Goal: Task Accomplishment & Management: Use online tool/utility

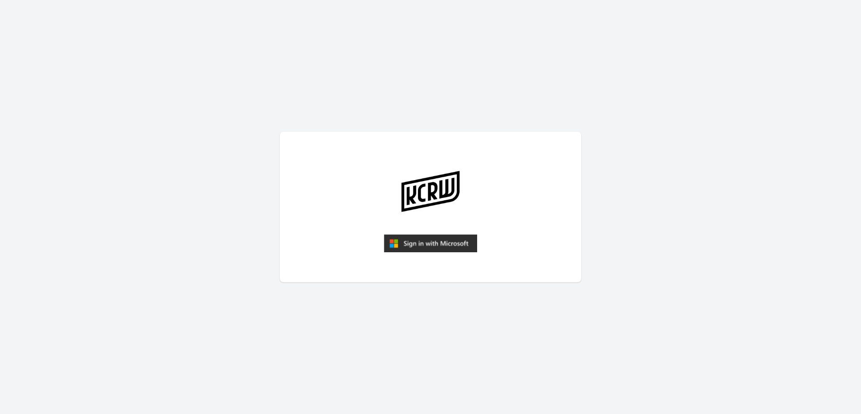
click at [413, 239] on img "submit" at bounding box center [430, 243] width 93 height 18
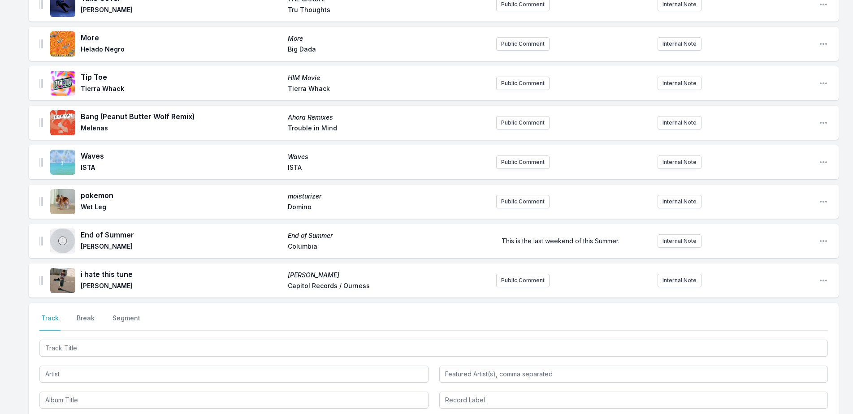
scroll to position [359, 0]
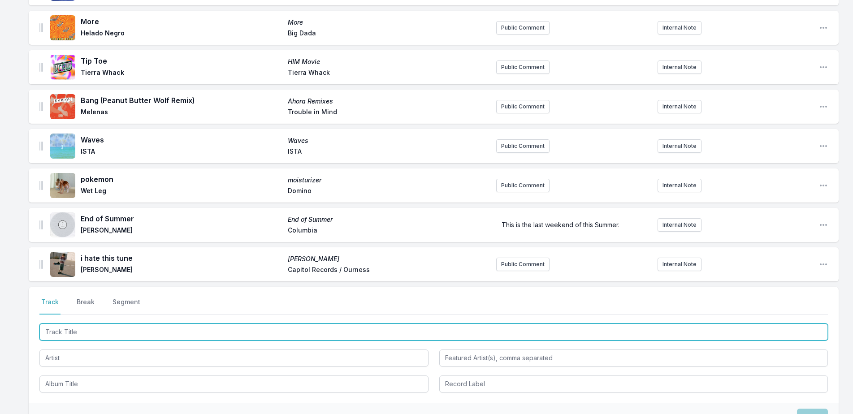
drag, startPoint x: 202, startPoint y: 337, endPoint x: 702, endPoint y: 200, distance: 518.2
click at [204, 337] on input "Track Title" at bounding box center [433, 332] width 788 height 17
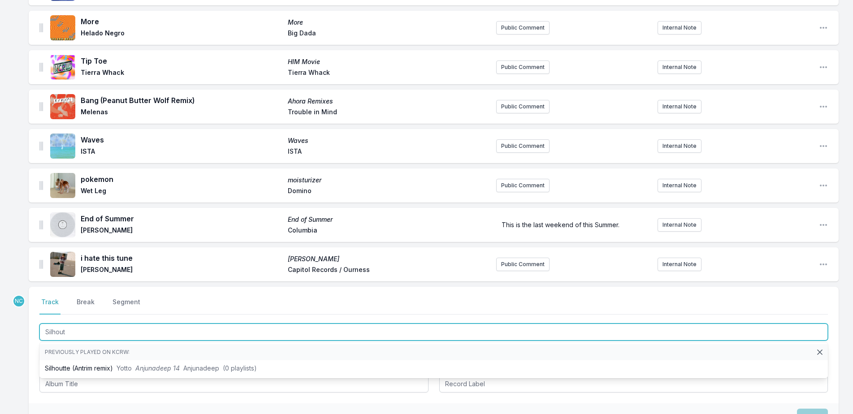
type input "Silhou"
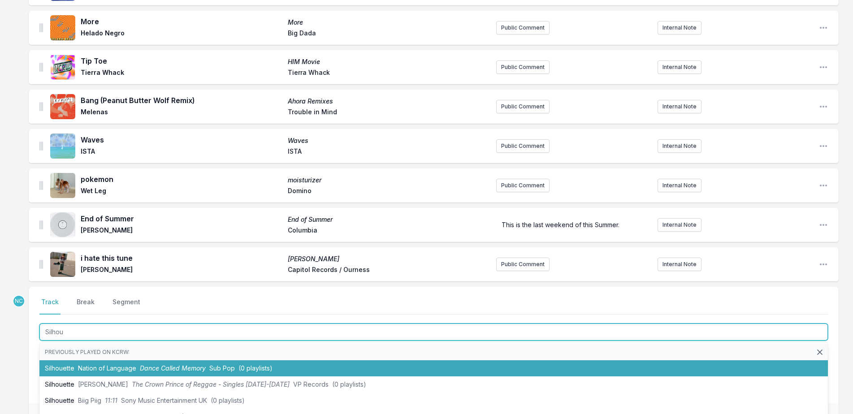
click at [129, 366] on span "Nation of Language" at bounding box center [107, 368] width 58 height 8
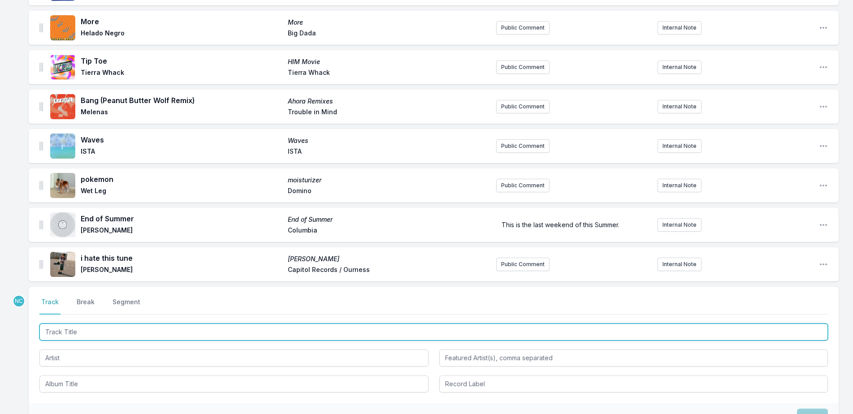
scroll to position [398, 0]
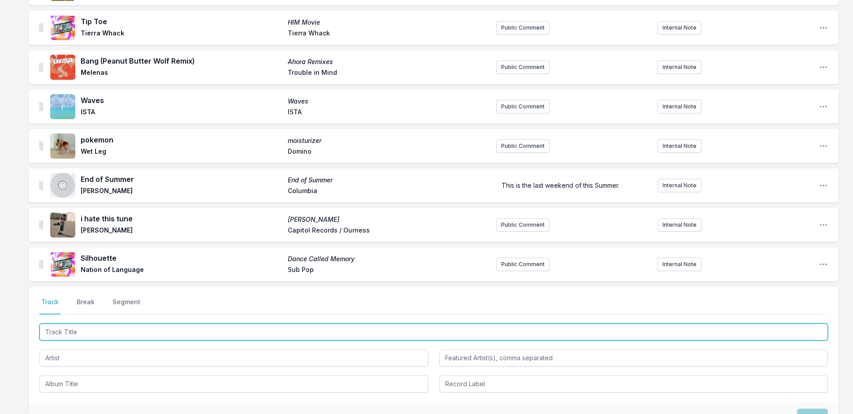
type input "e"
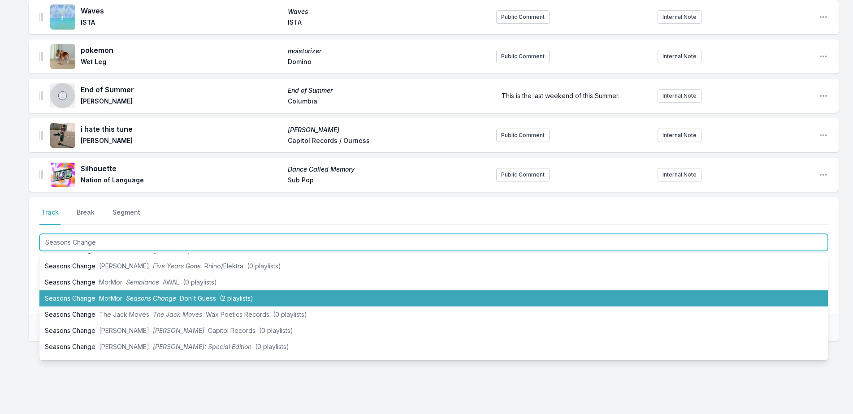
scroll to position [0, 0]
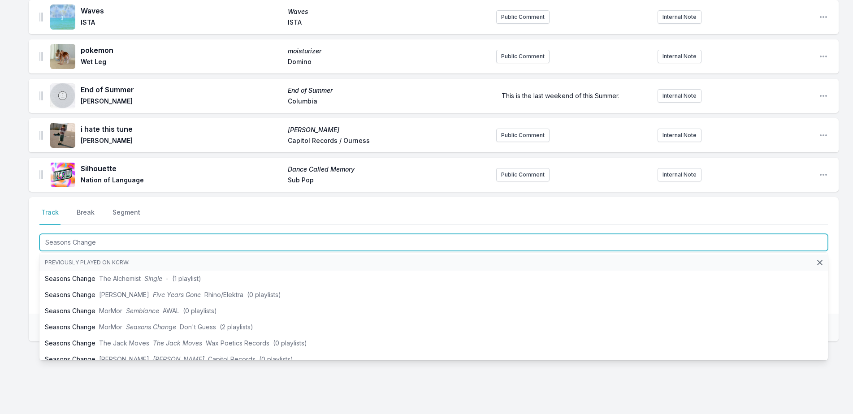
type input "Seasons Change"
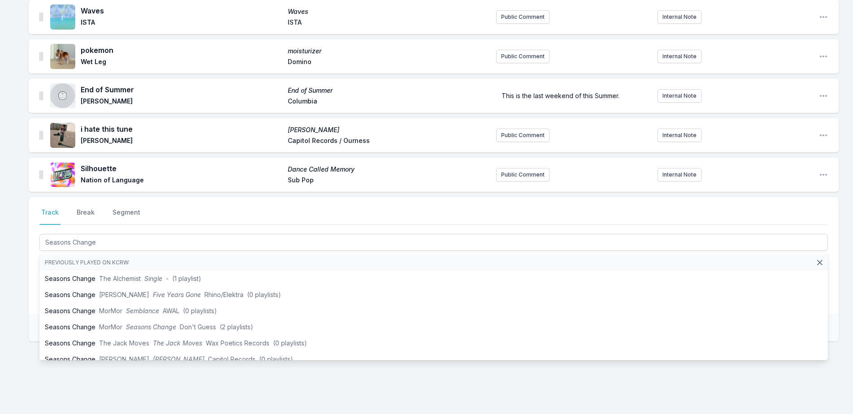
click at [22, 295] on div "Loser Loser [PERSON_NAME] Columbia Public Comment Internal Note Open playlist i…" at bounding box center [426, 17] width 853 height 822
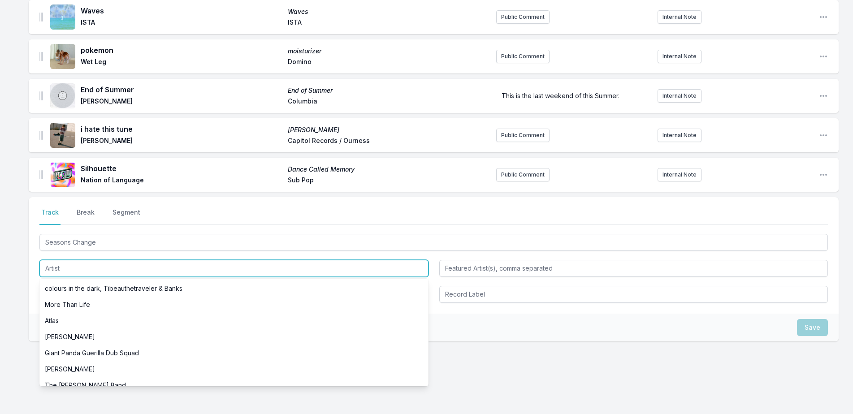
click at [130, 274] on input "Artist" at bounding box center [233, 268] width 389 height 17
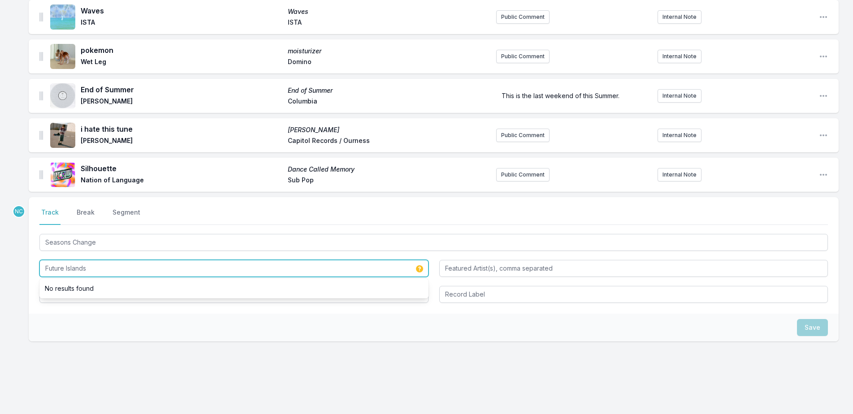
type input "Future Islands"
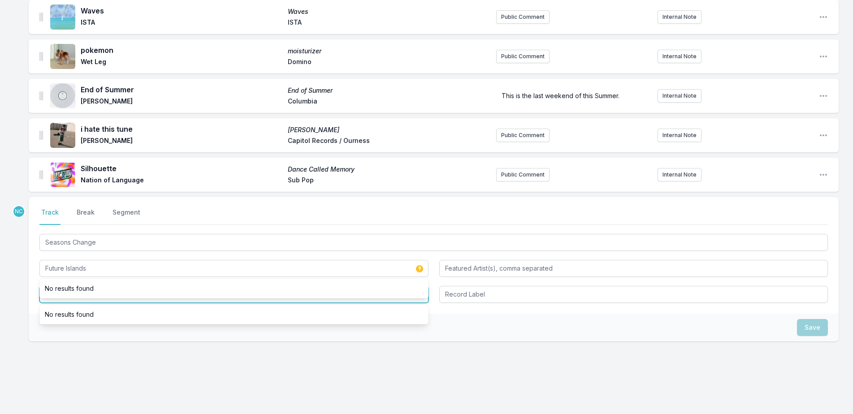
click at [166, 303] on input "Album Title" at bounding box center [233, 294] width 389 height 17
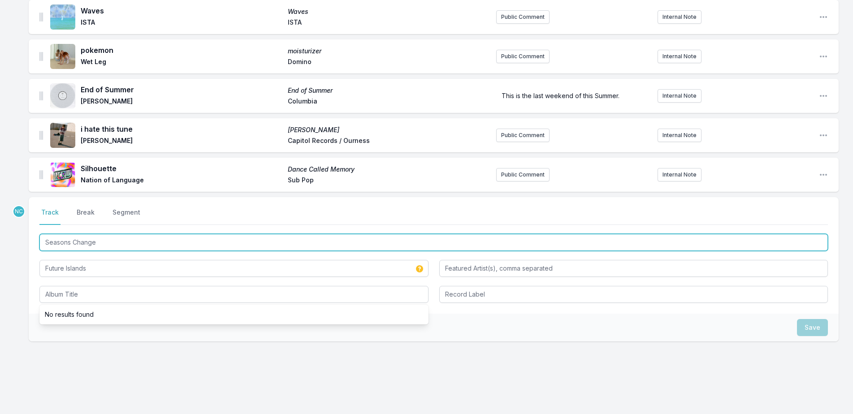
click at [163, 247] on input "Seasons Change" at bounding box center [433, 242] width 788 height 17
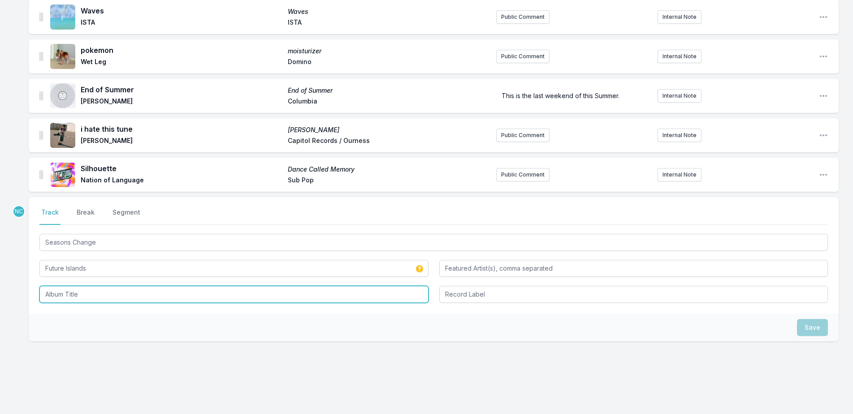
click at [178, 299] on input "Album Title" at bounding box center [233, 294] width 389 height 17
paste input "Seasons Change"
type input "Seasons Change"
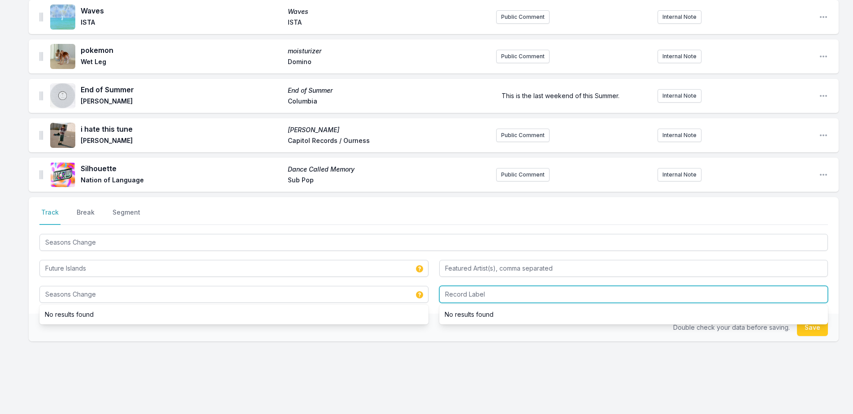
click at [512, 295] on input "Record Label" at bounding box center [633, 294] width 389 height 17
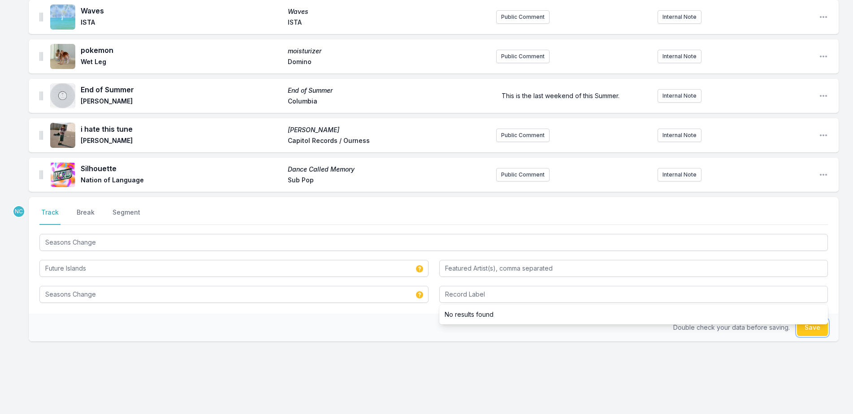
click at [815, 329] on button "Save" at bounding box center [812, 327] width 31 height 17
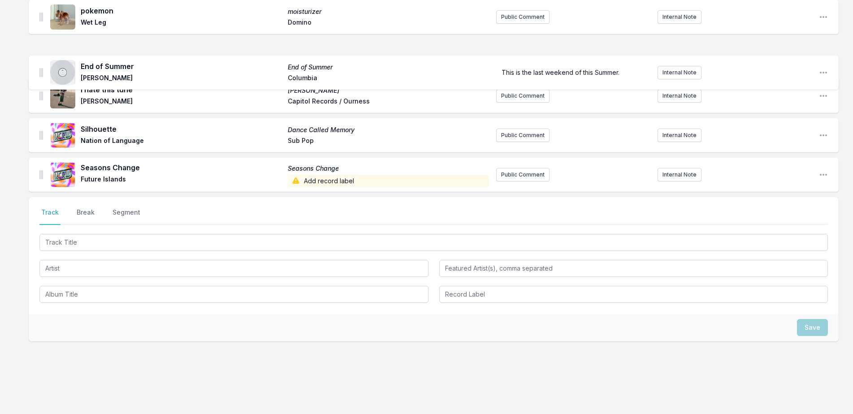
scroll to position [549, 0]
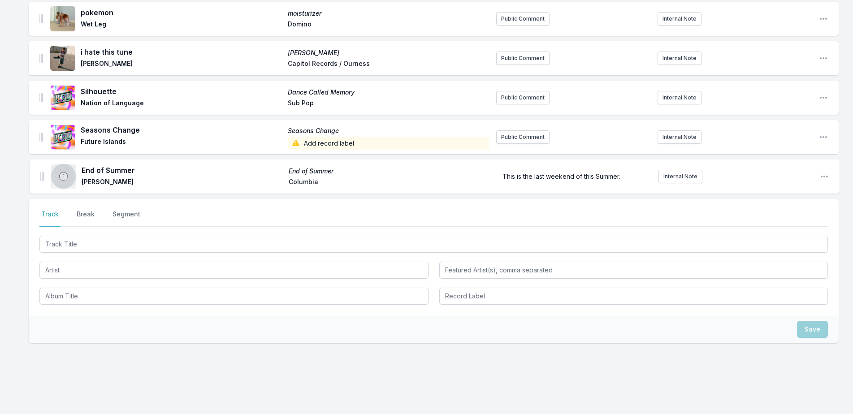
drag, startPoint x: 40, startPoint y: 56, endPoint x: 41, endPoint y: 182, distance: 125.5
click at [82, 213] on button "Break" at bounding box center [86, 218] width 22 height 17
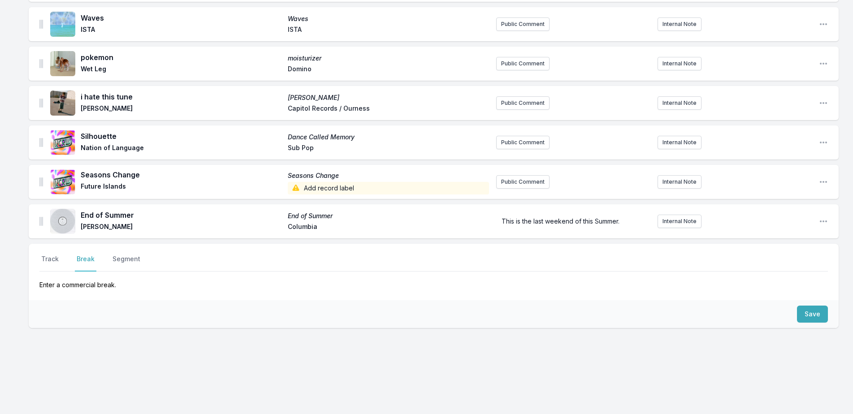
click at [796, 322] on div "Save" at bounding box center [434, 314] width 810 height 28
click at [809, 316] on button "Save" at bounding box center [812, 314] width 31 height 17
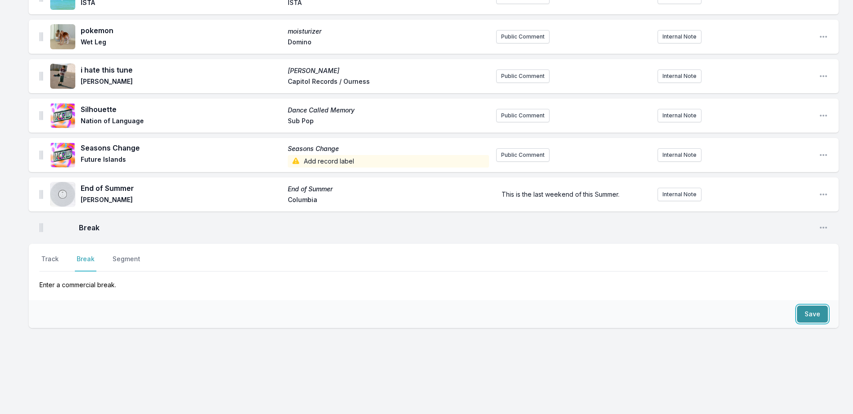
click at [809, 316] on button "Save" at bounding box center [812, 314] width 31 height 17
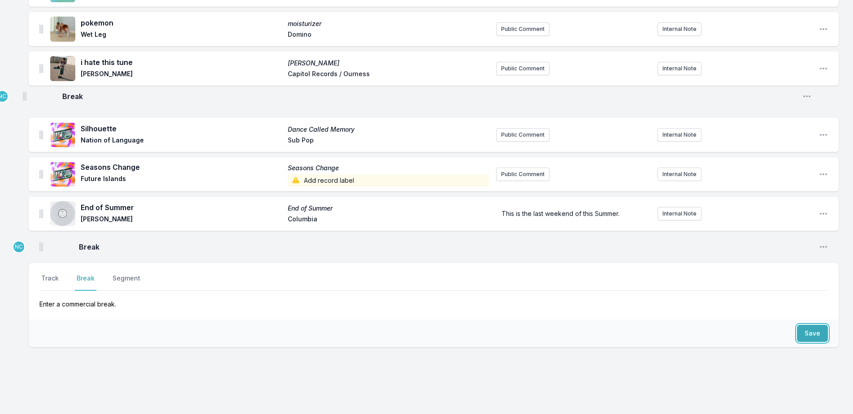
scroll to position [535, 0]
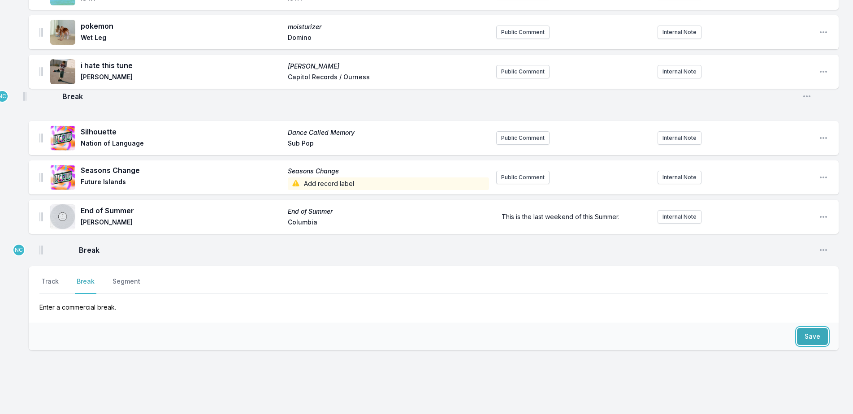
drag, startPoint x: 41, startPoint y: 200, endPoint x: 24, endPoint y: 92, distance: 109.4
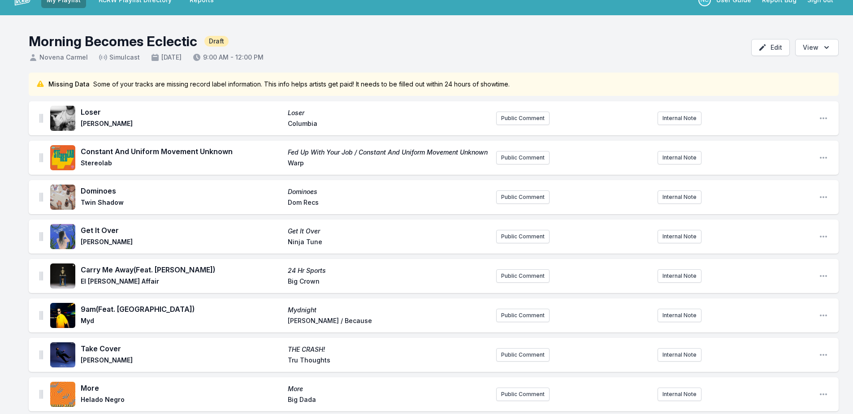
scroll to position [0, 0]
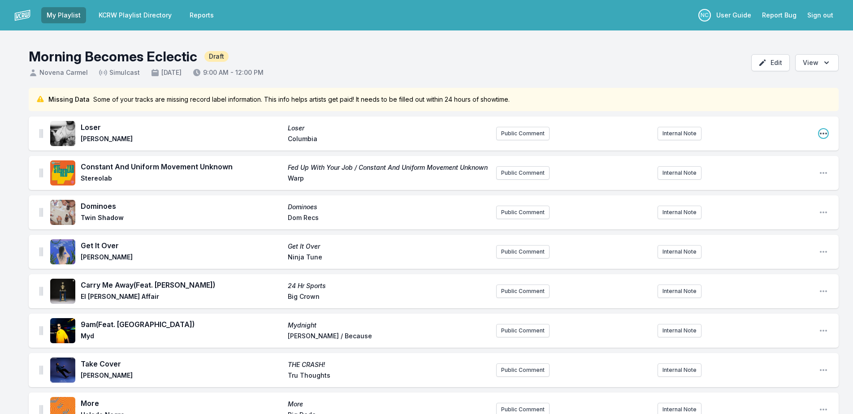
click at [822, 133] on icon "Open playlist item options" at bounding box center [823, 133] width 9 height 9
click at [803, 173] on button "Delete Entry" at bounding box center [778, 168] width 100 height 16
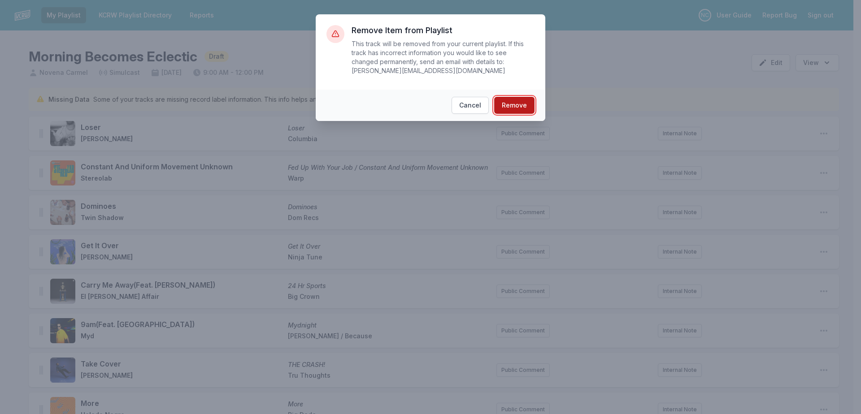
click at [519, 97] on button "Remove" at bounding box center [514, 105] width 40 height 17
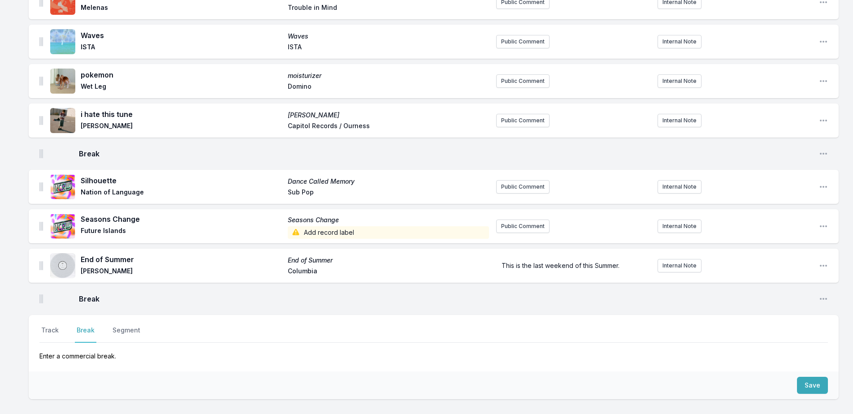
scroll to position [448, 0]
click at [51, 332] on button "Track" at bounding box center [49, 333] width 21 height 17
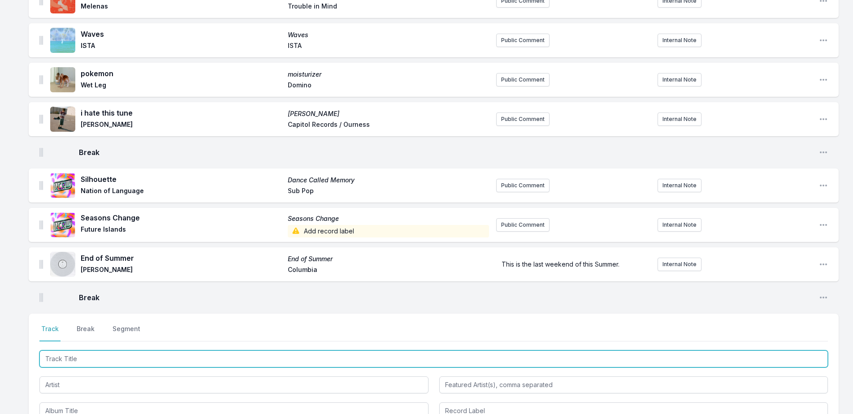
click at [76, 354] on input "Track Title" at bounding box center [433, 359] width 788 height 17
type input "On The Way"
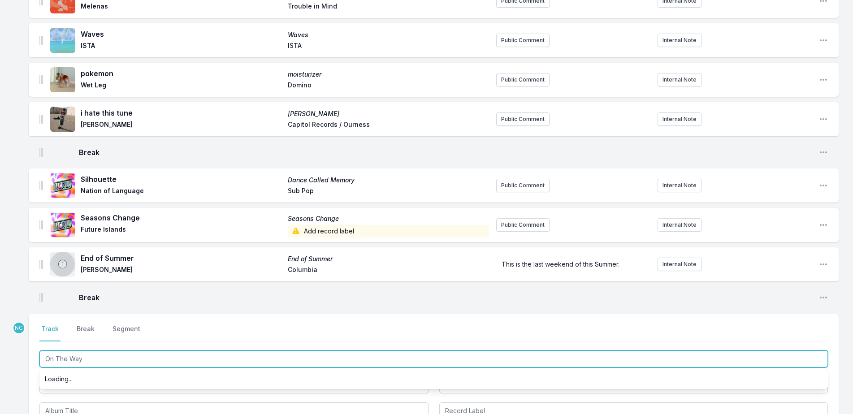
scroll to position [538, 0]
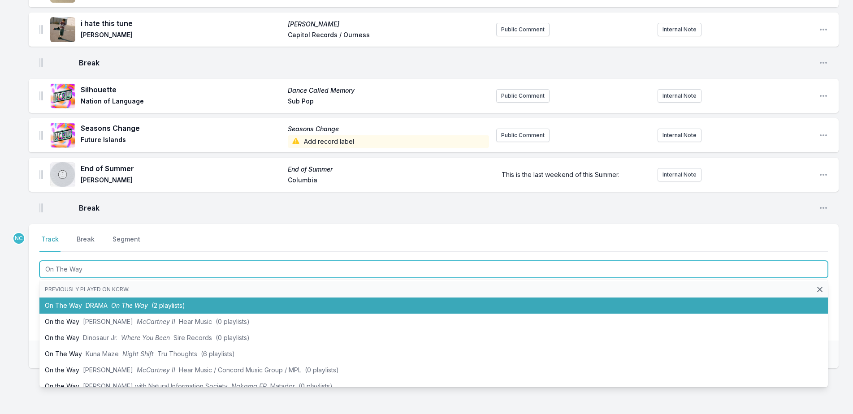
click at [108, 311] on li "On The Way DRAMA On The Way (2 playlists)" at bounding box center [433, 306] width 788 height 16
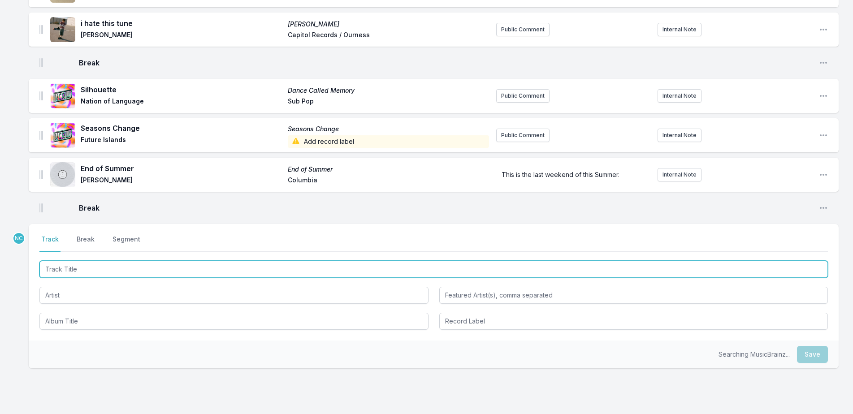
scroll to position [577, 0]
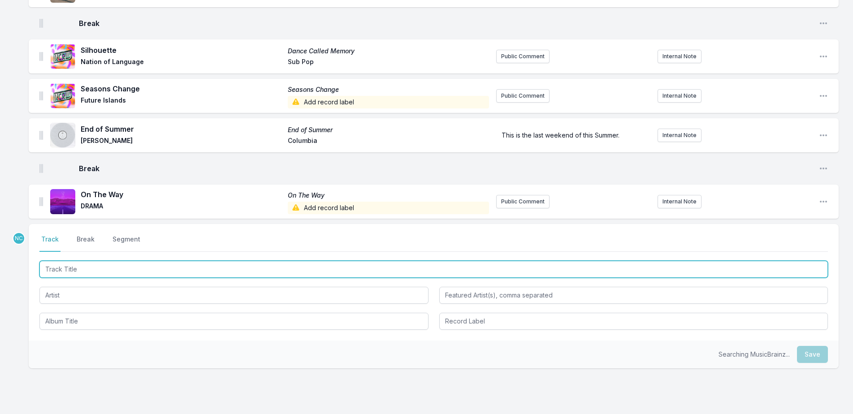
click at [102, 272] on input "Track Title" at bounding box center [433, 269] width 788 height 17
type input "Strange World"
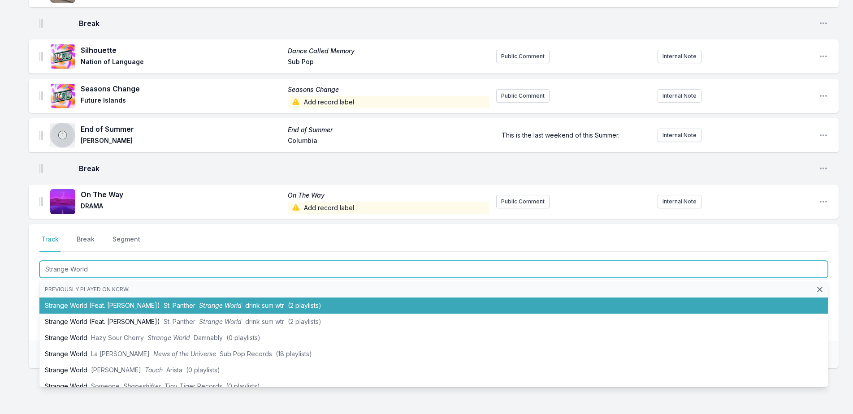
click at [117, 302] on li "Strange World (Feat. [PERSON_NAME]) St. Panther Strange World drink sum wtr (2 …" at bounding box center [433, 306] width 788 height 16
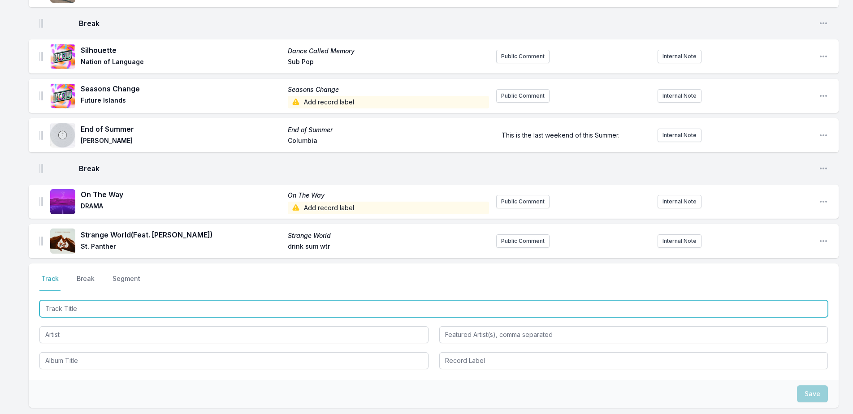
scroll to position [617, 0]
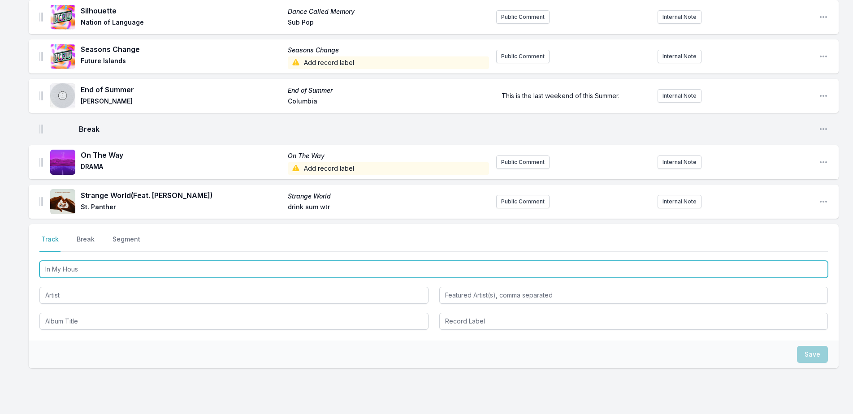
type input "In My House"
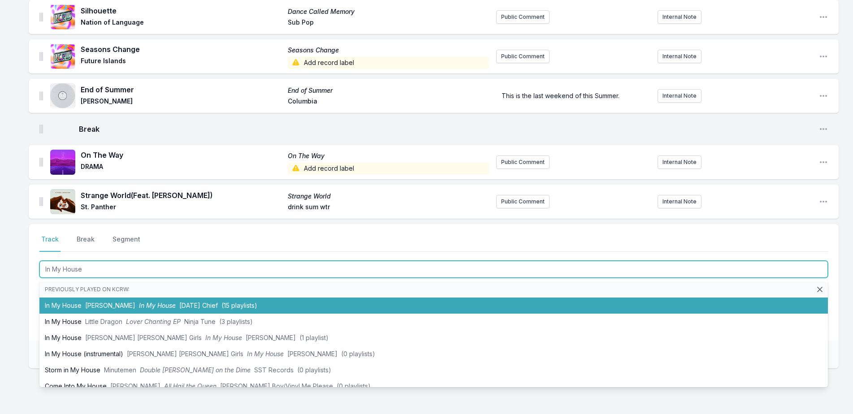
click at [114, 300] on li "In My House [PERSON_NAME] In My House [DATE] Chief (15 playlists)" at bounding box center [433, 306] width 788 height 16
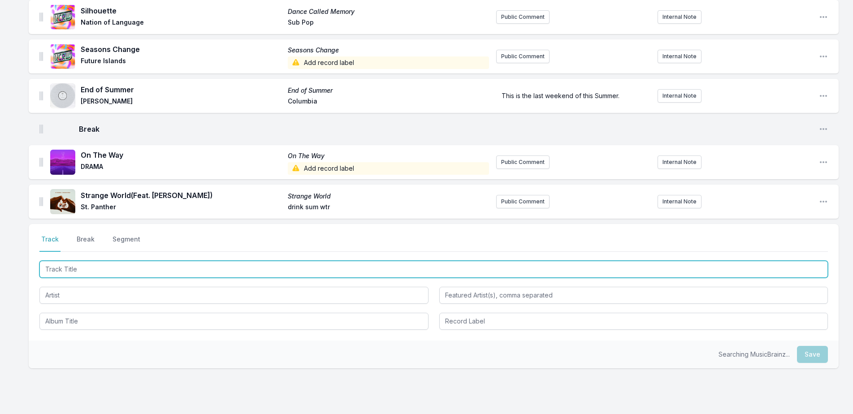
scroll to position [656, 0]
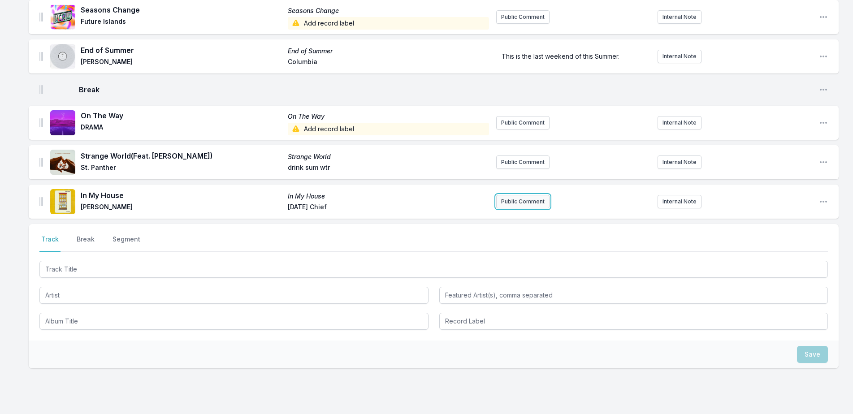
click at [536, 205] on button "Public Comment" at bounding box center [522, 201] width 53 height 13
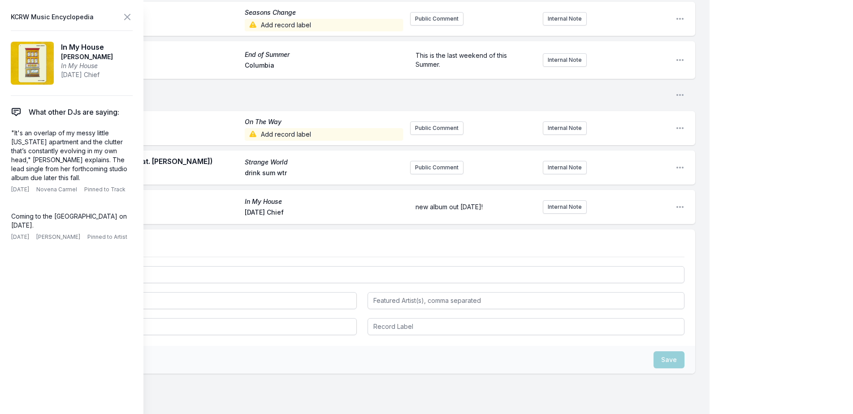
click at [127, 10] on aside "KCRW Music Encyclopedia In My House [PERSON_NAME] In My House [DATE] Chief What…" at bounding box center [71, 207] width 143 height 414
click at [127, 15] on icon at bounding box center [127, 17] width 11 height 11
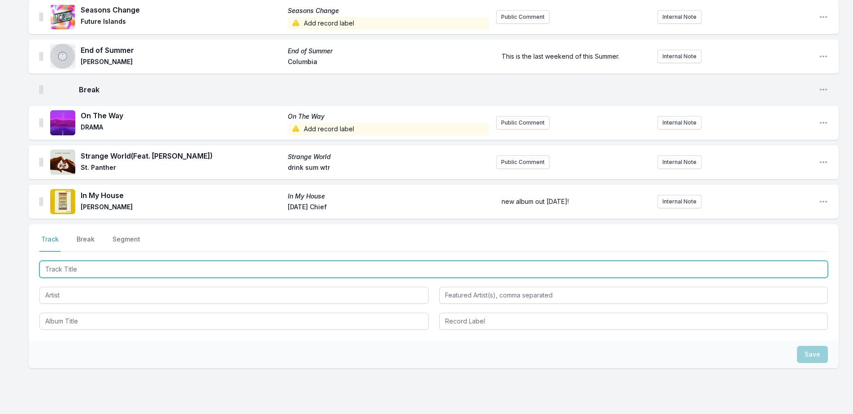
click at [119, 268] on input "Track Title" at bounding box center [433, 269] width 788 height 17
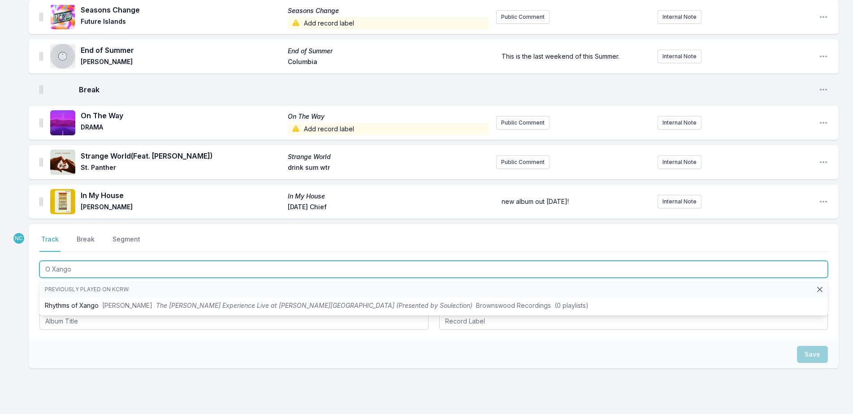
type input "O Xango"
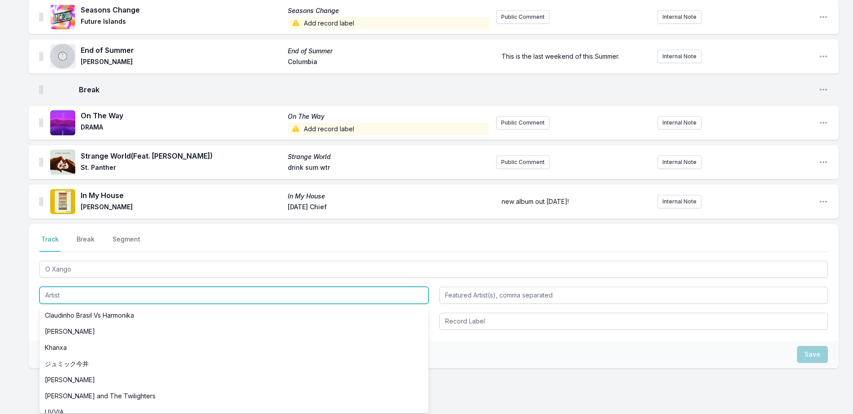
click at [52, 299] on input "Artist" at bounding box center [233, 295] width 389 height 17
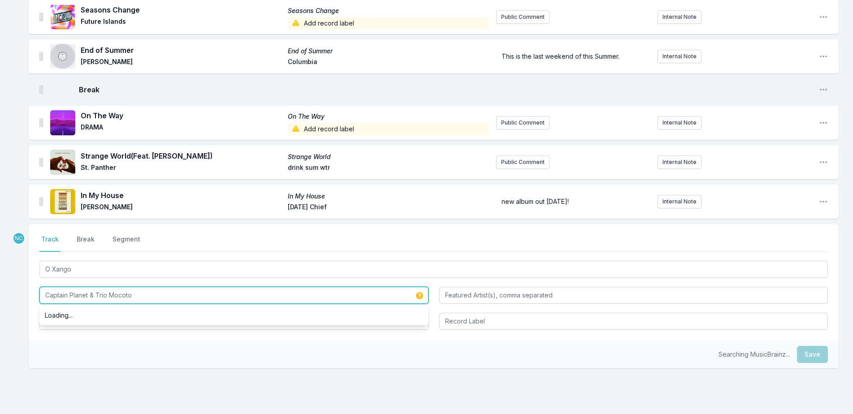
type input "Captain Planet & Trio Mocoto"
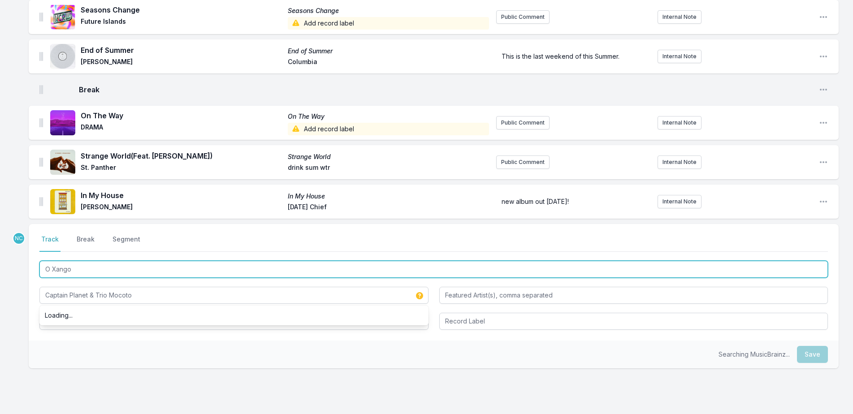
click at [95, 272] on input "O Xango" at bounding box center [433, 269] width 788 height 17
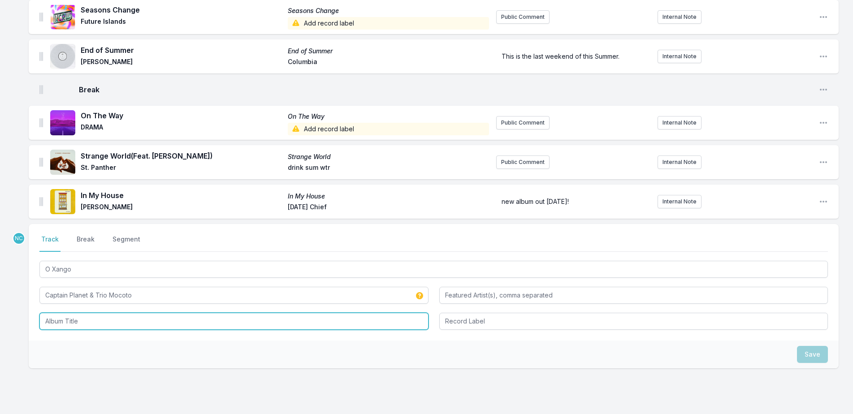
click at [120, 319] on input "Album Title" at bounding box center [233, 321] width 389 height 17
paste input "O Xango"
type input "O Xango"
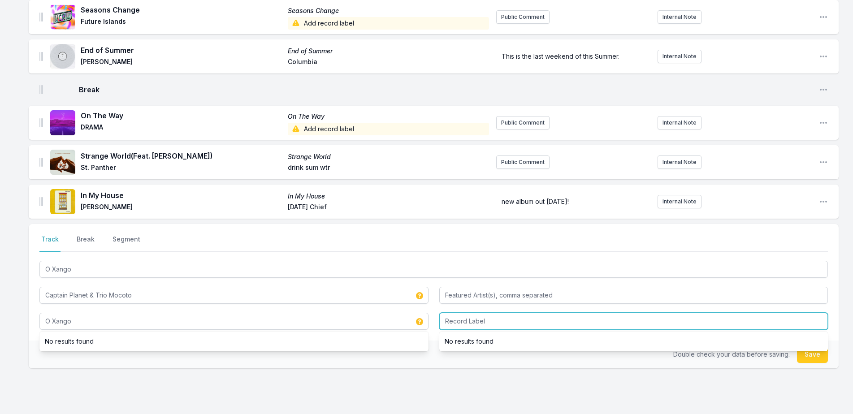
click at [515, 315] on input "Record Label" at bounding box center [633, 321] width 389 height 17
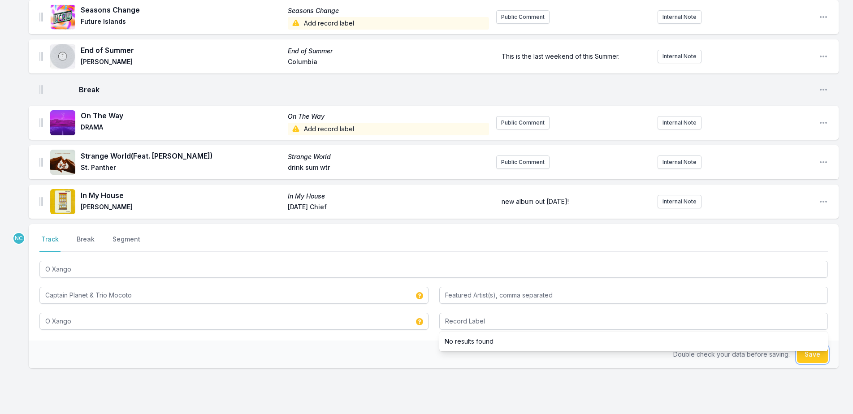
click at [815, 355] on button "Save" at bounding box center [812, 354] width 31 height 17
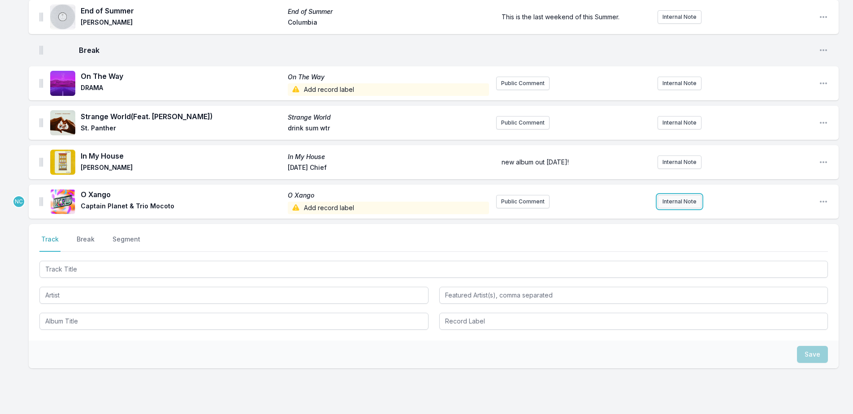
click at [684, 200] on button "Internal Note" at bounding box center [680, 201] width 44 height 13
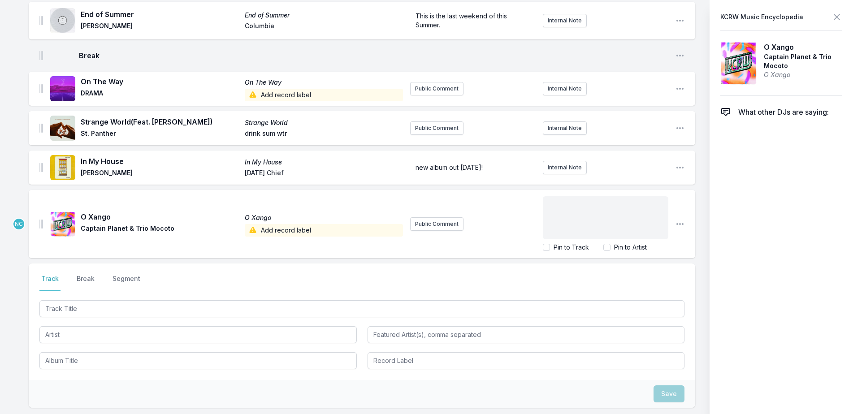
scroll to position [730, 0]
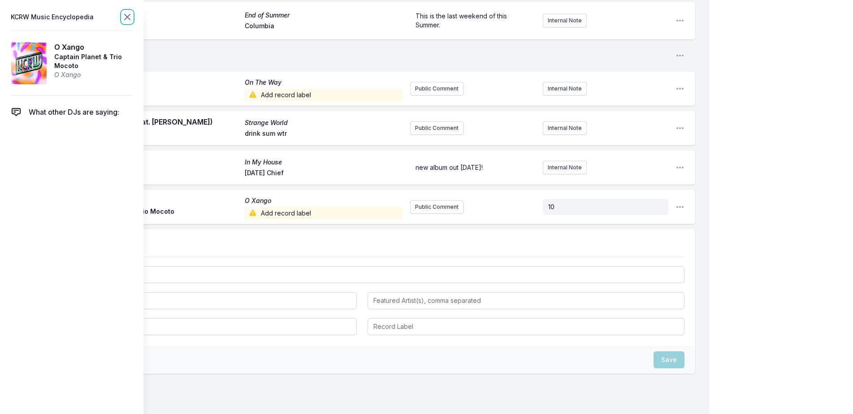
click at [126, 16] on icon at bounding box center [127, 16] width 5 height 5
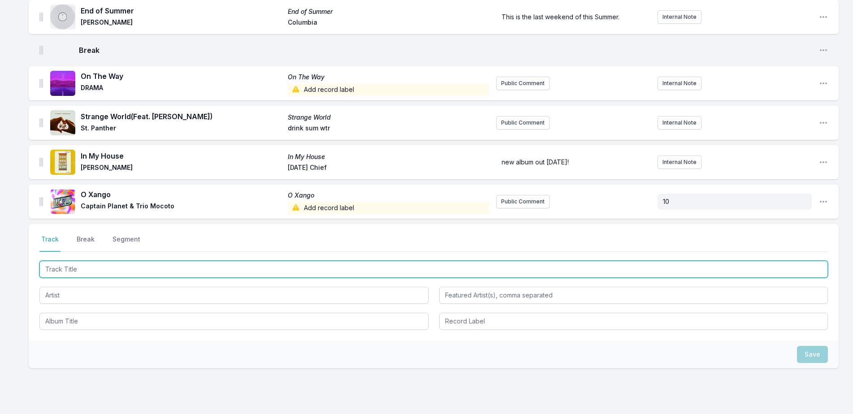
click at [158, 268] on input "Track Title" at bounding box center [433, 269] width 788 height 17
type input "O"
type input "Part of Us"
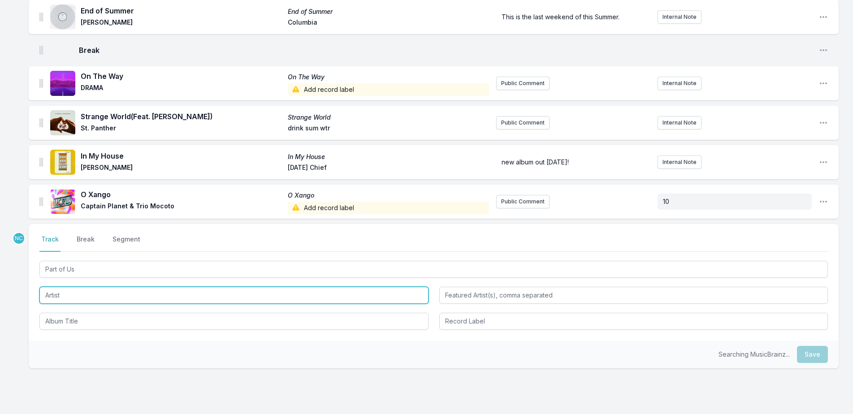
click at [150, 303] on input "Artist" at bounding box center [233, 295] width 389 height 17
type input "[PERSON_NAME] & [PERSON_NAME]"
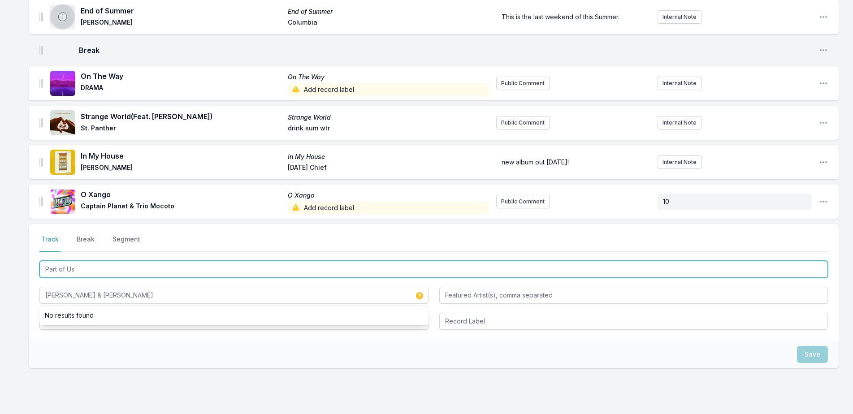
click at [156, 269] on input "Part of Us" at bounding box center [433, 269] width 788 height 17
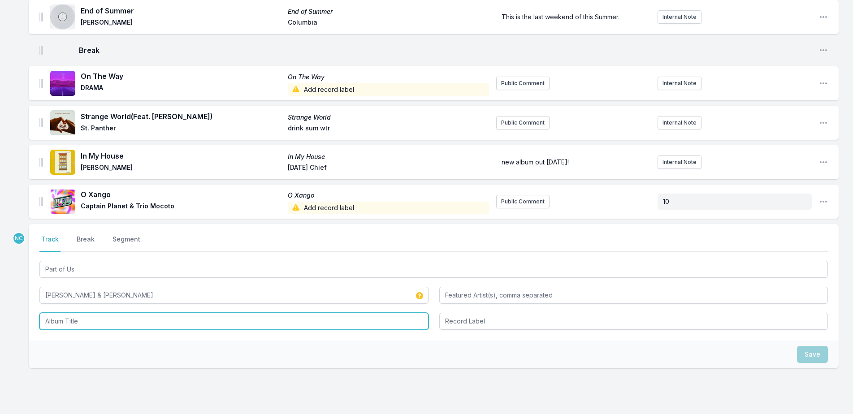
click at [168, 320] on input "Album Title" at bounding box center [233, 321] width 389 height 17
paste input "Part of Us"
type input "Part of Us"
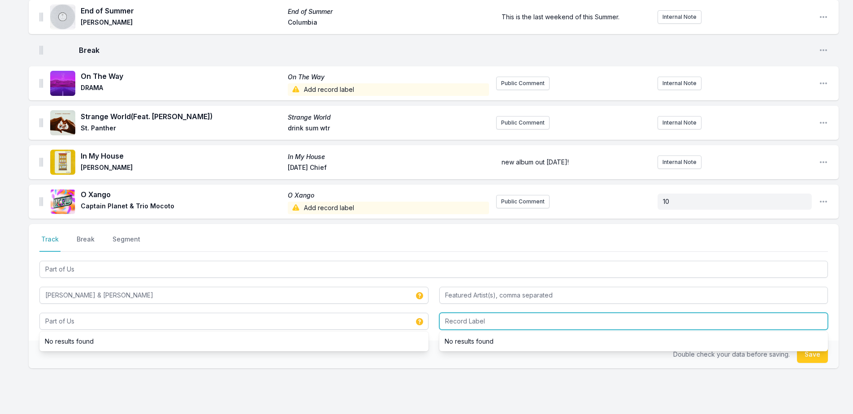
click at [500, 323] on input "Record Label" at bounding box center [633, 321] width 389 height 17
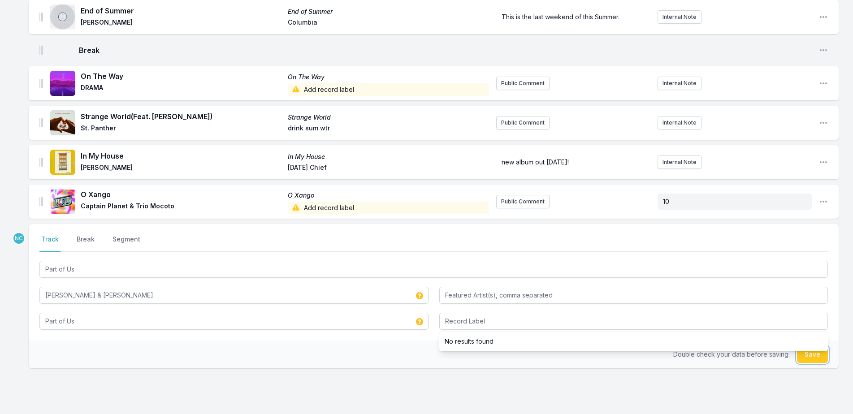
click at [819, 359] on button "Save" at bounding box center [812, 354] width 31 height 17
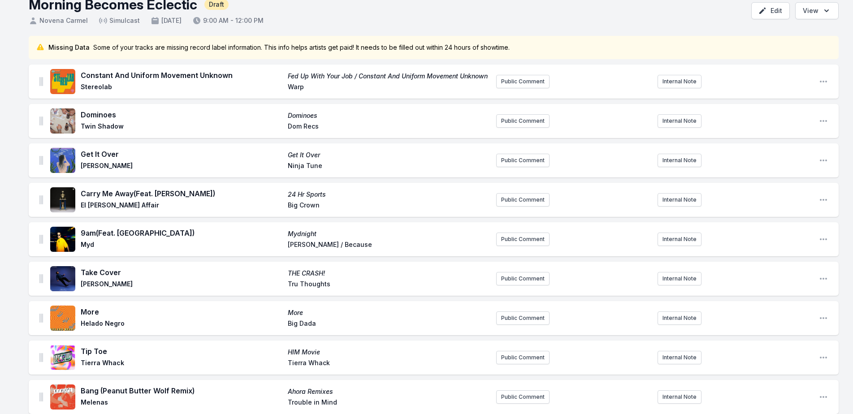
scroll to position [0, 0]
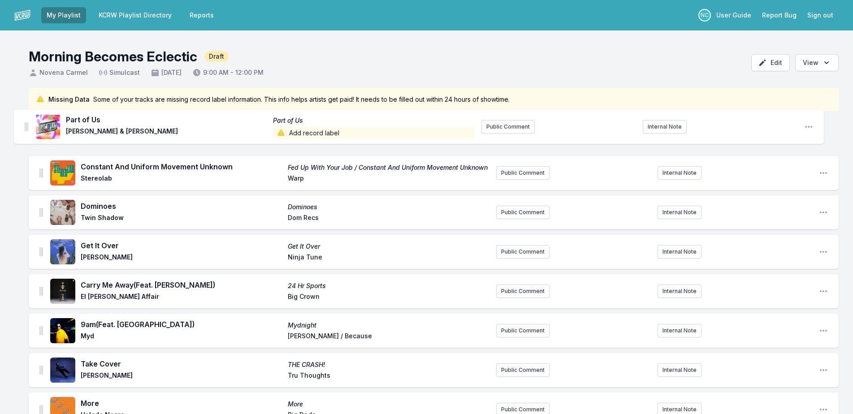
drag, startPoint x: 42, startPoint y: 201, endPoint x: 27, endPoint y: 119, distance: 83.4
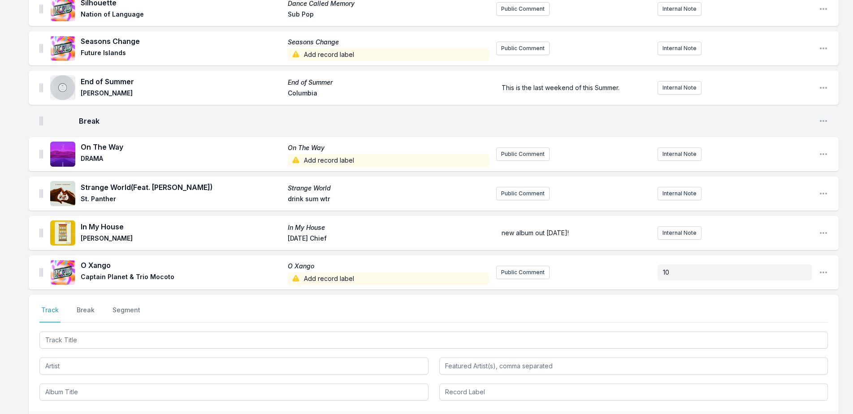
scroll to position [775, 0]
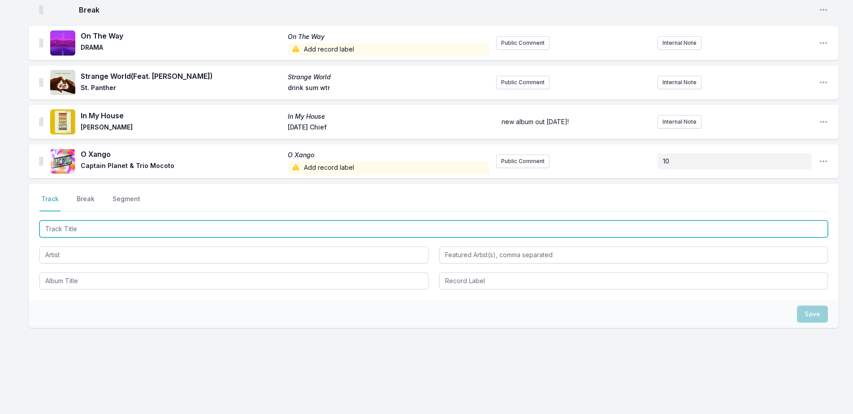
click at [121, 227] on input "Track Title" at bounding box center [433, 229] width 788 height 17
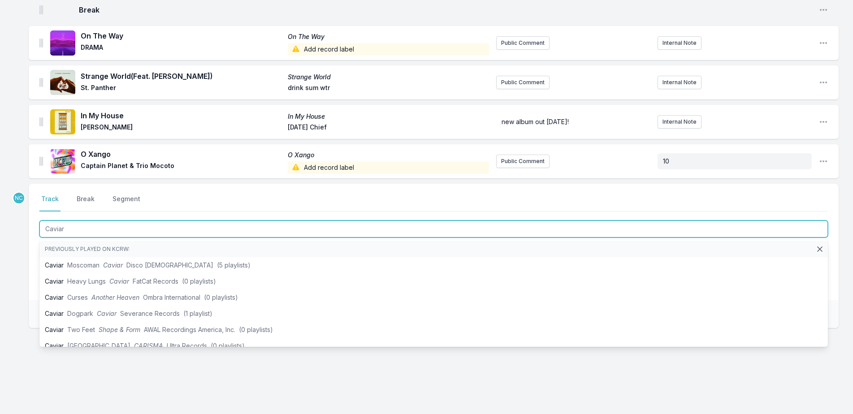
type input "Caviar"
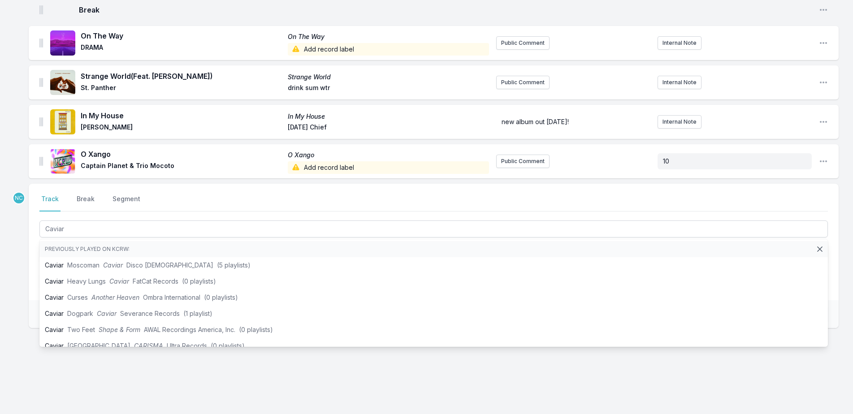
click at [31, 248] on div "Select a tab Track Break Segment Track Break Segment Caviar Previously played o…" at bounding box center [434, 242] width 810 height 117
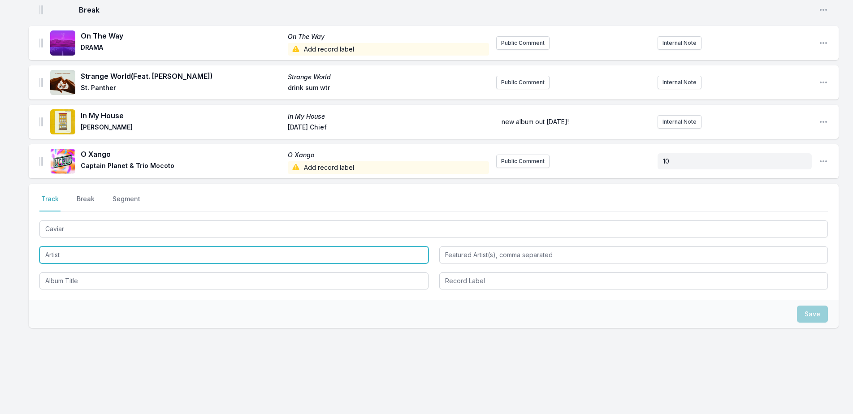
click at [61, 260] on input "Artist" at bounding box center [233, 255] width 389 height 17
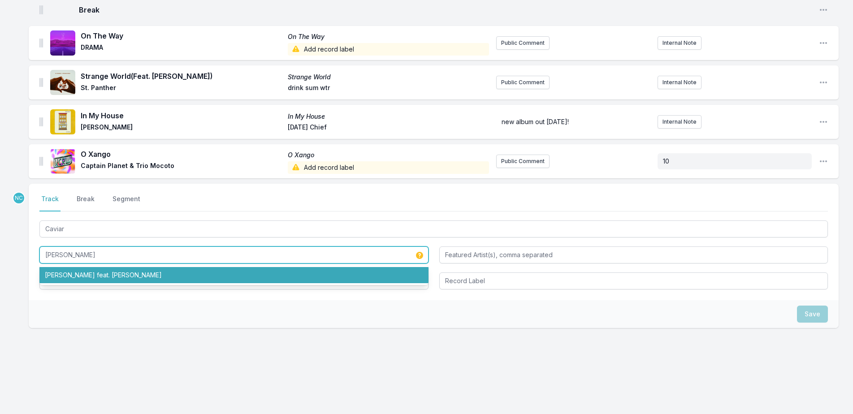
click at [75, 269] on li "[PERSON_NAME] feat. [PERSON_NAME]" at bounding box center [233, 275] width 389 height 16
type input "[PERSON_NAME] Sings"
type input "[PERSON_NAME]"
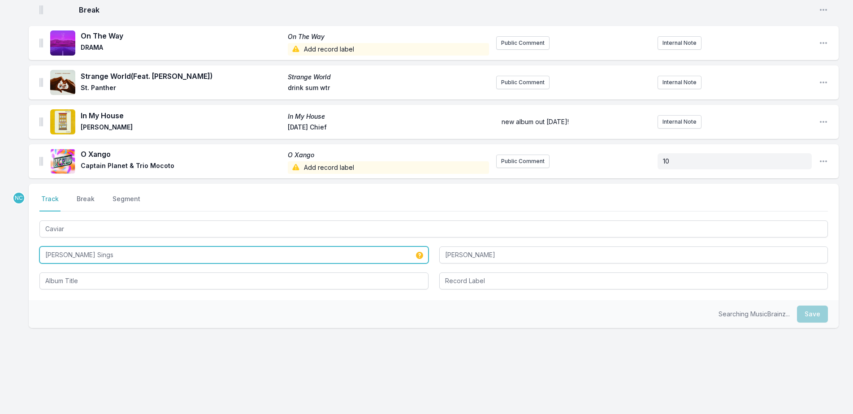
type input "[PERSON_NAME] Sings"
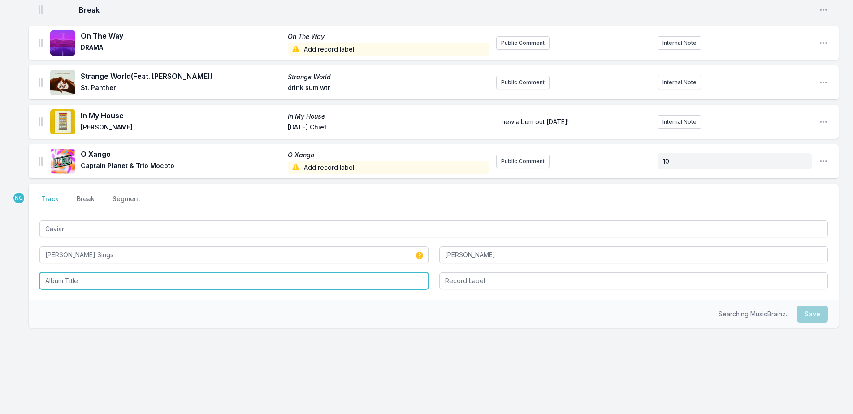
click at [93, 277] on input "Album Title" at bounding box center [233, 281] width 389 height 17
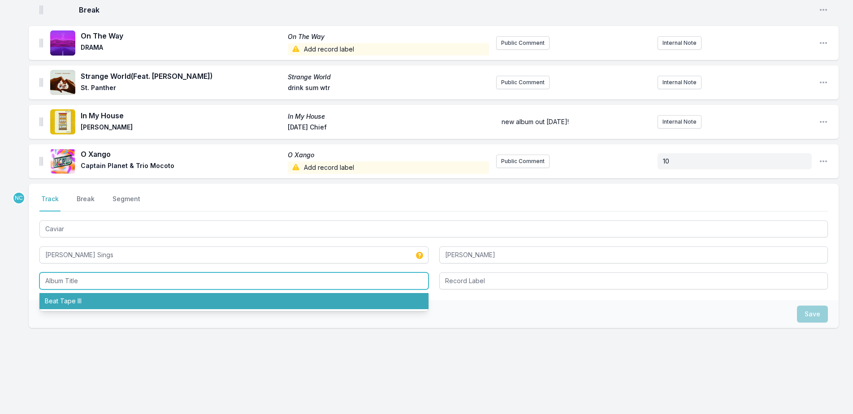
click at [143, 301] on li "Beat Tape III" at bounding box center [233, 301] width 389 height 16
type input "Beat Tape III"
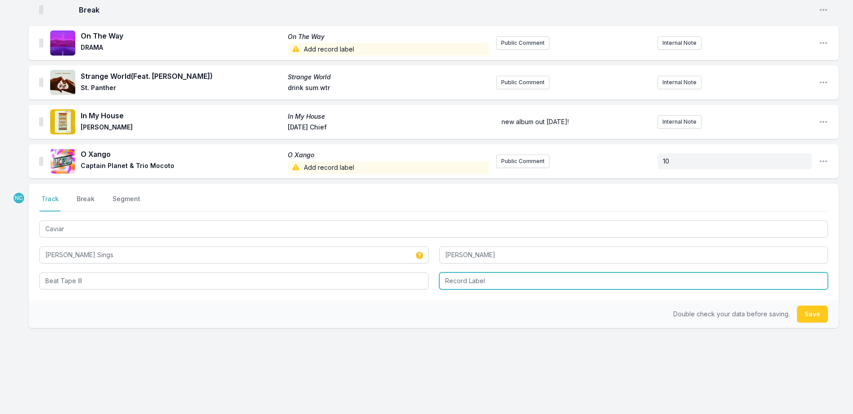
click at [601, 286] on input "Record Label" at bounding box center [633, 281] width 389 height 17
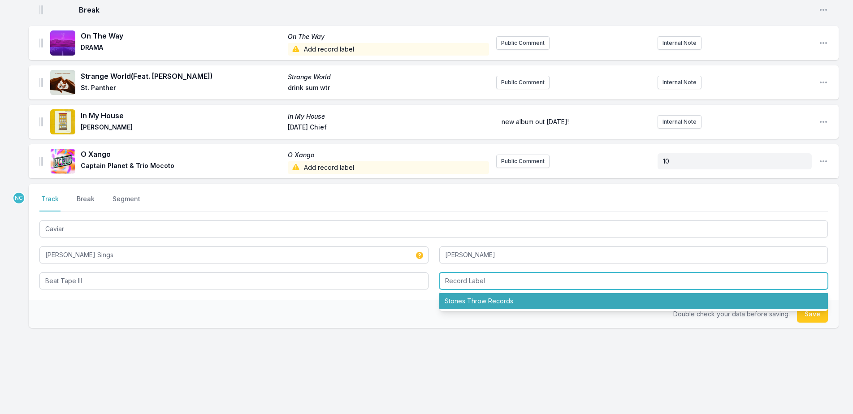
click at [615, 299] on li "Stones Throw Records" at bounding box center [633, 301] width 389 height 16
type input "Stones Throw Records"
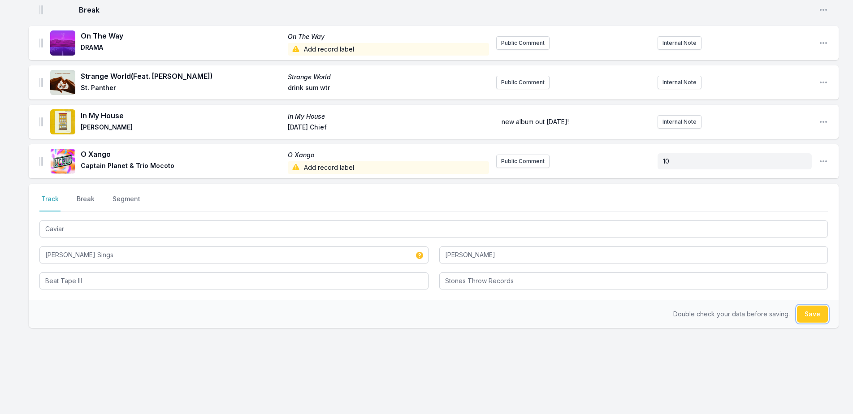
click at [815, 315] on button "Save" at bounding box center [812, 314] width 31 height 17
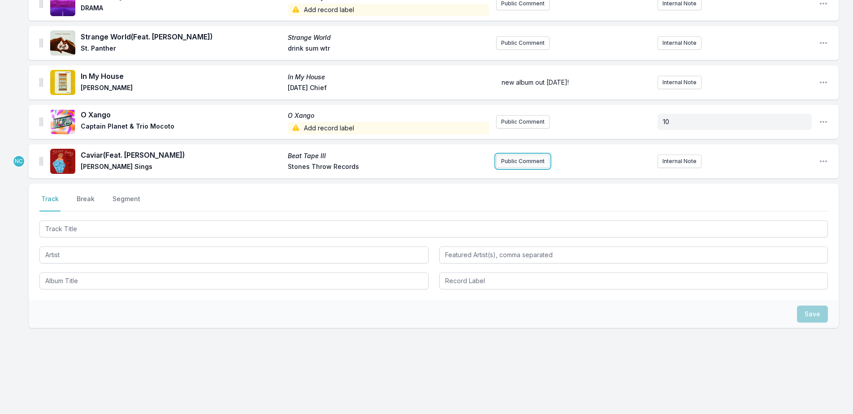
click at [525, 162] on button "Public Comment" at bounding box center [522, 161] width 53 height 13
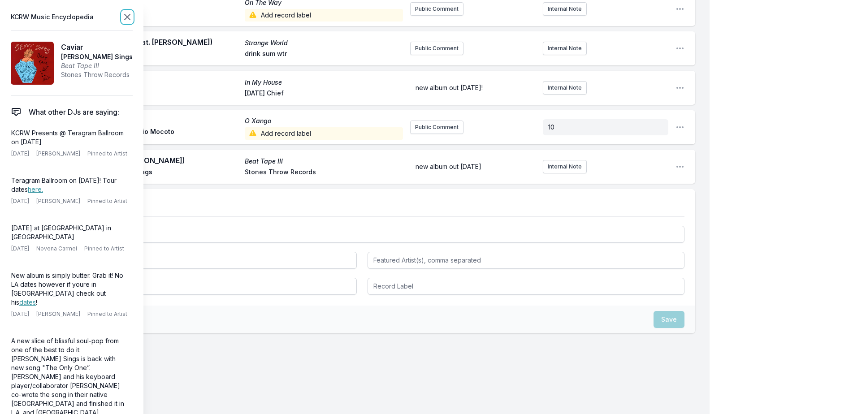
click at [122, 15] on icon at bounding box center [127, 17] width 11 height 11
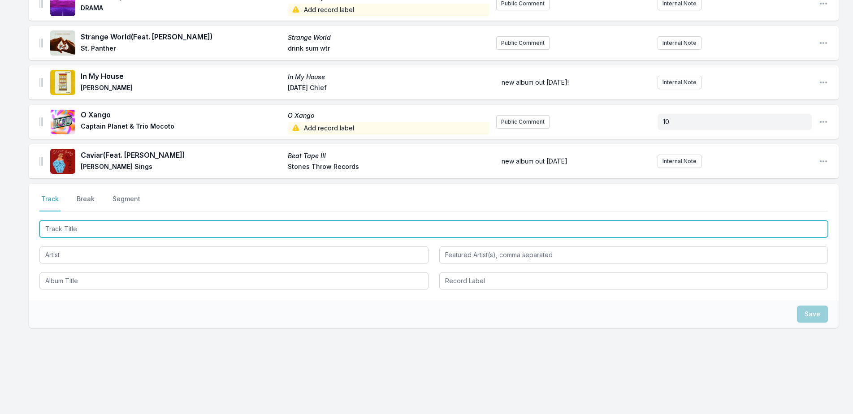
click at [95, 228] on input "Track Title" at bounding box center [433, 229] width 788 height 17
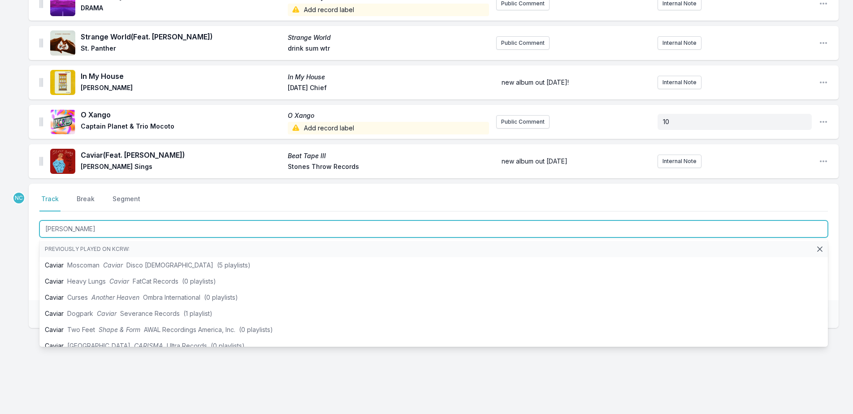
type input "Hunter"
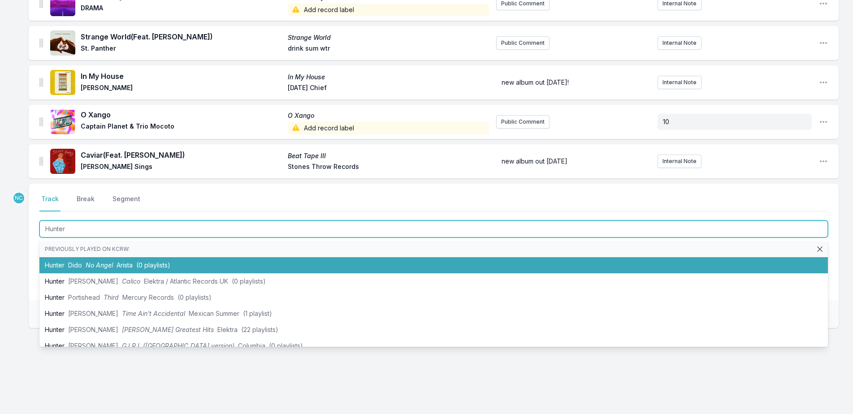
click at [105, 264] on span "No Angel" at bounding box center [99, 265] width 27 height 8
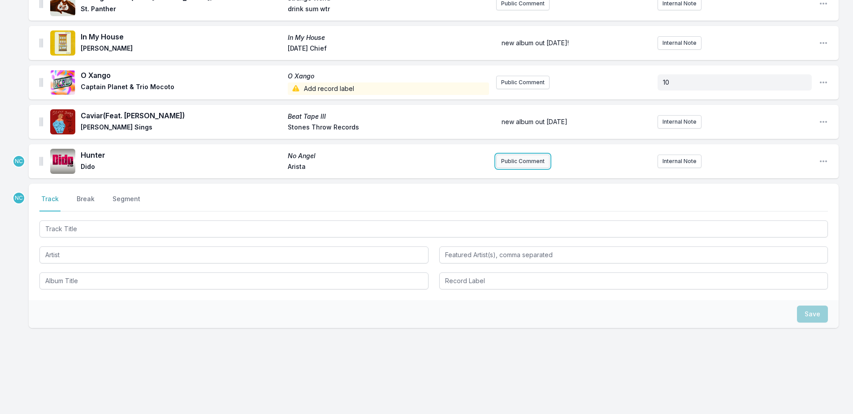
click at [543, 161] on button "Public Comment" at bounding box center [522, 161] width 53 height 13
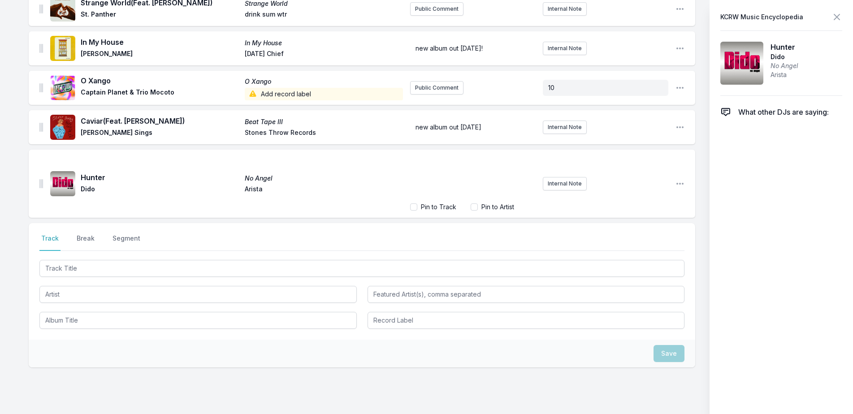
scroll to position [888, 0]
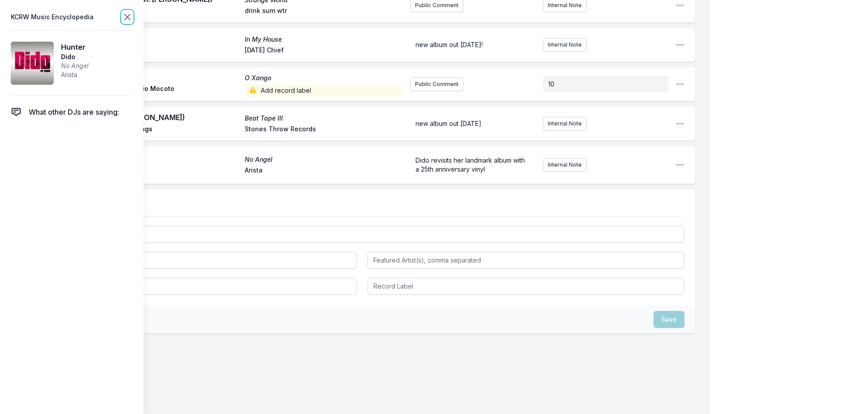
click at [129, 14] on icon at bounding box center [127, 17] width 11 height 11
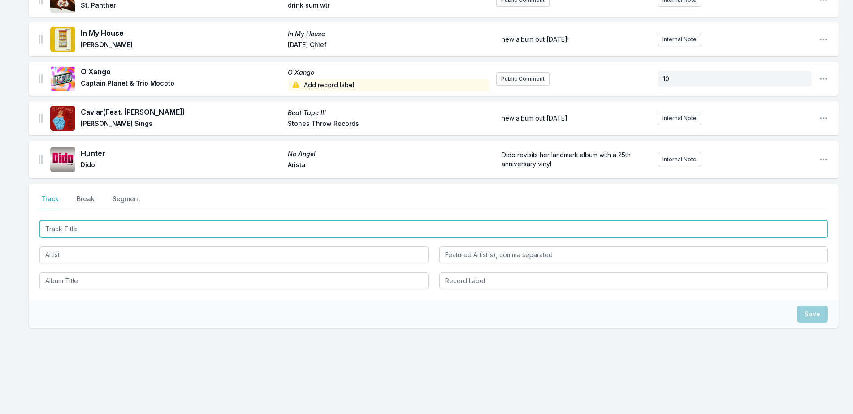
drag, startPoint x: 222, startPoint y: 234, endPoint x: 277, endPoint y: 211, distance: 59.7
click at [223, 233] on input "Track Title" at bounding box center [433, 229] width 788 height 17
click at [87, 229] on input "Good Luck, God Night" at bounding box center [433, 229] width 788 height 17
type input "Good Luck, Good Night"
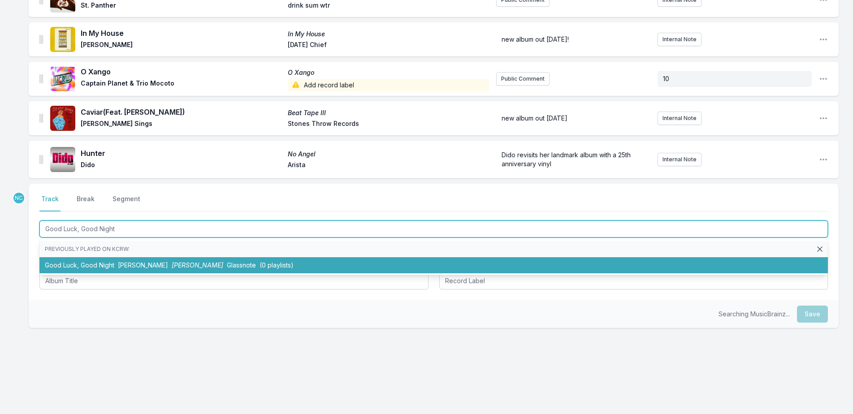
click at [135, 260] on li "Good Luck, Good Night [PERSON_NAME] [PERSON_NAME] Lluvias Glassnote (0 playlist…" at bounding box center [433, 265] width 788 height 16
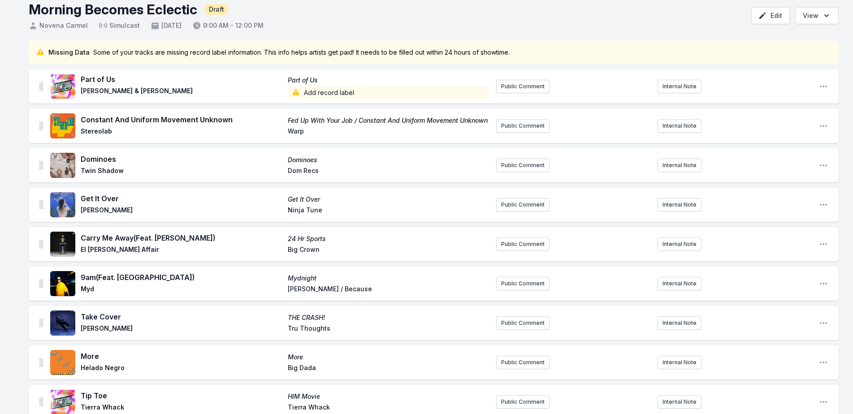
scroll to position [0, 0]
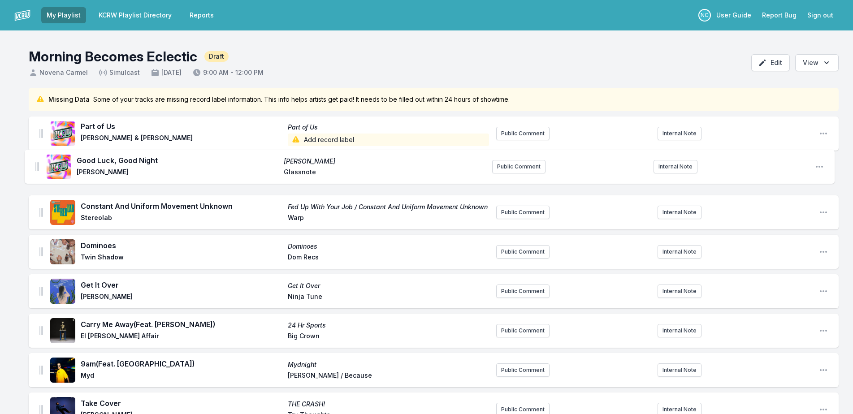
drag, startPoint x: 43, startPoint y: 163, endPoint x: 39, endPoint y: 165, distance: 4.8
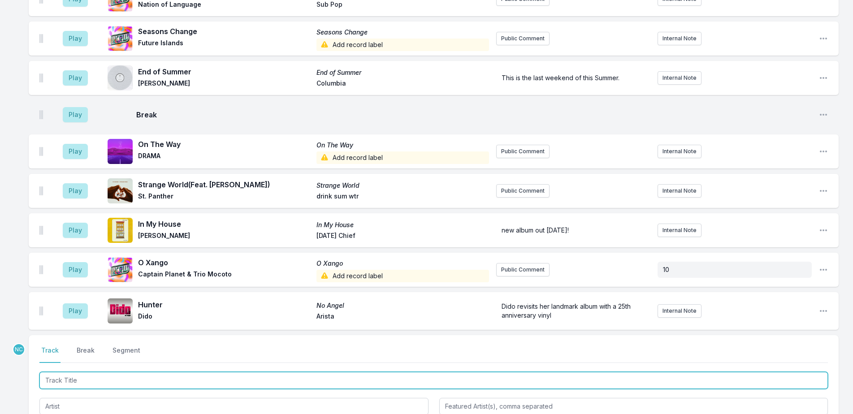
scroll to position [914, 0]
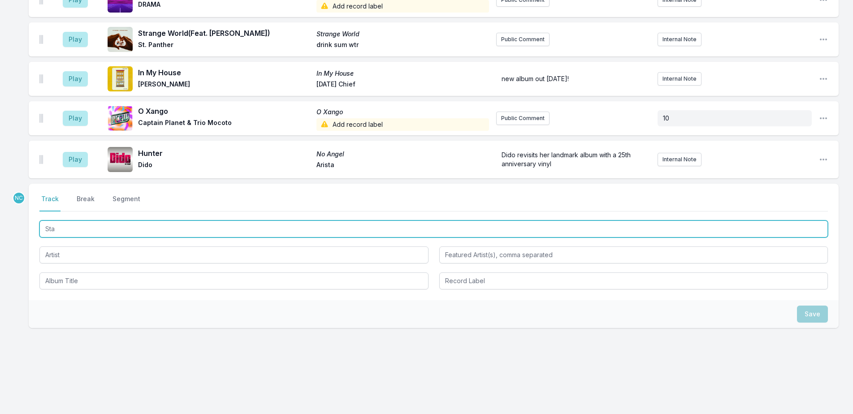
type input "Stay"
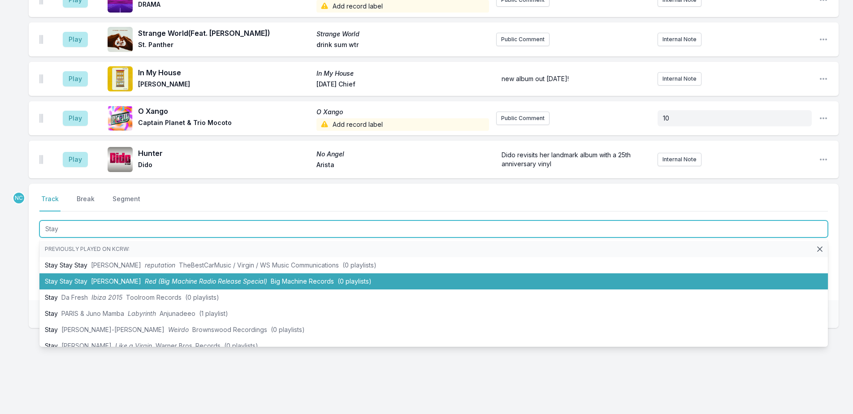
scroll to position [45, 0]
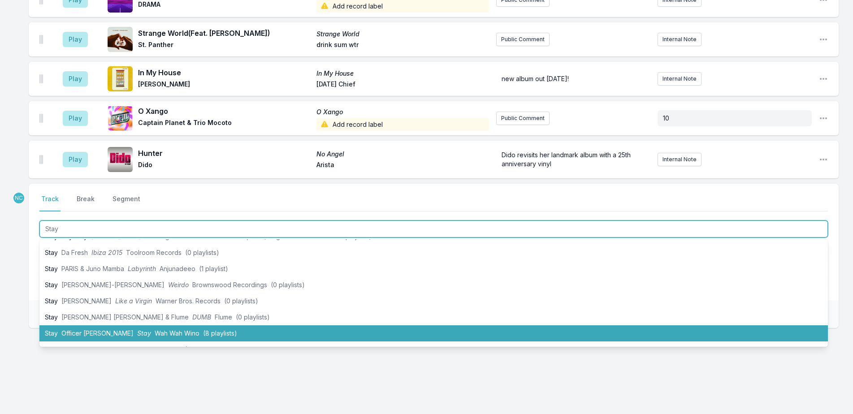
click at [76, 331] on span "Officer [PERSON_NAME]" at bounding box center [97, 333] width 72 height 8
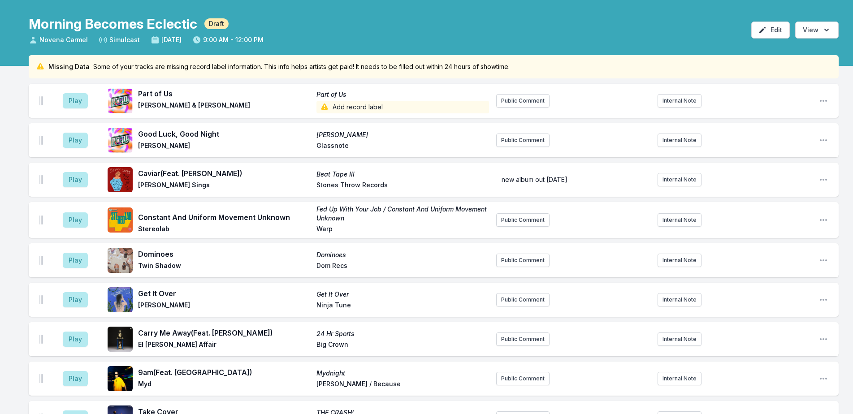
scroll to position [0, 0]
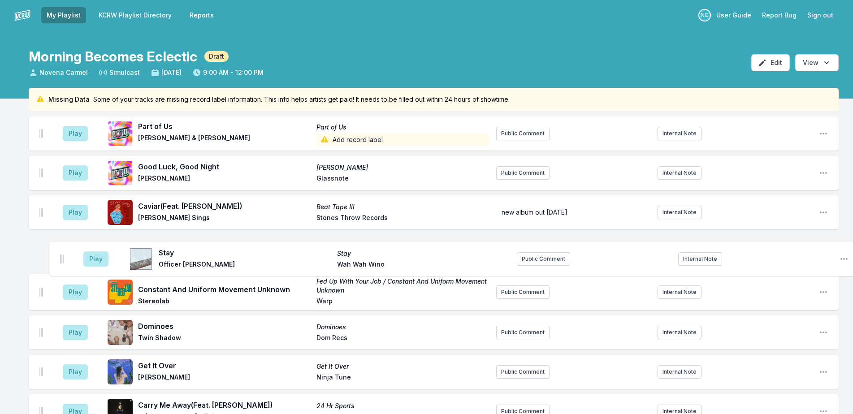
drag, startPoint x: 39, startPoint y: 160, endPoint x: 61, endPoint y: 246, distance: 87.7
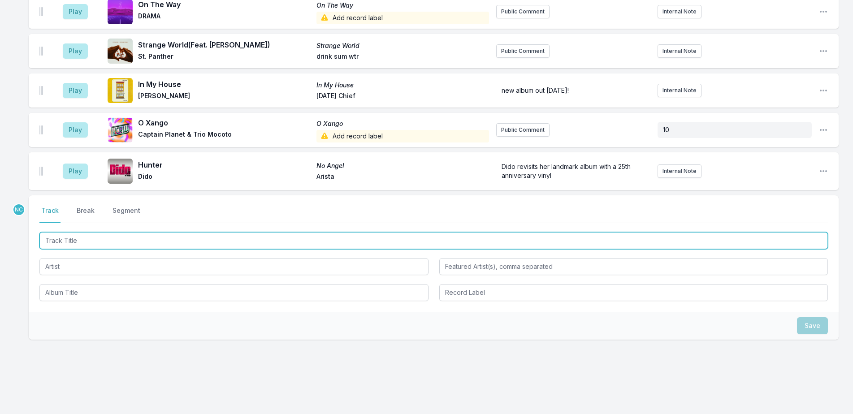
scroll to position [953, 0]
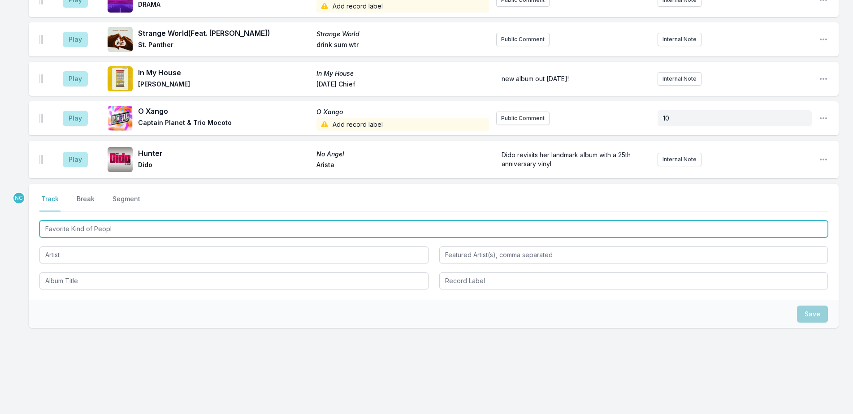
type input "Favorite Kind of People"
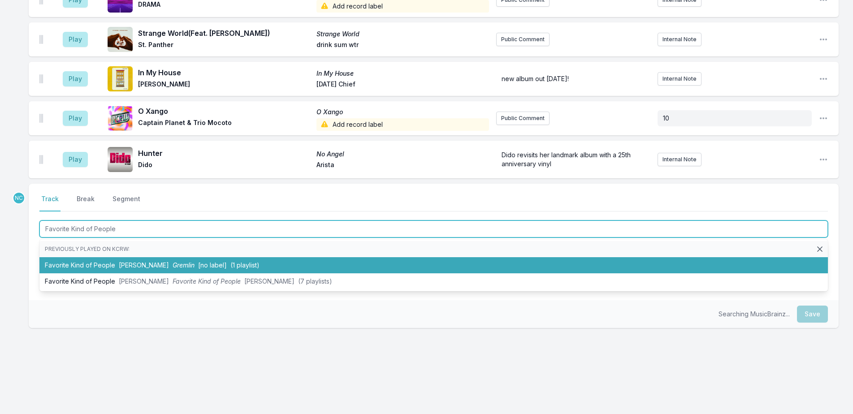
click at [198, 267] on span "[no label]" at bounding box center [212, 265] width 29 height 8
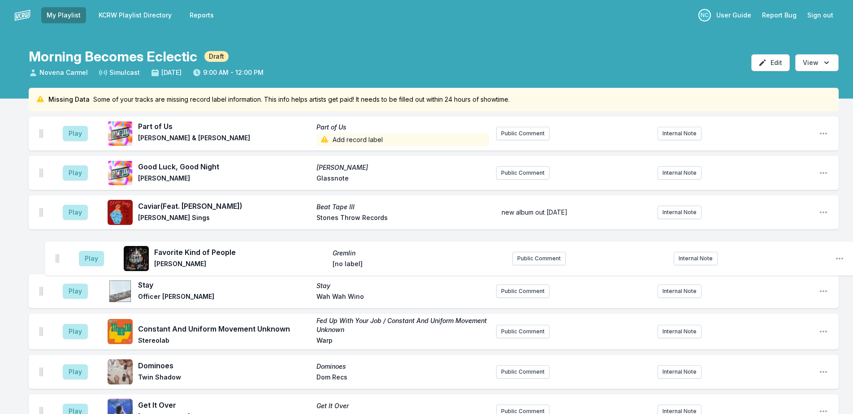
drag, startPoint x: 43, startPoint y: 160, endPoint x: 59, endPoint y: 254, distance: 95.5
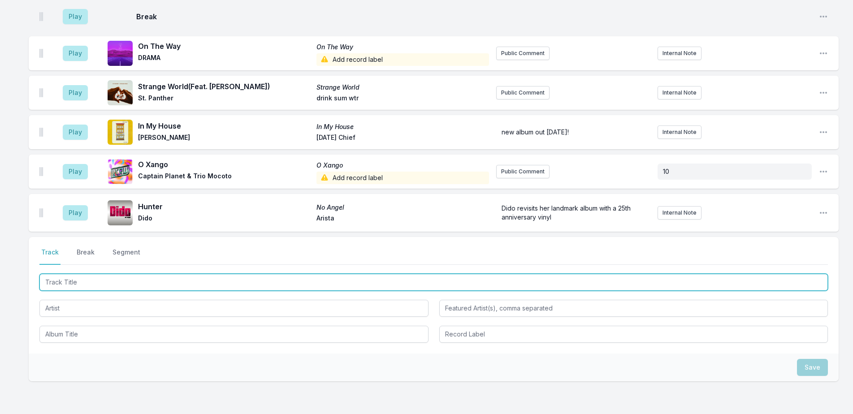
scroll to position [992, 0]
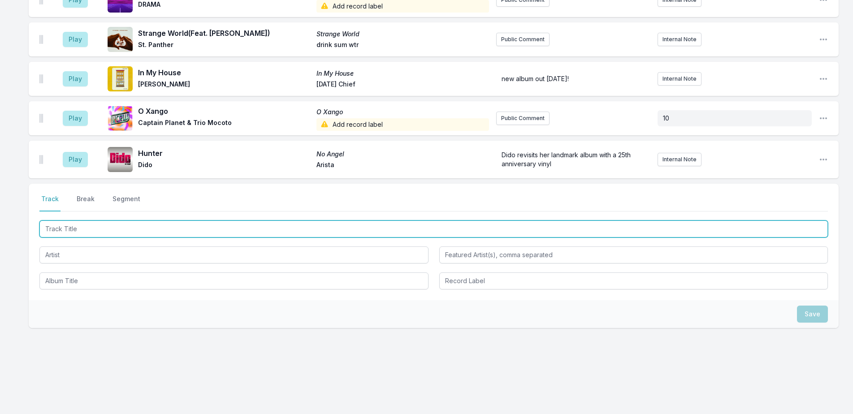
click at [293, 231] on input "Track Title" at bounding box center [433, 229] width 788 height 17
type input "Normalize"
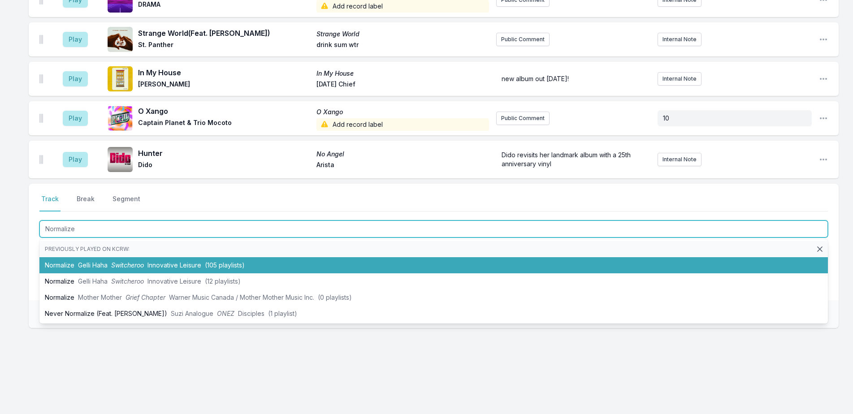
click at [81, 260] on li "Normalize Gelli Haha Switcheroo Innovative Leisure (105 playlists)" at bounding box center [433, 265] width 788 height 16
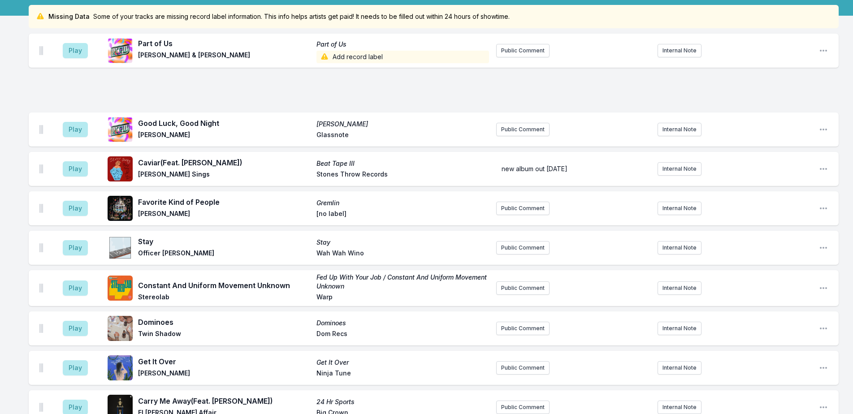
scroll to position [0, 0]
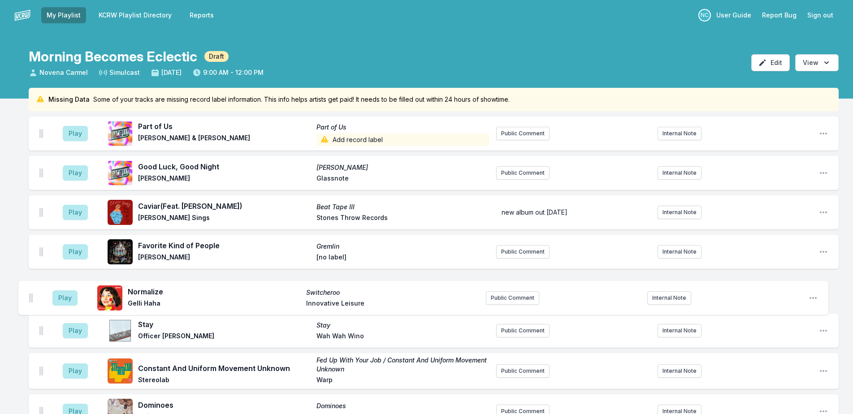
drag, startPoint x: 41, startPoint y: 162, endPoint x: 31, endPoint y: 296, distance: 134.0
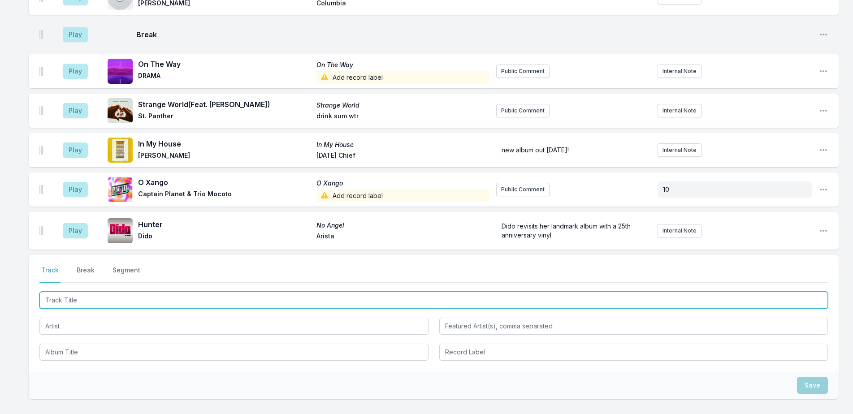
scroll to position [1032, 0]
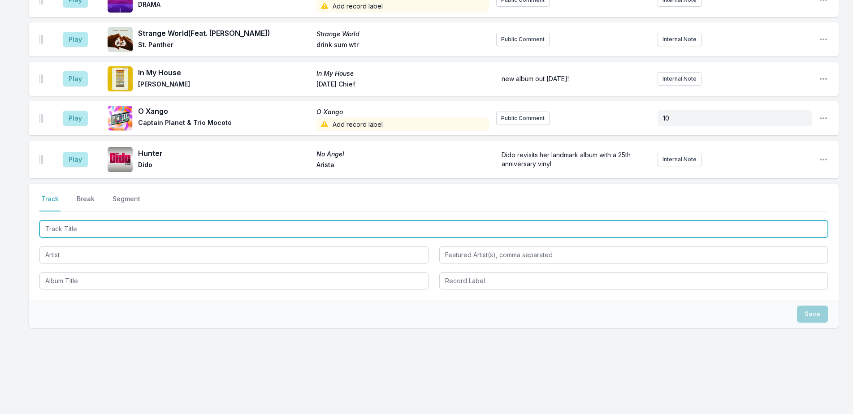
click at [196, 230] on input "Track Title" at bounding box center [433, 229] width 788 height 17
type input "The Ones We Loved"
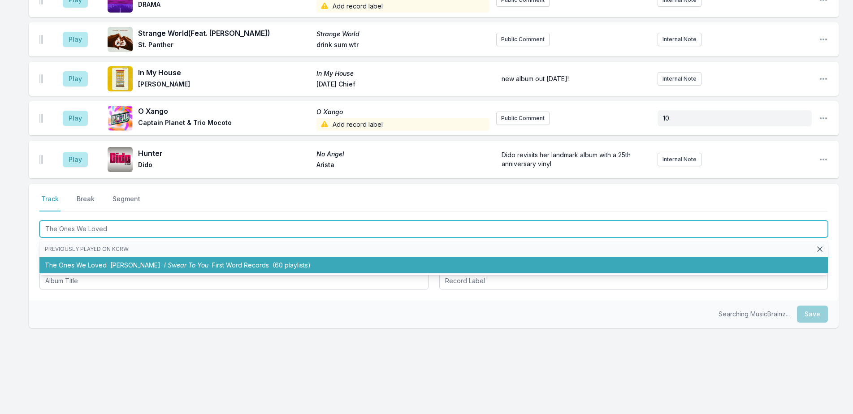
click at [114, 261] on span "[PERSON_NAME]" at bounding box center [135, 265] width 50 height 8
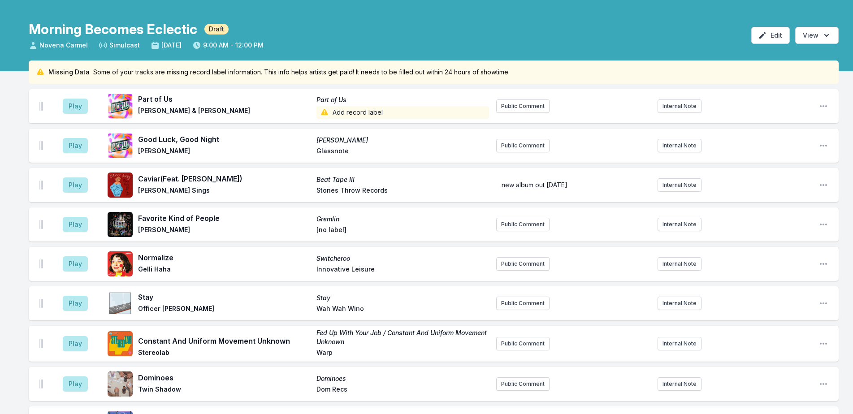
scroll to position [0, 0]
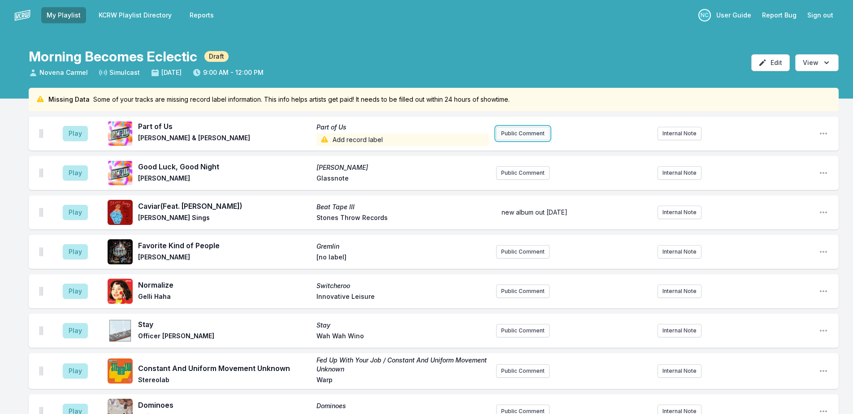
click at [539, 138] on button "Public Comment" at bounding box center [522, 133] width 53 height 13
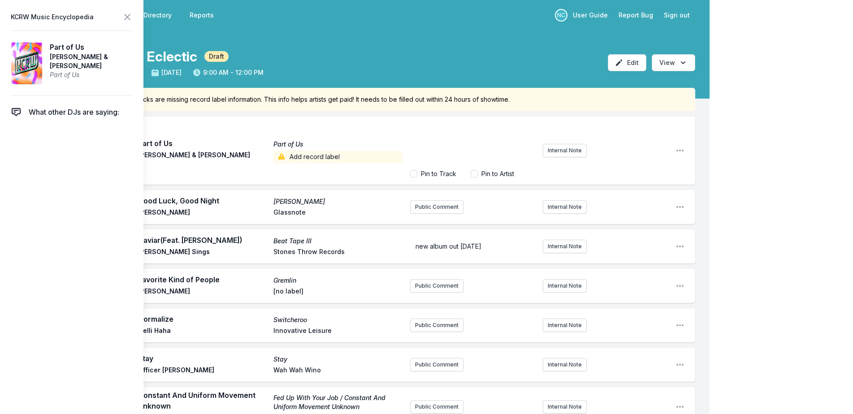
scroll to position [9, 0]
click at [558, 157] on div "“‘Part of Us’ inhabits a Liminal space, a place of Dark Matter, an unfamiliar l…" at bounding box center [539, 150] width 258 height 63
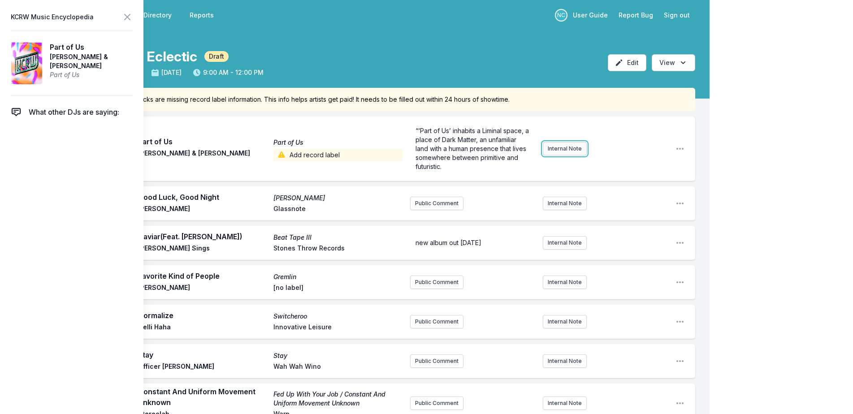
click at [562, 149] on button "Internal Note" at bounding box center [565, 148] width 44 height 13
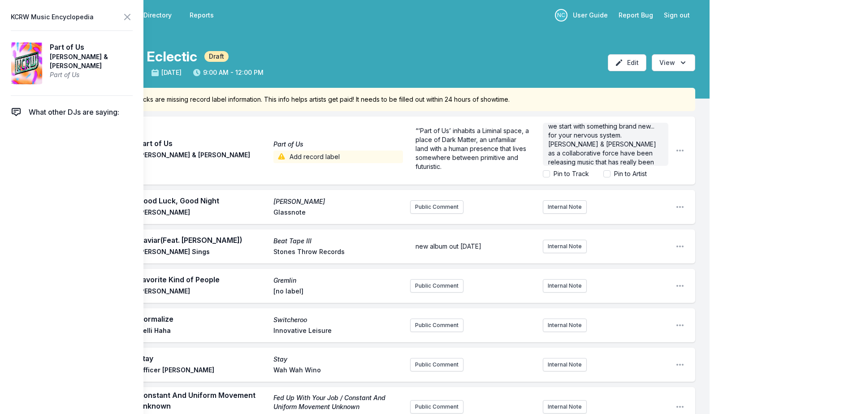
scroll to position [13, 0]
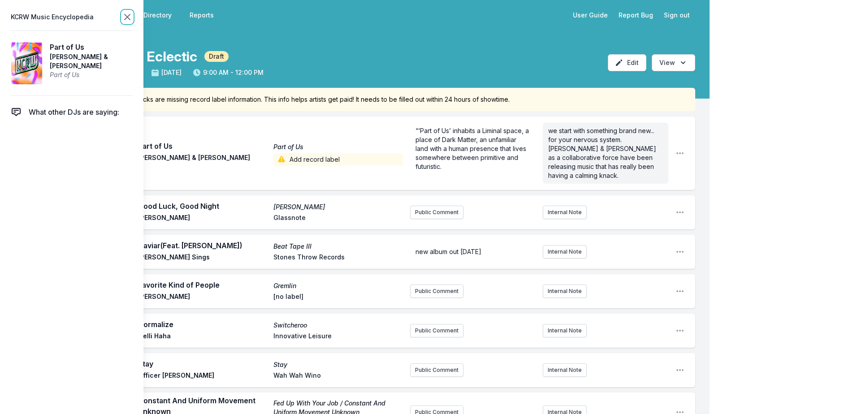
click at [126, 16] on icon at bounding box center [127, 16] width 5 height 5
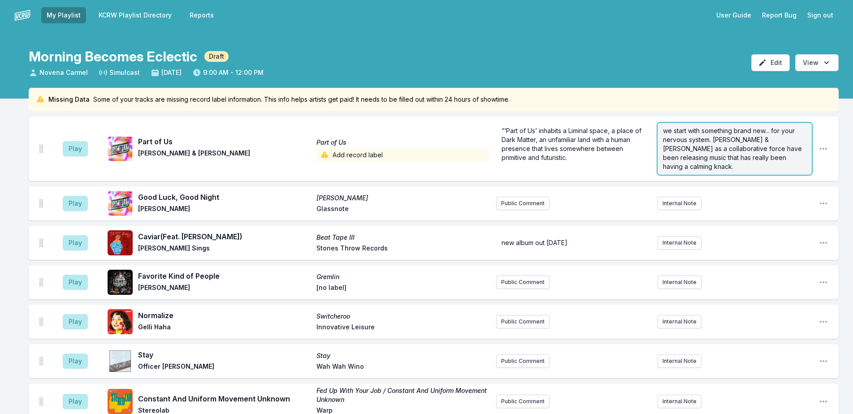
click at [804, 161] on div "we start with something brand new... for your nervous system. [PERSON_NAME] & […" at bounding box center [735, 149] width 154 height 52
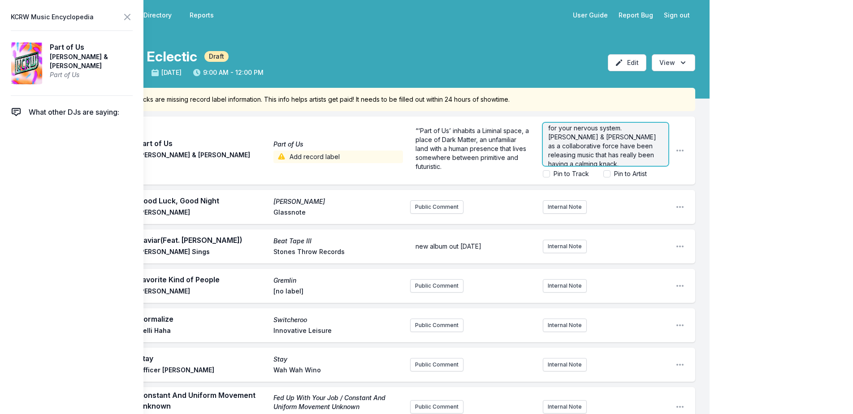
scroll to position [18, 0]
click at [641, 158] on p "we start with something brand new... for your nervous system. [PERSON_NAME] & […" at bounding box center [605, 135] width 115 height 54
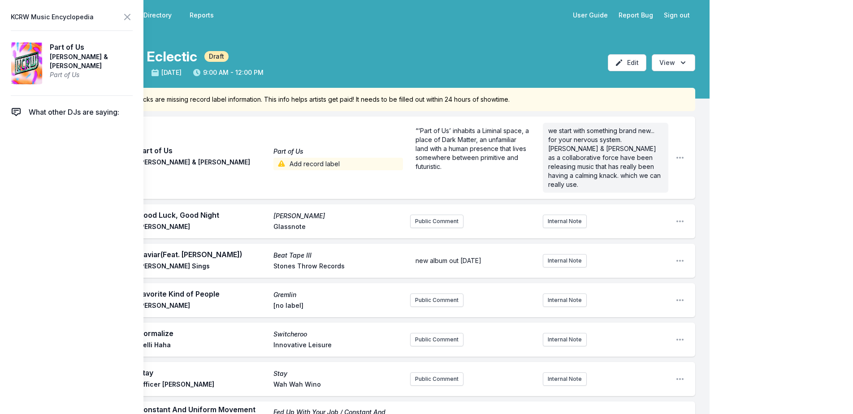
click at [570, 215] on button "Internal Note" at bounding box center [565, 221] width 44 height 13
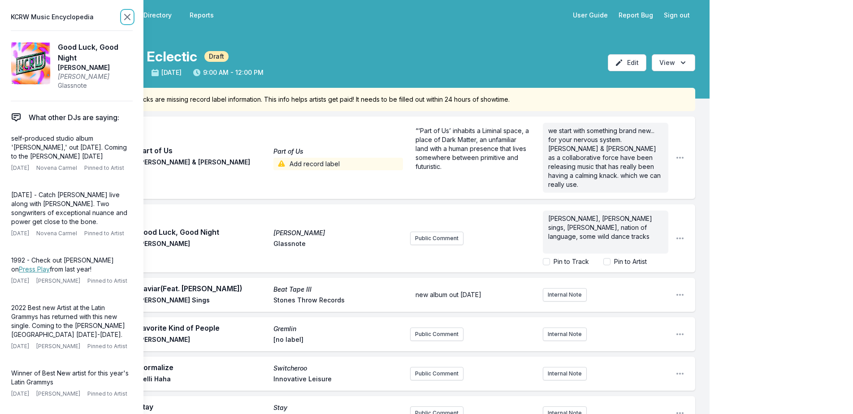
click at [126, 15] on icon at bounding box center [127, 17] width 11 height 11
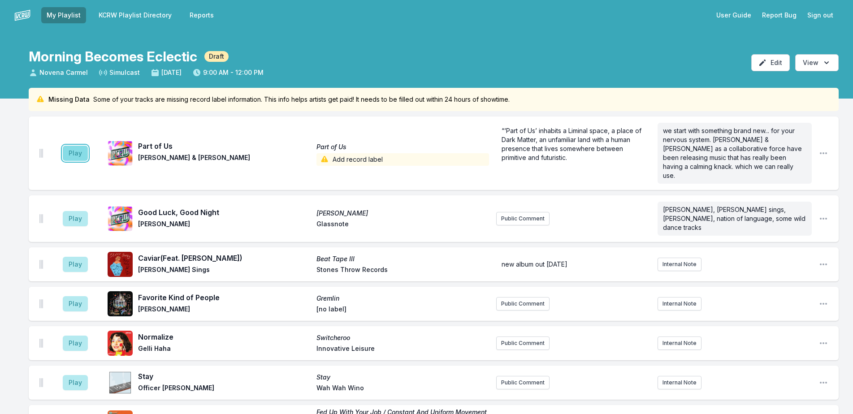
click at [74, 146] on button "Play" at bounding box center [75, 153] width 25 height 15
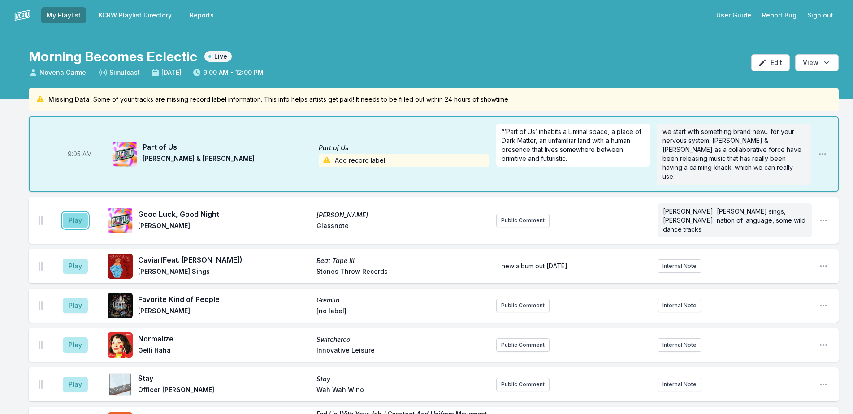
click at [78, 213] on button "Play" at bounding box center [75, 220] width 25 height 15
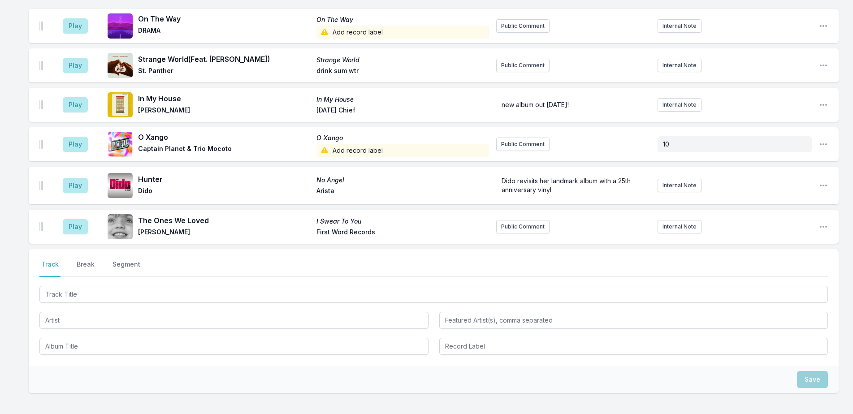
scroll to position [1116, 0]
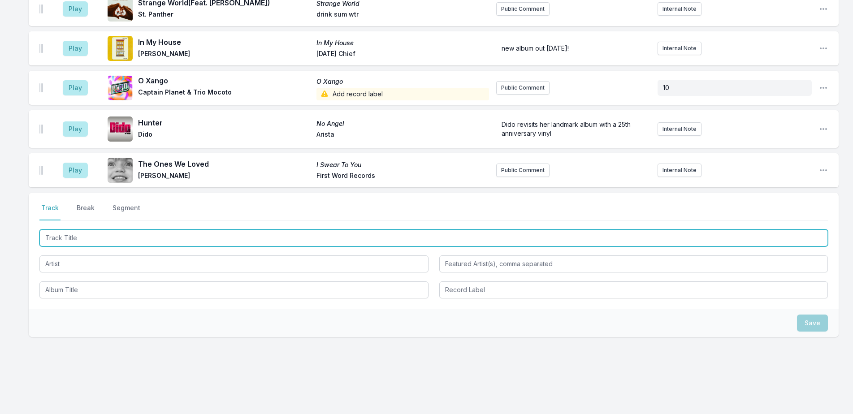
click at [193, 230] on input "Track Title" at bounding box center [433, 238] width 788 height 17
type input "Rocks and Gravel"
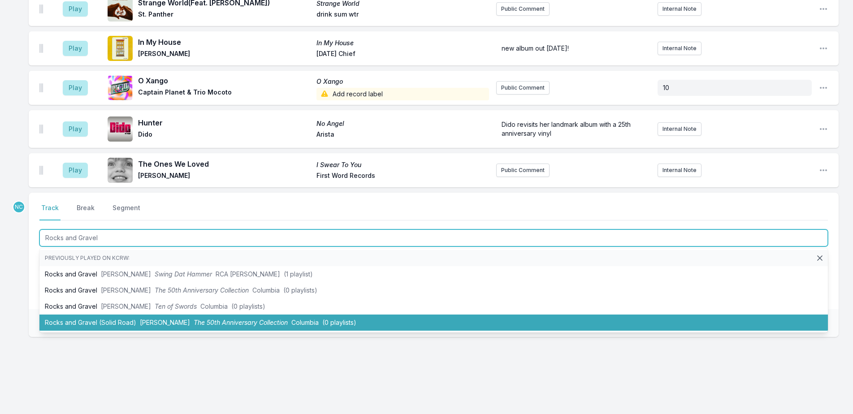
click at [213, 318] on li "Rocks and Gravel (Solid Road) [PERSON_NAME] The 50th Anniversary Collection Col…" at bounding box center [433, 323] width 788 height 16
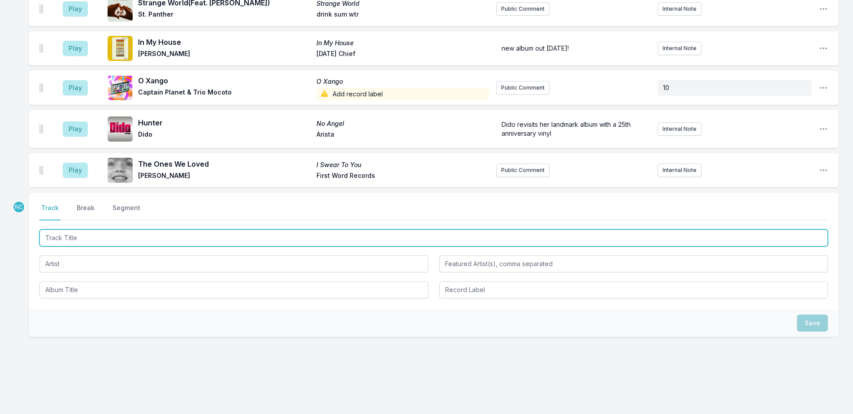
scroll to position [1156, 0]
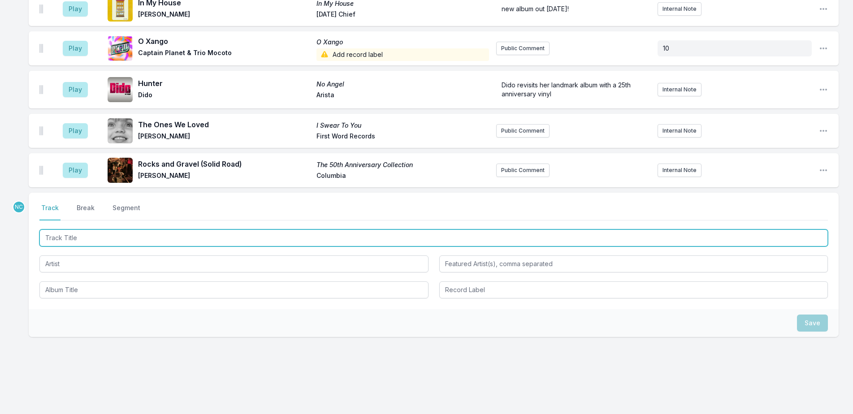
click at [100, 230] on input "Track Title" at bounding box center [433, 238] width 788 height 17
type input "Match My Mood"
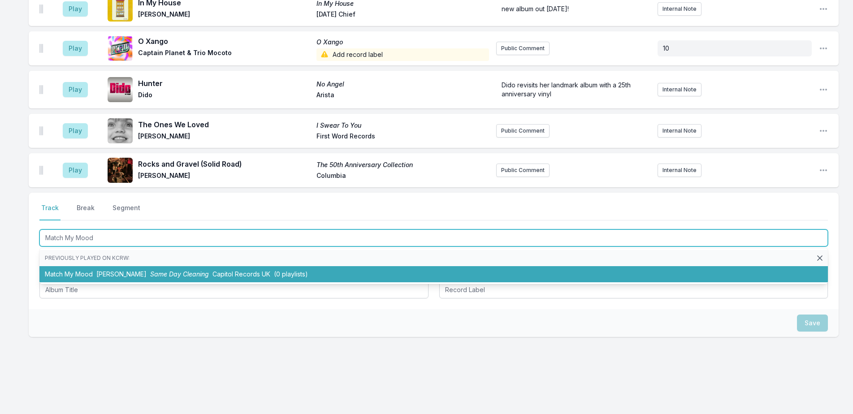
click at [122, 270] on span "[PERSON_NAME]" at bounding box center [121, 274] width 50 height 8
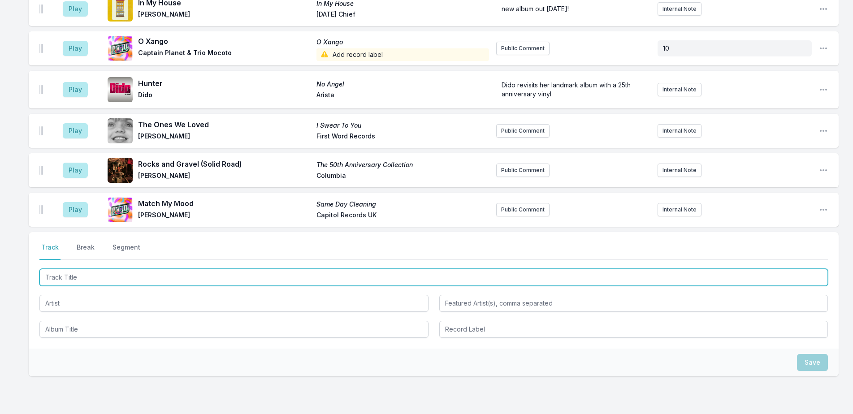
scroll to position [1195, 0]
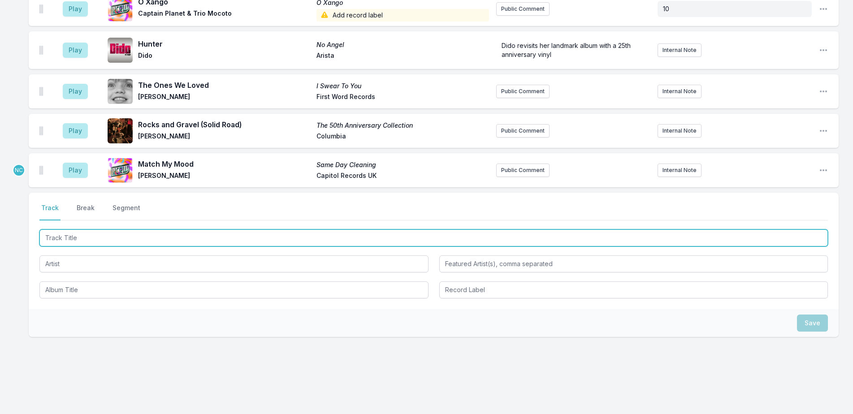
click at [129, 232] on input "Track Title" at bounding box center [433, 238] width 788 height 17
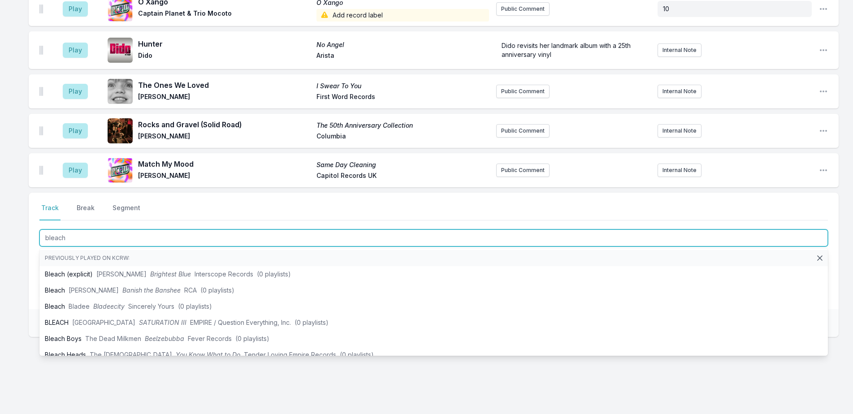
type input "bleach"
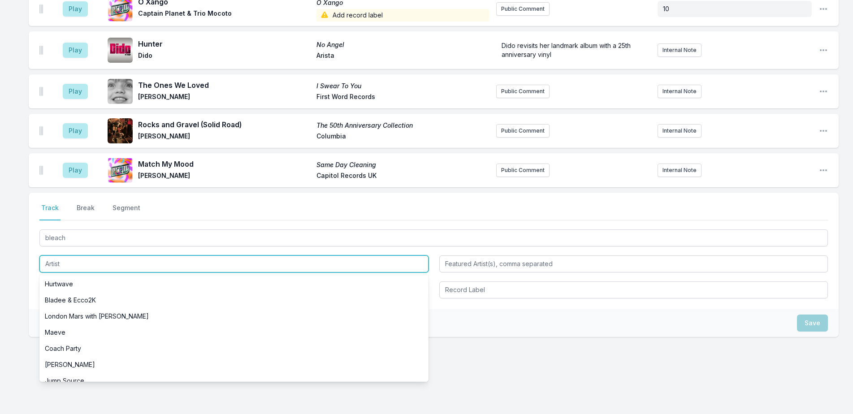
click at [132, 260] on input "Artist" at bounding box center [233, 264] width 389 height 17
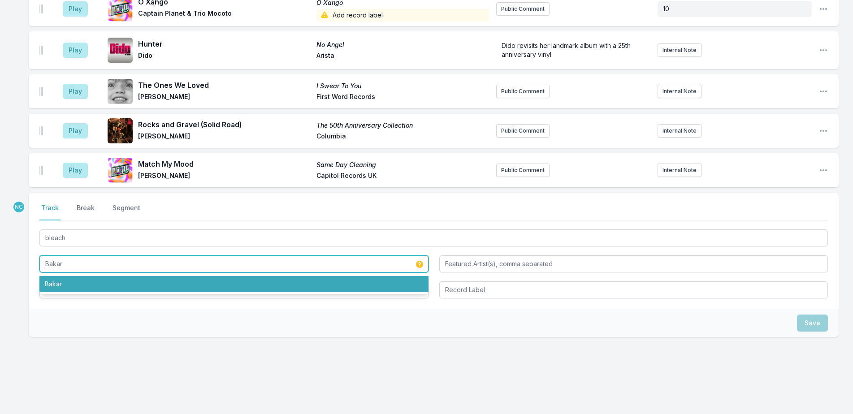
click at [133, 276] on li "Bakar" at bounding box center [233, 284] width 389 height 16
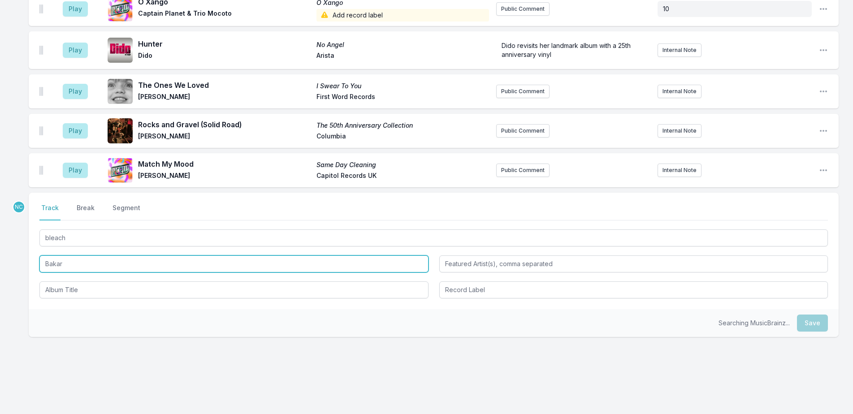
type input "Bakar"
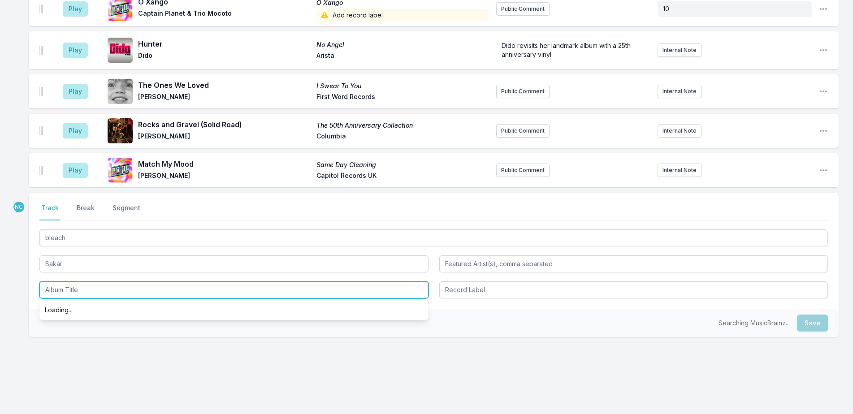
click at [133, 282] on input "Album Title" at bounding box center [233, 290] width 389 height 17
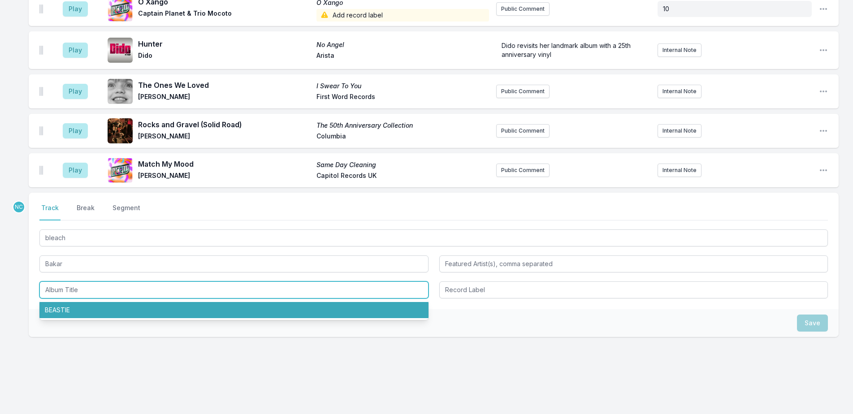
click at [160, 303] on li "BEASTIE" at bounding box center [233, 310] width 389 height 16
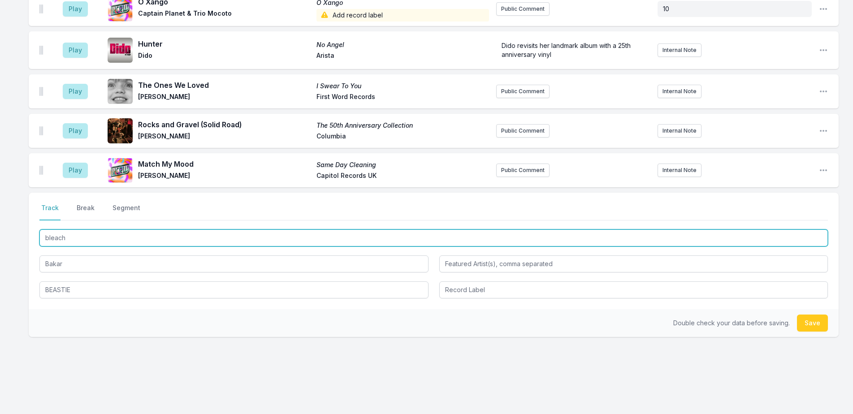
click at [309, 234] on input "bleach" at bounding box center [433, 238] width 788 height 17
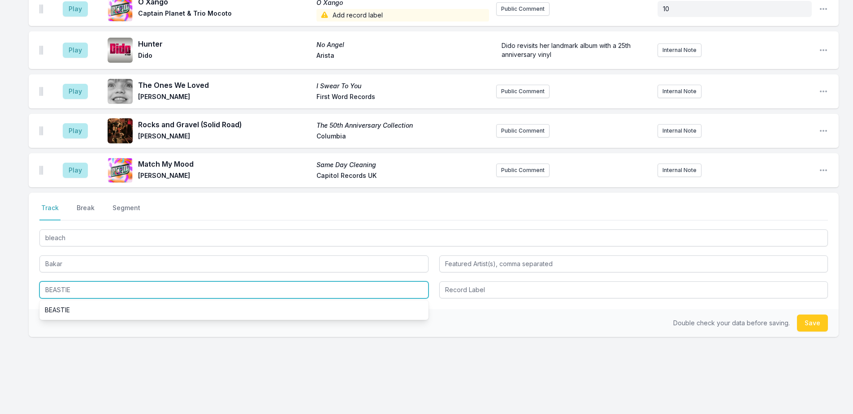
click at [281, 282] on input "BEASTIE" at bounding box center [233, 290] width 389 height 17
paste input "bleach"
type input "bleach"
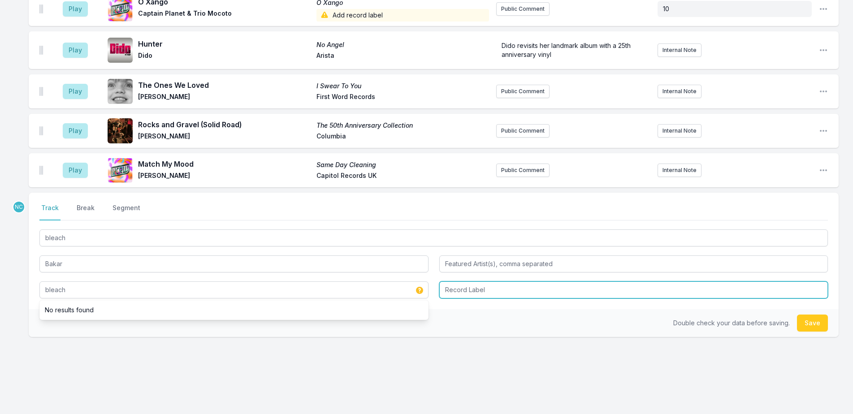
click at [547, 283] on input "Record Label" at bounding box center [633, 290] width 389 height 17
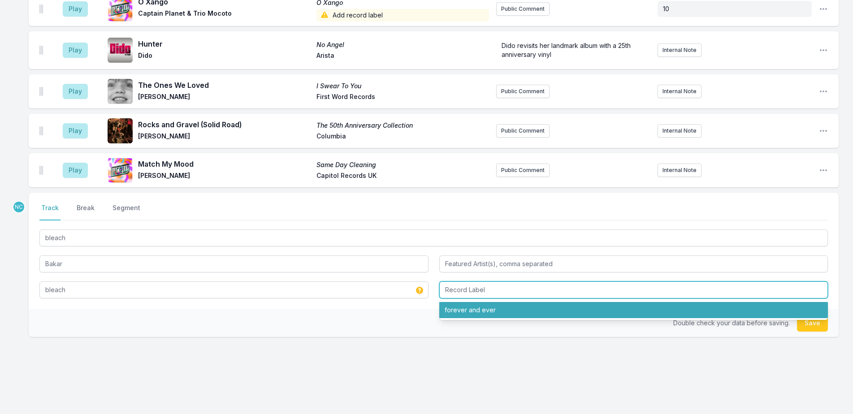
click at [742, 302] on li "forever and ever" at bounding box center [633, 310] width 389 height 16
type input "forever and ever"
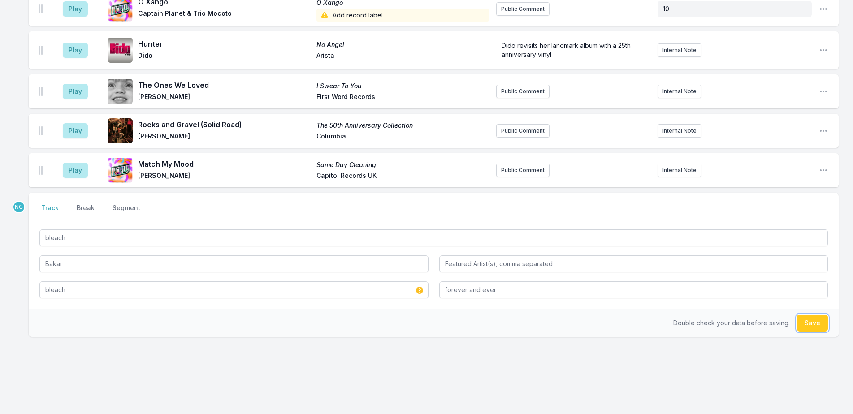
click at [813, 317] on button "Save" at bounding box center [812, 323] width 31 height 17
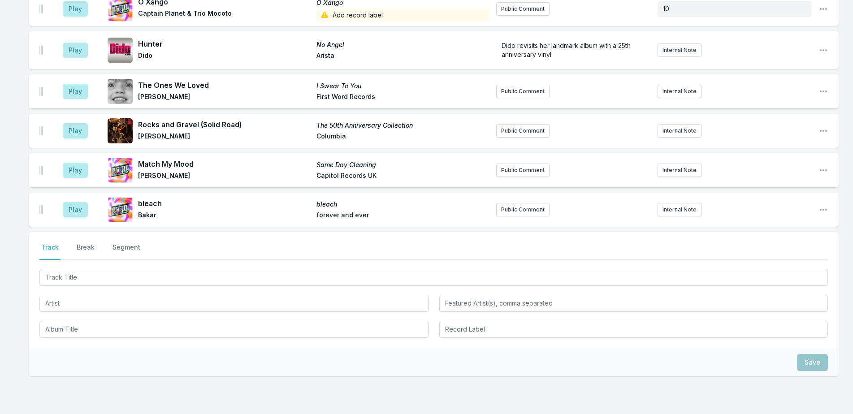
scroll to position [1235, 0]
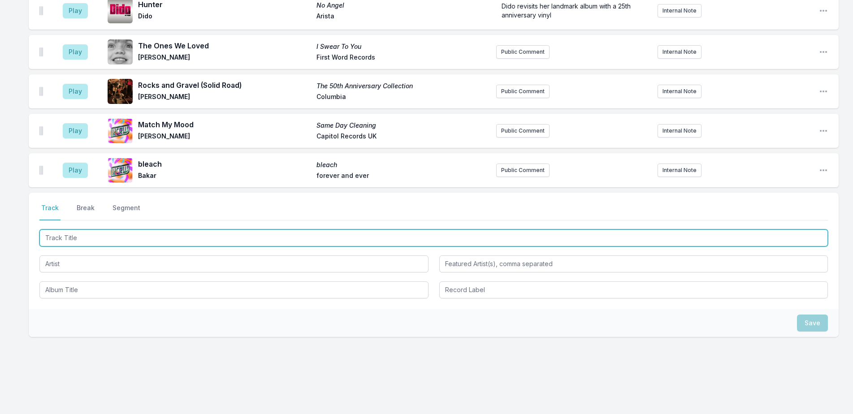
click at [260, 230] on input "Track Title" at bounding box center [433, 238] width 788 height 17
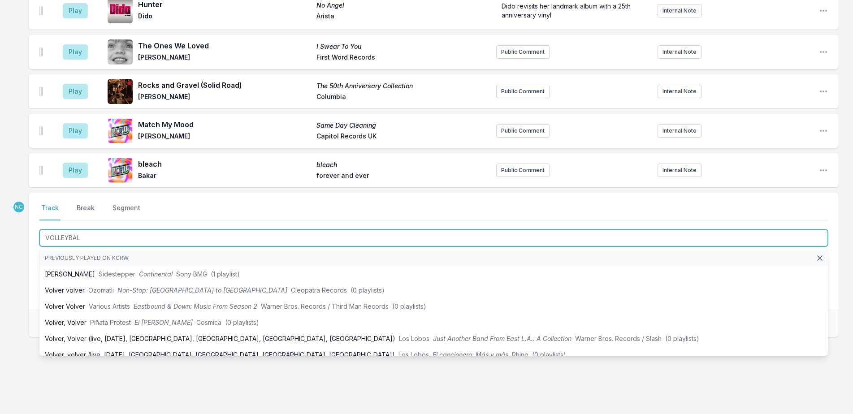
type input "VOLLEYBALL"
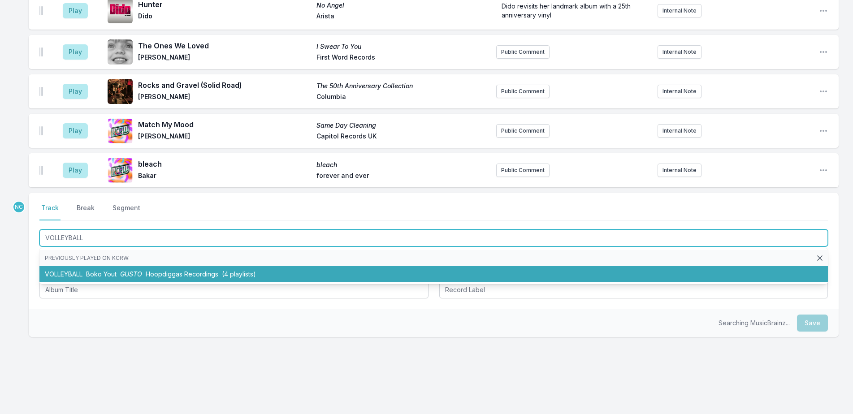
click at [341, 266] on li "VOLLEYBALL Boko Yout GUSTO Hoopdiggas Recordings (4 playlists)" at bounding box center [433, 274] width 788 height 16
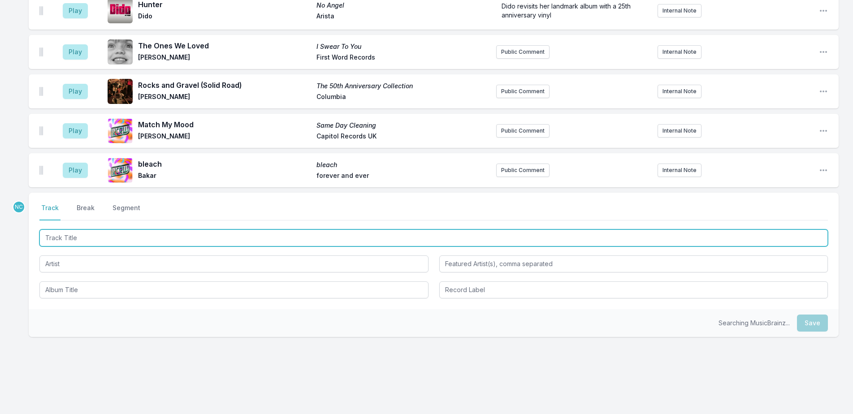
scroll to position [1274, 0]
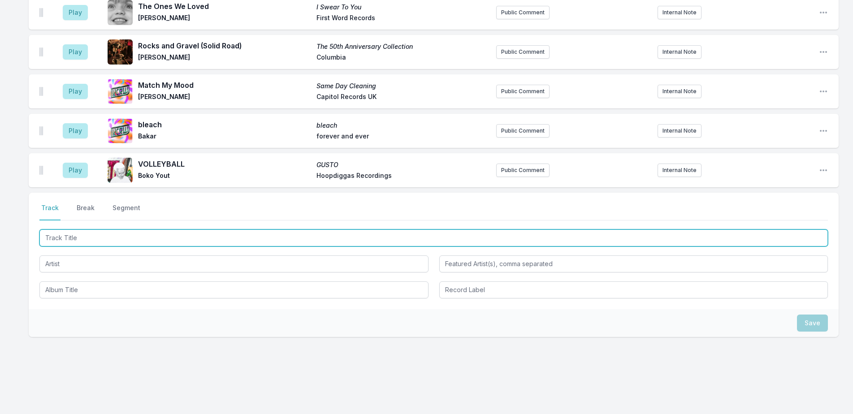
type input "h"
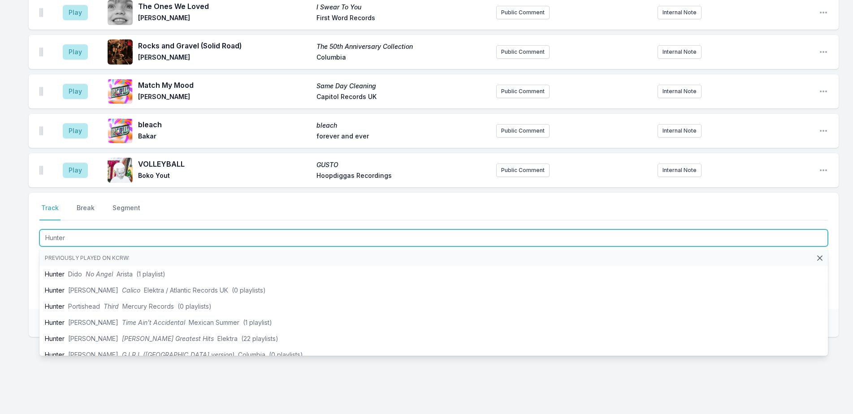
type input "Hunter"
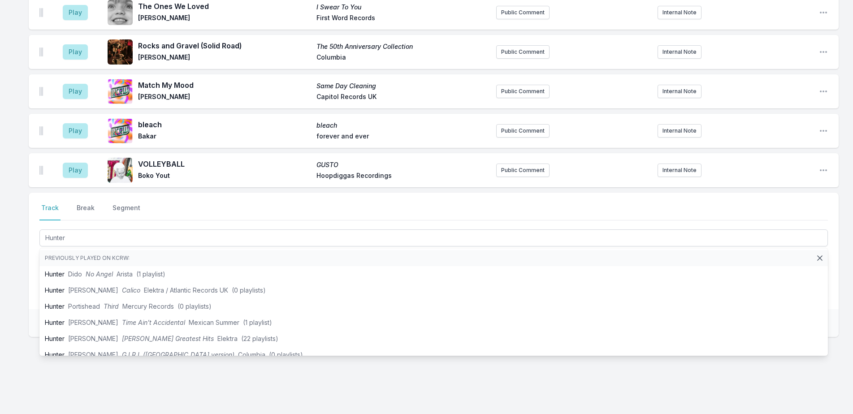
click at [123, 370] on div "Select a tab Track Break Segment Track Break Segment Hunter Previously played o…" at bounding box center [434, 294] width 810 height 202
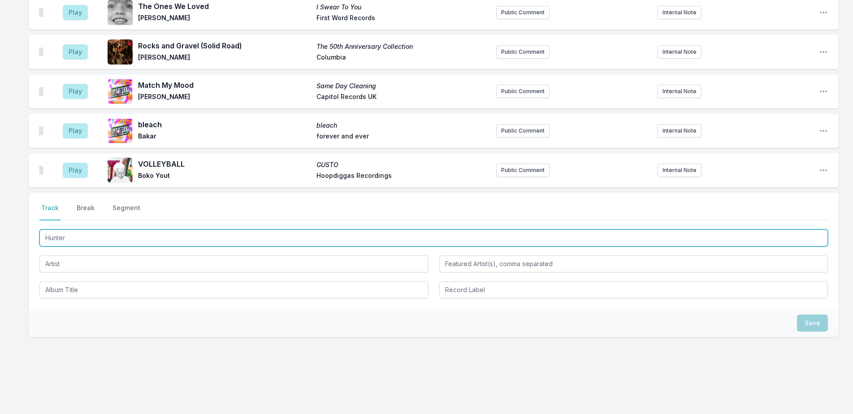
click at [134, 237] on input "Hunter" at bounding box center [433, 238] width 788 height 17
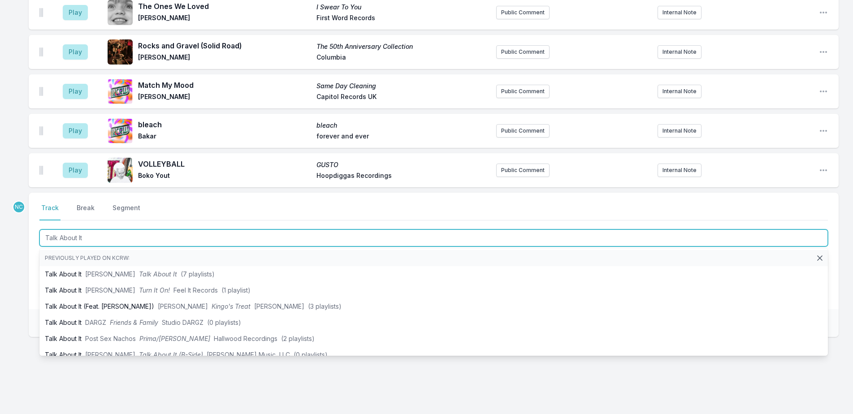
type input "Talk About It"
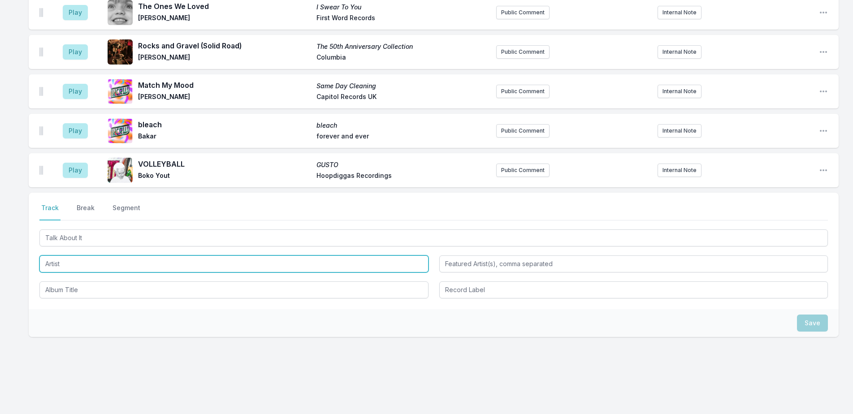
click at [74, 256] on input "Artist" at bounding box center [233, 264] width 389 height 17
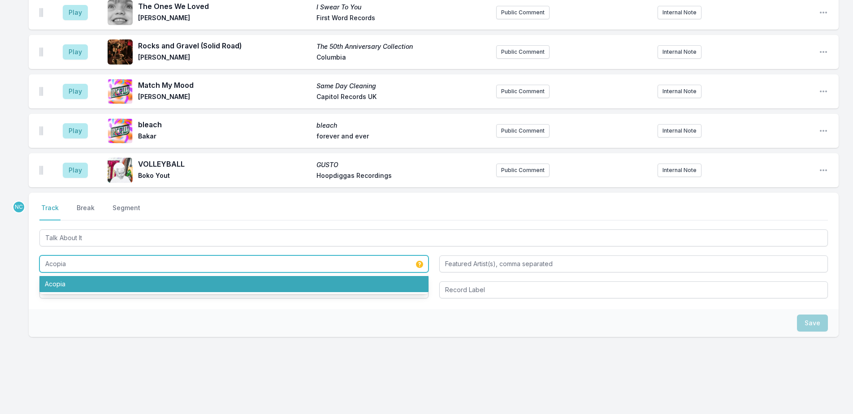
click at [78, 276] on li "Acopia" at bounding box center [233, 284] width 389 height 16
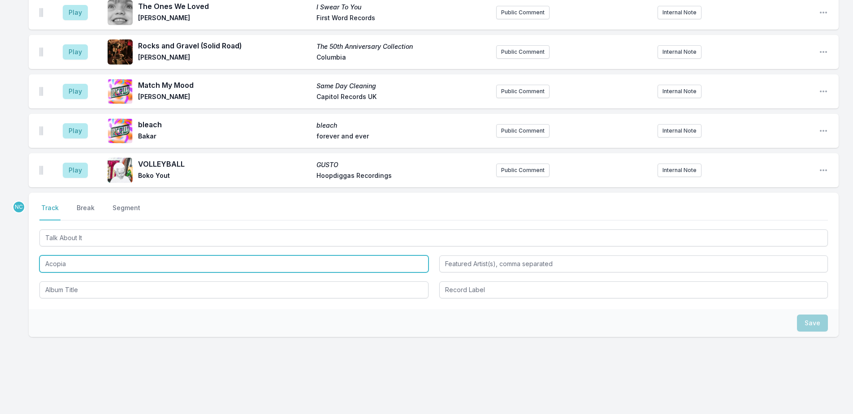
type input "Acopia"
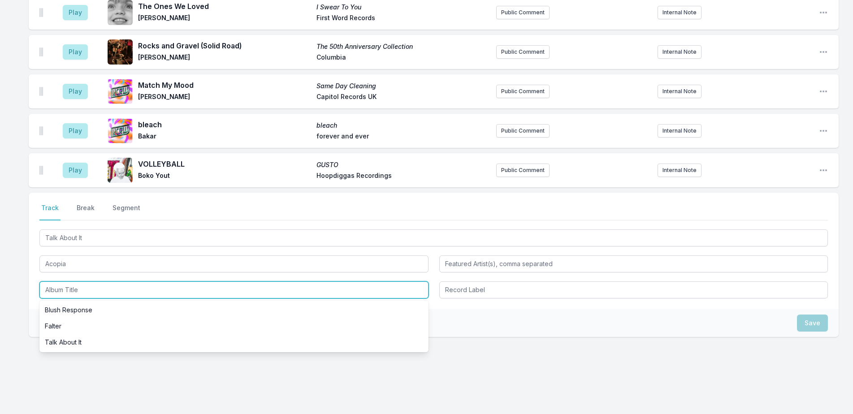
click at [86, 282] on input "Album Title" at bounding box center [233, 290] width 389 height 17
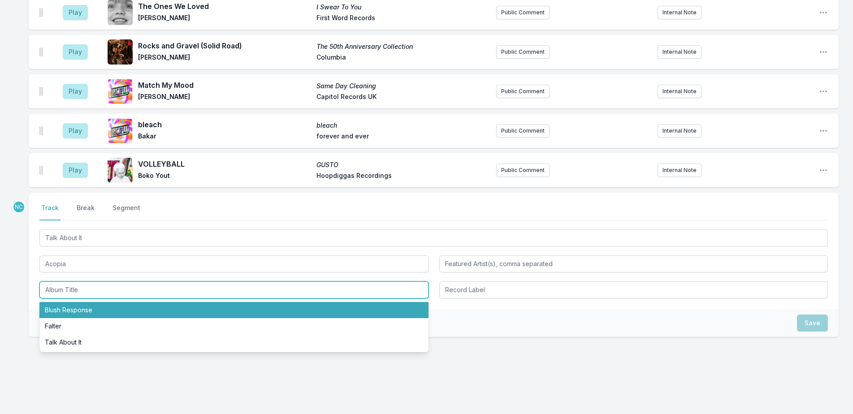
click at [89, 302] on li "Blush Response" at bounding box center [233, 310] width 389 height 16
type input "Blush Response"
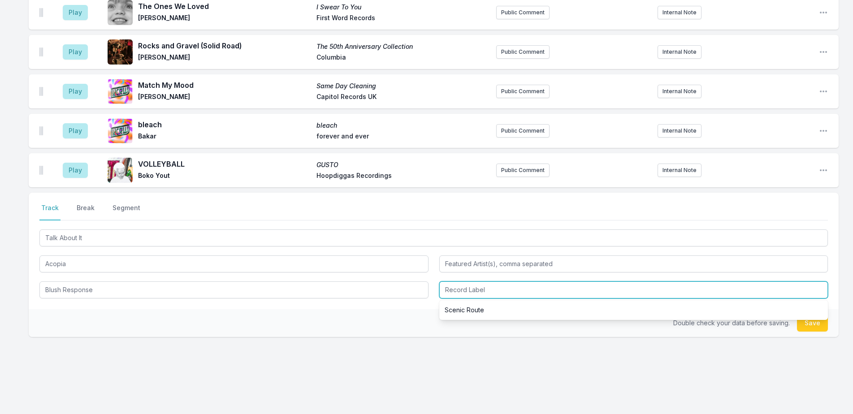
click at [564, 286] on input "Record Label" at bounding box center [633, 290] width 389 height 17
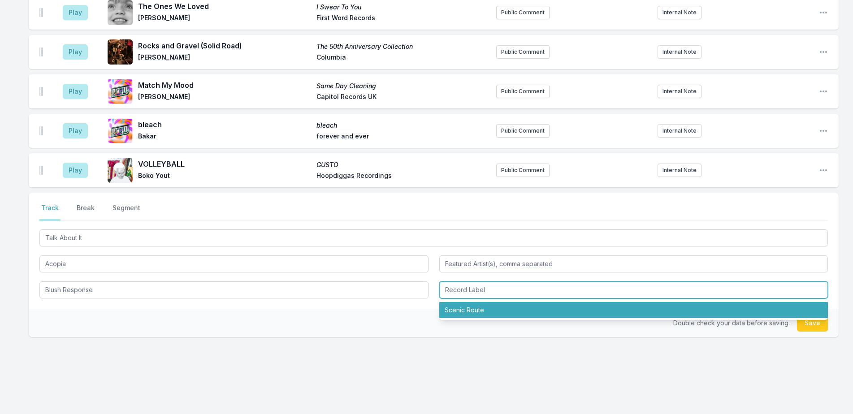
click at [580, 302] on li "Scenic Route" at bounding box center [633, 310] width 389 height 16
type input "Scenic Route"
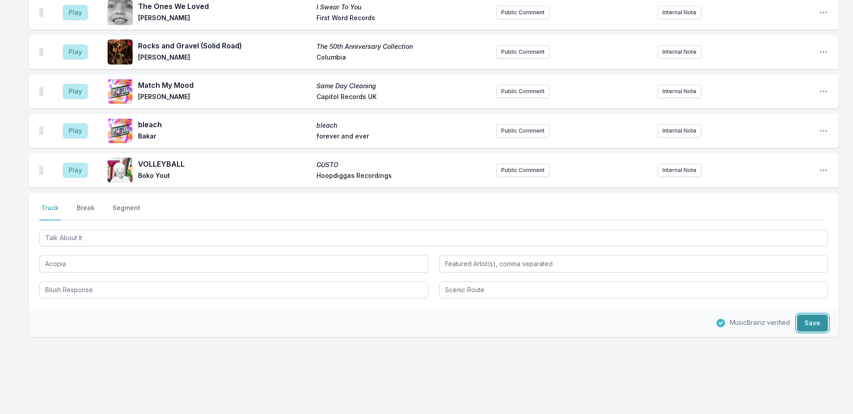
click at [818, 315] on button "Save" at bounding box center [812, 323] width 31 height 17
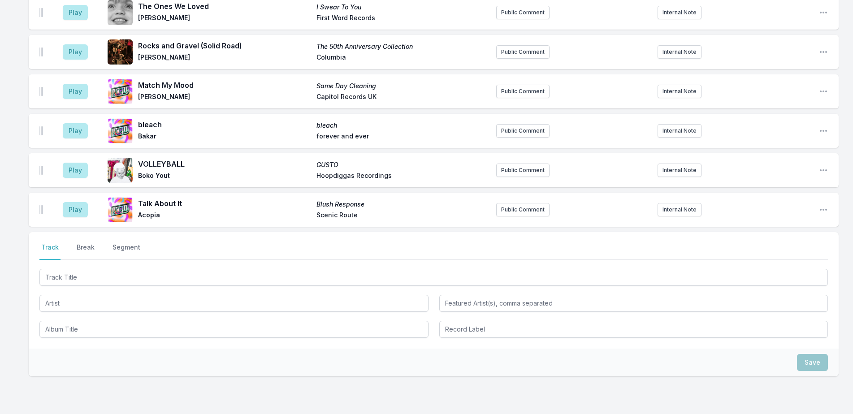
scroll to position [1313, 0]
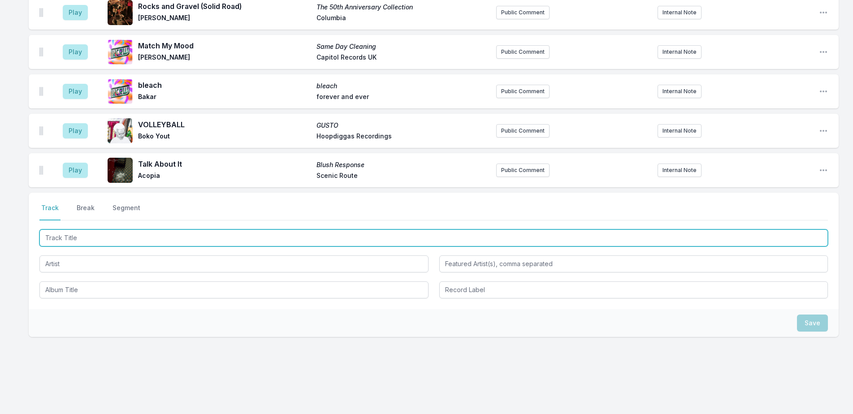
click at [398, 230] on input "Track Title" at bounding box center [433, 238] width 788 height 17
type input "Amour Armour"
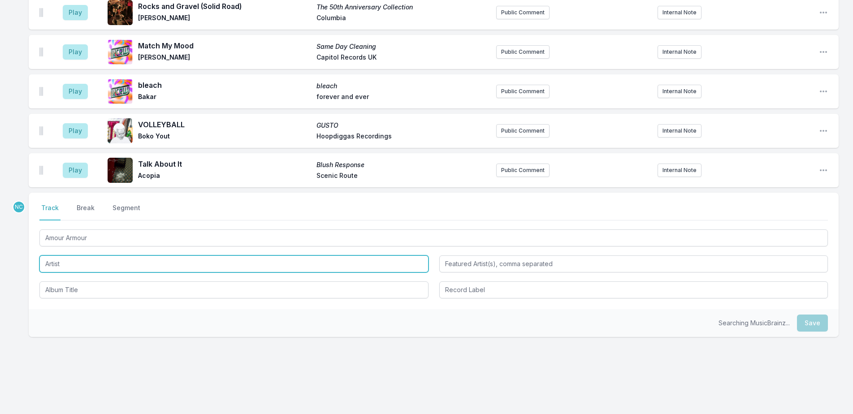
click at [374, 262] on input "Artist" at bounding box center [233, 264] width 389 height 17
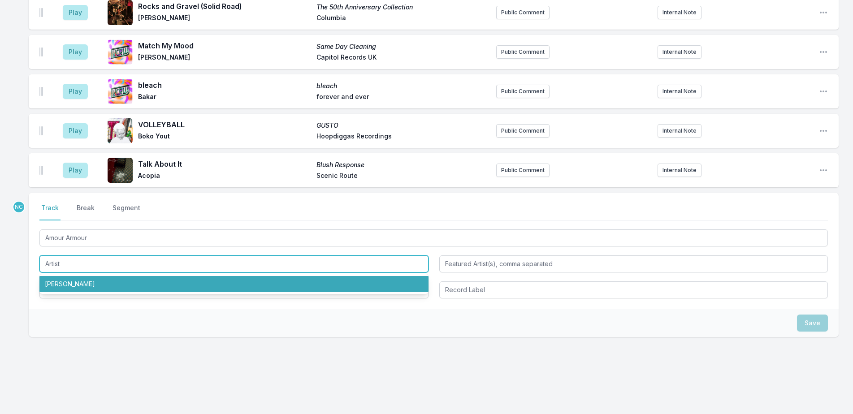
click at [377, 276] on li "[PERSON_NAME]" at bounding box center [233, 284] width 389 height 16
type input "[PERSON_NAME]"
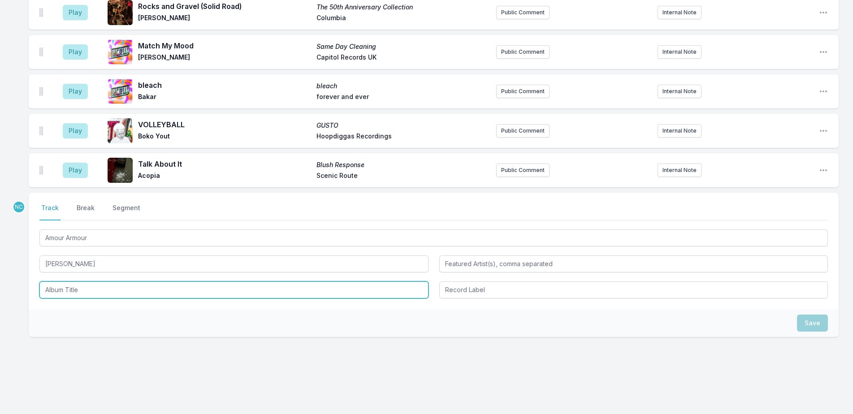
click at [329, 282] on input "Album Title" at bounding box center [233, 290] width 389 height 17
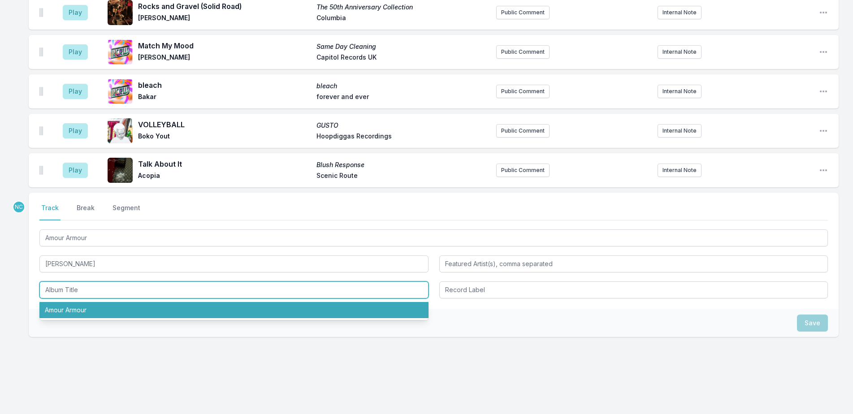
click at [327, 302] on li "Amour Armour" at bounding box center [233, 310] width 389 height 16
type input "Amour Armour"
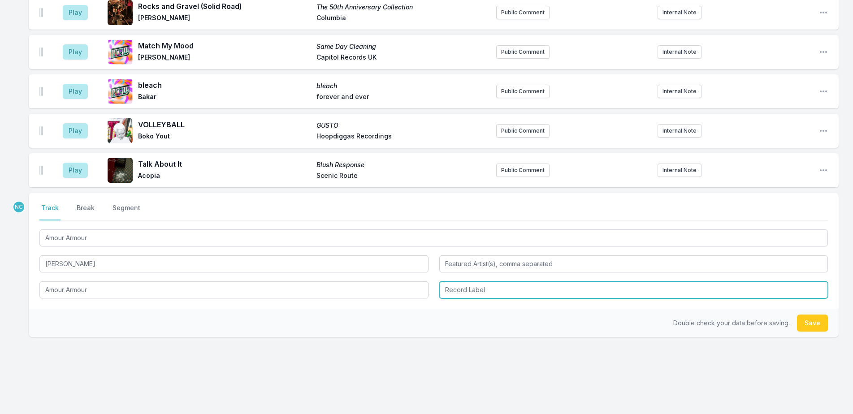
click at [477, 282] on input "Record Label" at bounding box center [633, 290] width 389 height 17
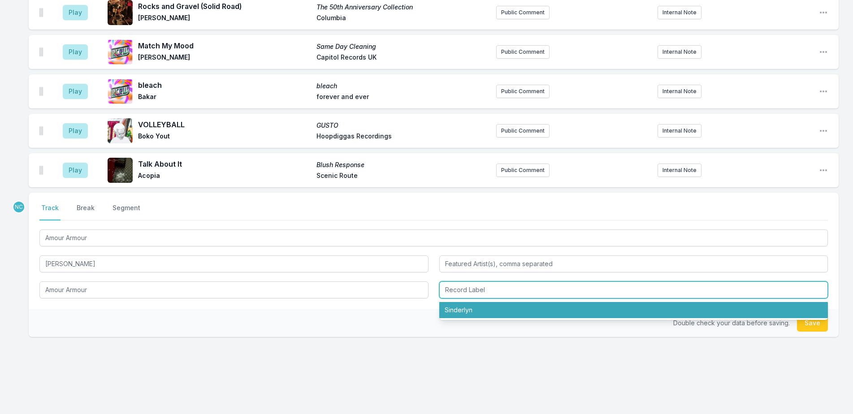
click at [489, 302] on li "Sinderlyn" at bounding box center [633, 310] width 389 height 16
type input "Sinderlyn"
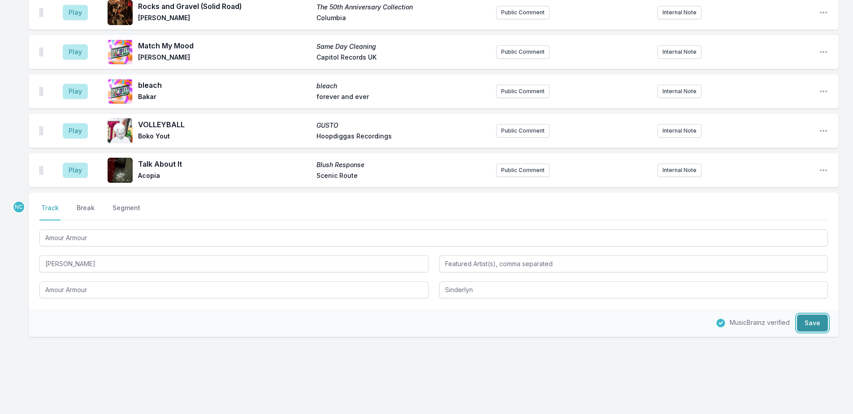
click at [813, 315] on button "Save" at bounding box center [812, 323] width 31 height 17
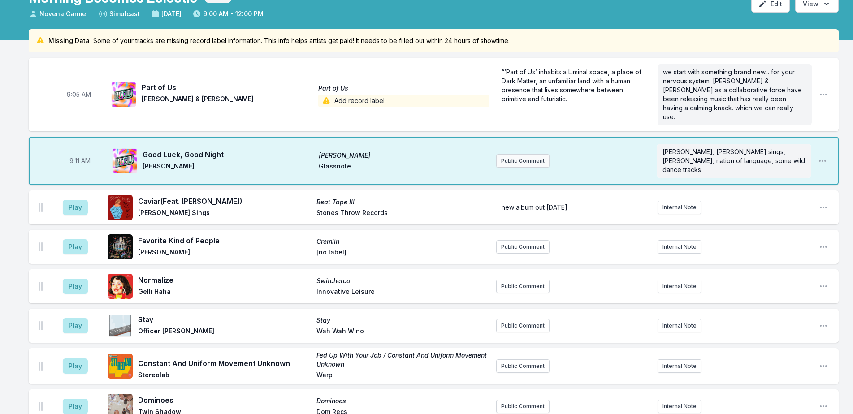
scroll to position [0, 0]
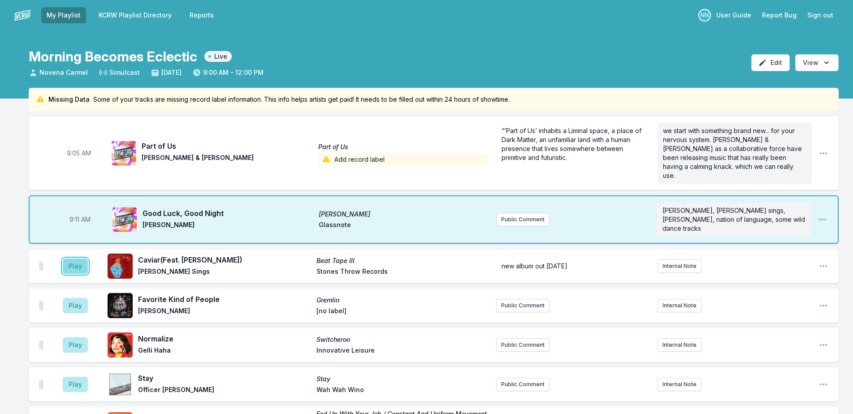
click at [71, 259] on button "Play" at bounding box center [75, 266] width 25 height 15
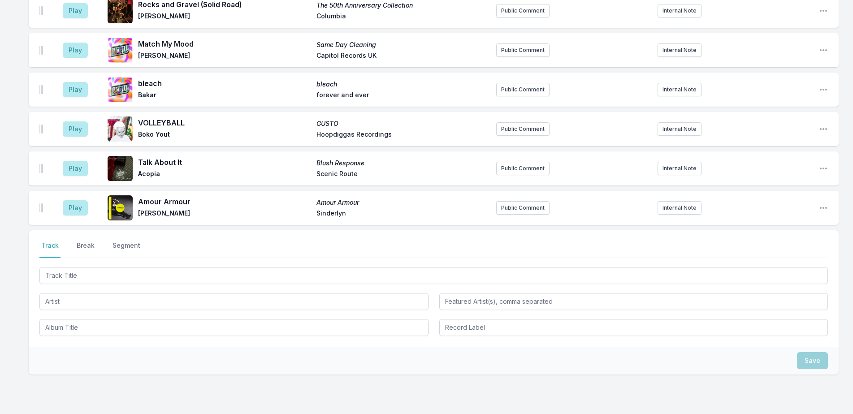
scroll to position [1345, 0]
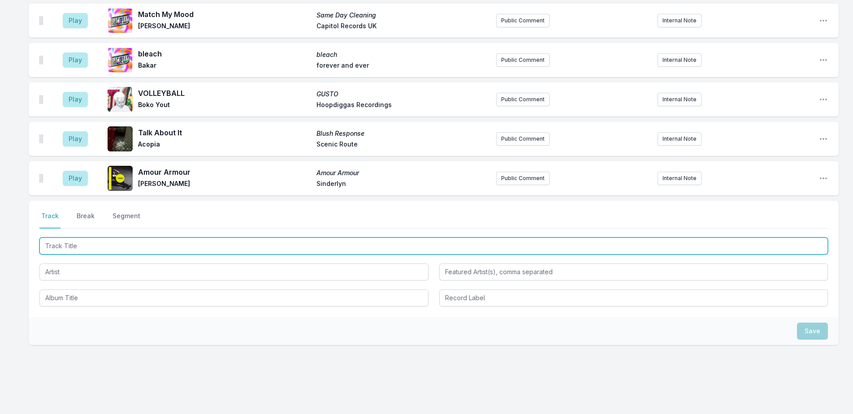
click at [291, 238] on input "Track Title" at bounding box center [433, 246] width 788 height 17
type input "Cry about it!"
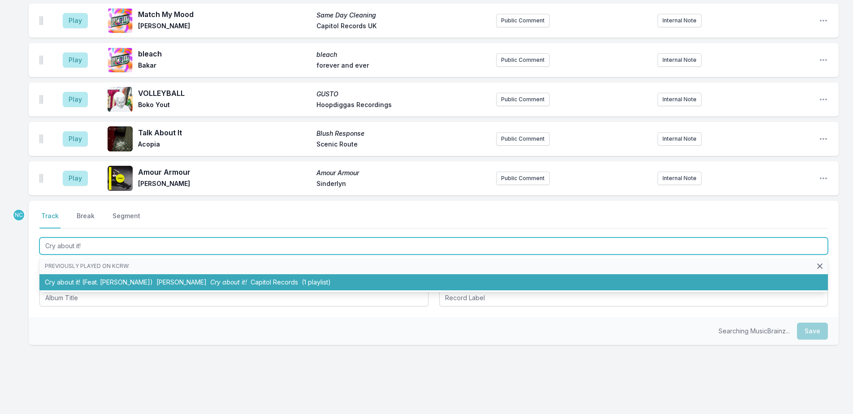
click at [301, 274] on li "Cry about it! (Feat. [PERSON_NAME]) Kali Uchis Cry about it! Capitol Records (1…" at bounding box center [433, 282] width 788 height 16
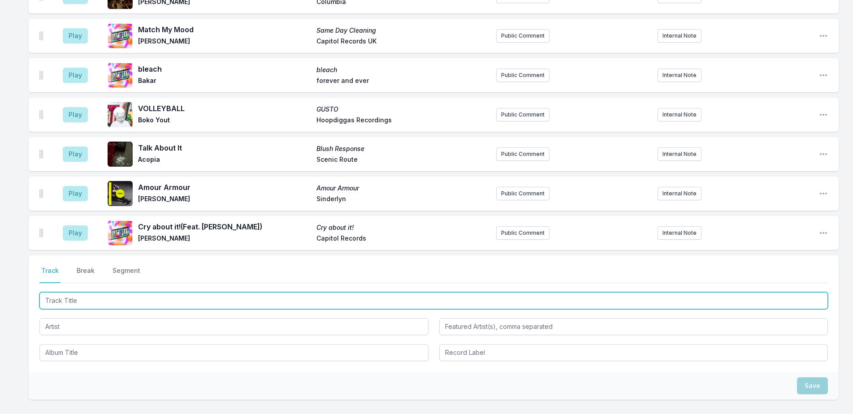
scroll to position [1384, 0]
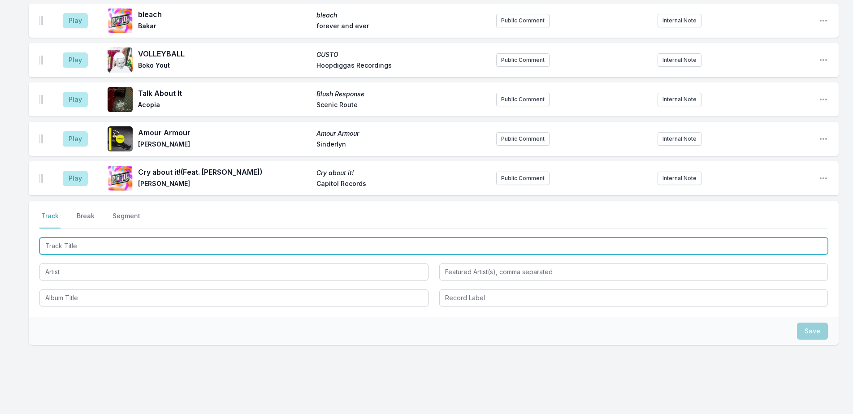
drag, startPoint x: 300, startPoint y: 242, endPoint x: 344, endPoint y: 235, distance: 44.5
click at [303, 242] on input "Track Title" at bounding box center [433, 246] width 788 height 17
type input "[PERSON_NAME] Watch the Stars"
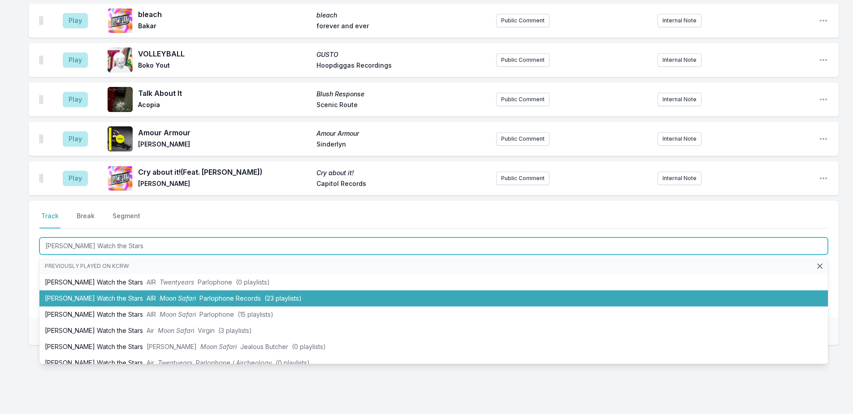
click at [218, 290] on li "[PERSON_NAME] Watch the Stars AIR Moon Safari Parlophone Records (23 playlists)" at bounding box center [433, 298] width 788 height 16
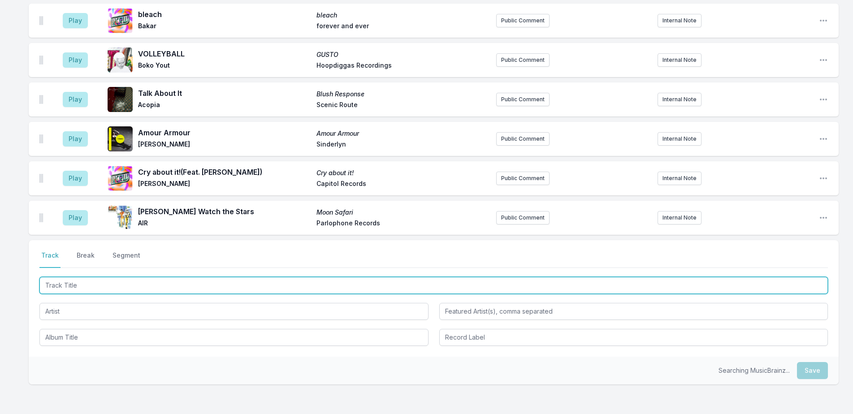
scroll to position [1424, 0]
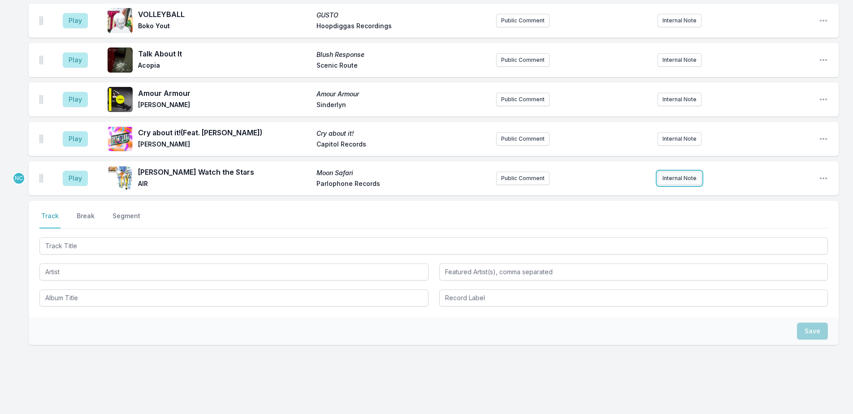
click at [678, 172] on button "Internal Note" at bounding box center [680, 178] width 44 height 13
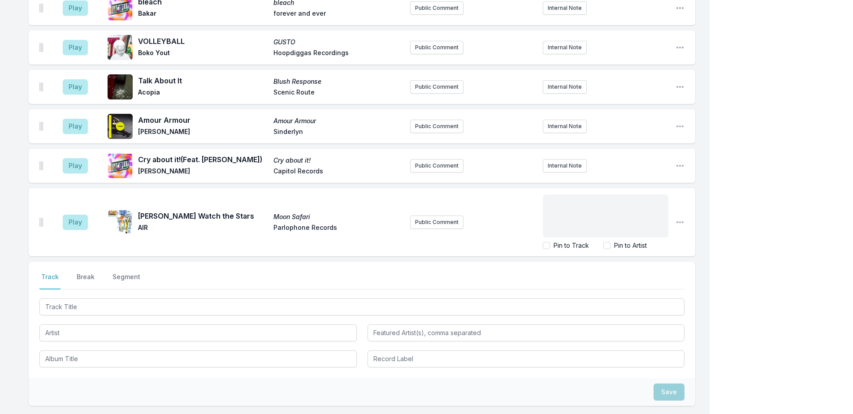
scroll to position [1458, 0]
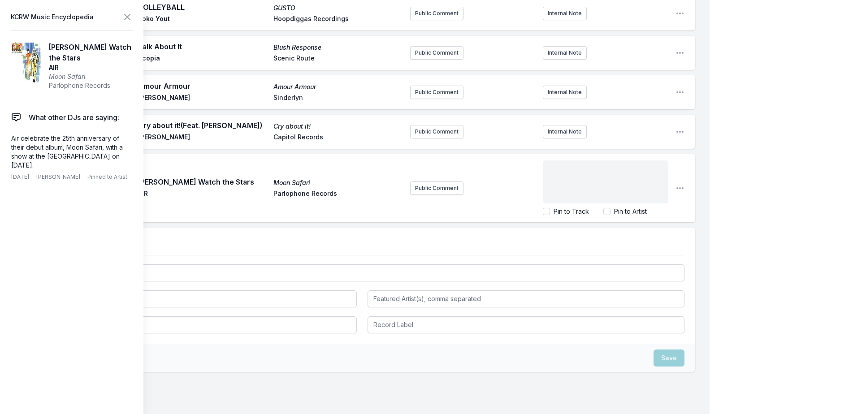
click at [648, 160] on div "﻿" at bounding box center [606, 181] width 126 height 43
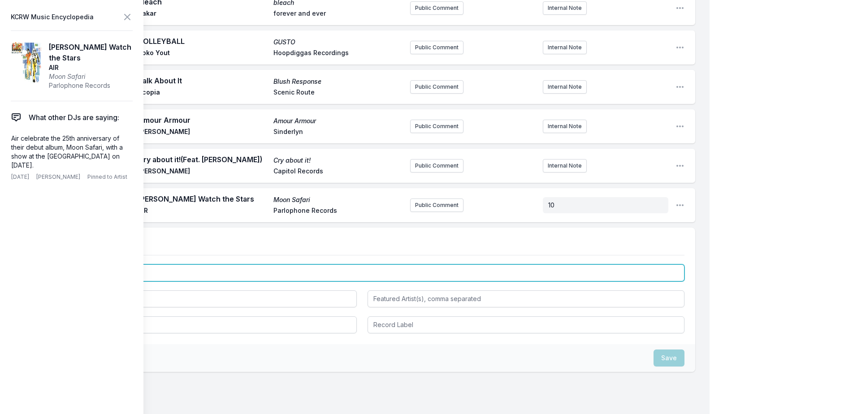
click at [416, 264] on input "Track Title" at bounding box center [361, 272] width 645 height 17
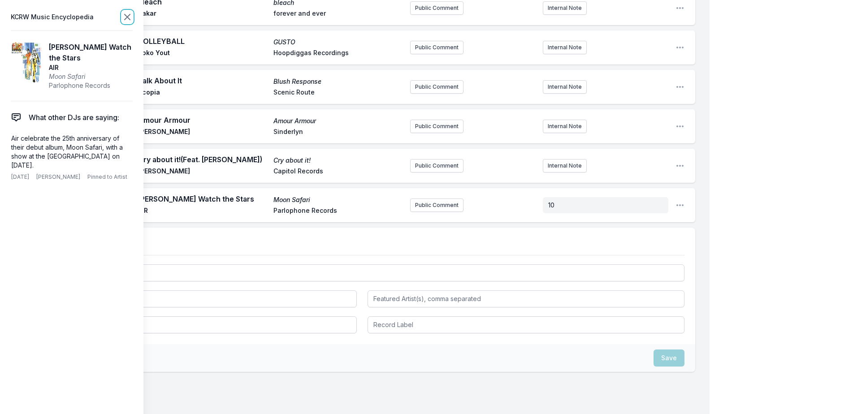
click at [124, 18] on icon at bounding box center [127, 17] width 11 height 11
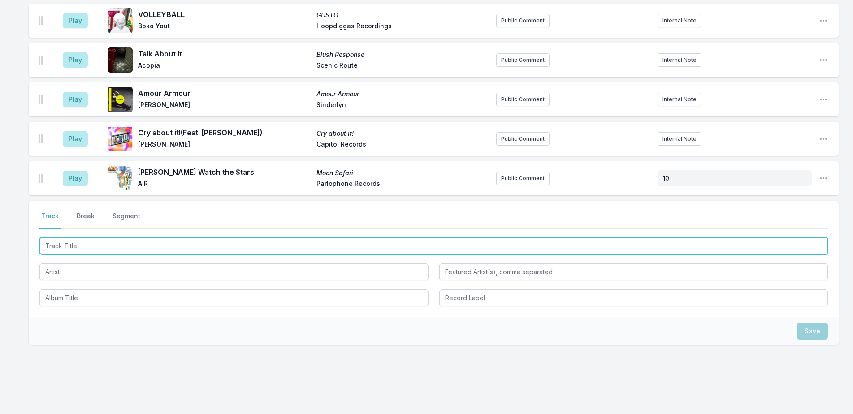
click at [387, 238] on input "Track Title" at bounding box center [433, 246] width 788 height 17
click at [66, 238] on input "Every 1s a Winnder" at bounding box center [433, 246] width 788 height 17
click at [96, 238] on input "Every 1's a Winnder" at bounding box center [433, 246] width 788 height 17
type input "Every 1's a Winner"
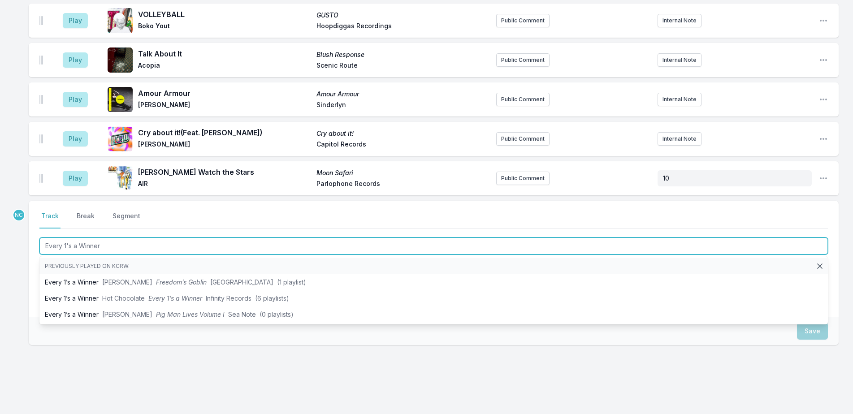
click at [113, 238] on input "Every 1's a Winner" at bounding box center [433, 246] width 788 height 17
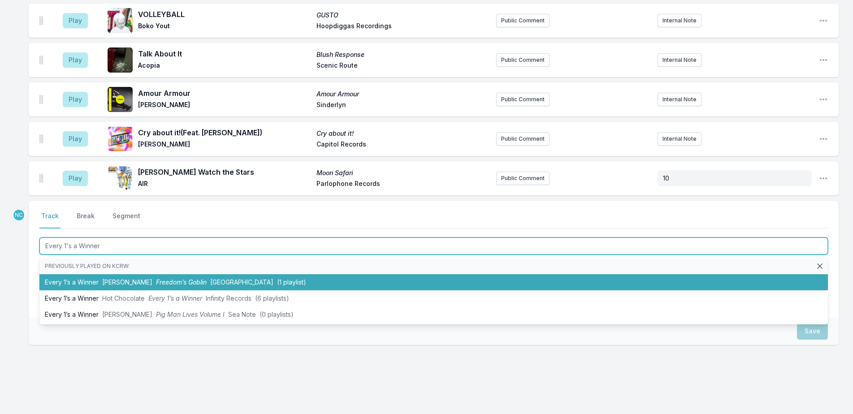
click at [117, 278] on span "[PERSON_NAME]" at bounding box center [127, 282] width 50 height 8
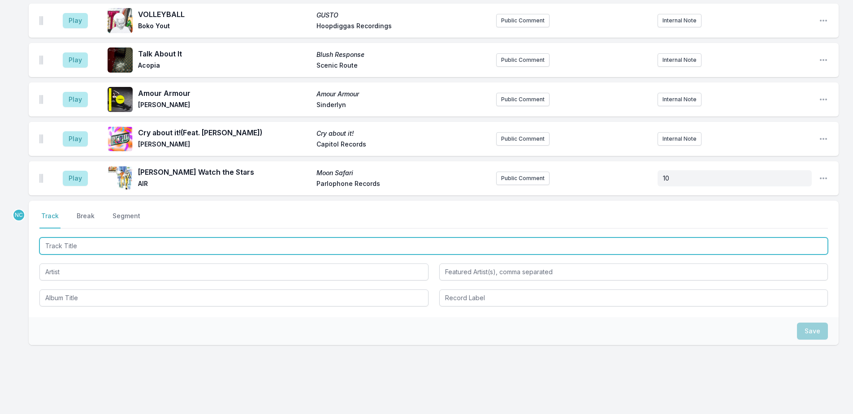
scroll to position [1463, 0]
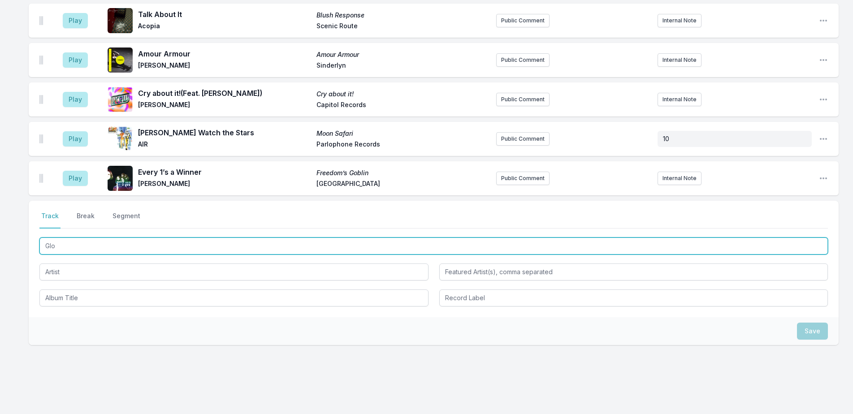
type input "Glow"
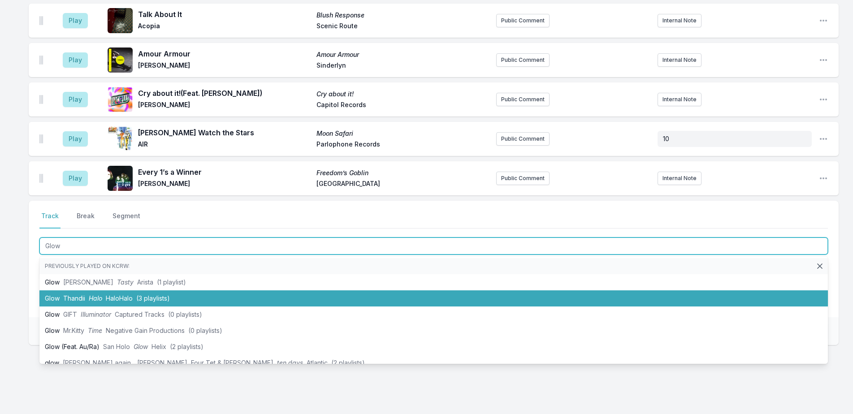
click at [145, 290] on li "Glow Thandii Halo HaloHalo (3 playlists)" at bounding box center [433, 298] width 788 height 16
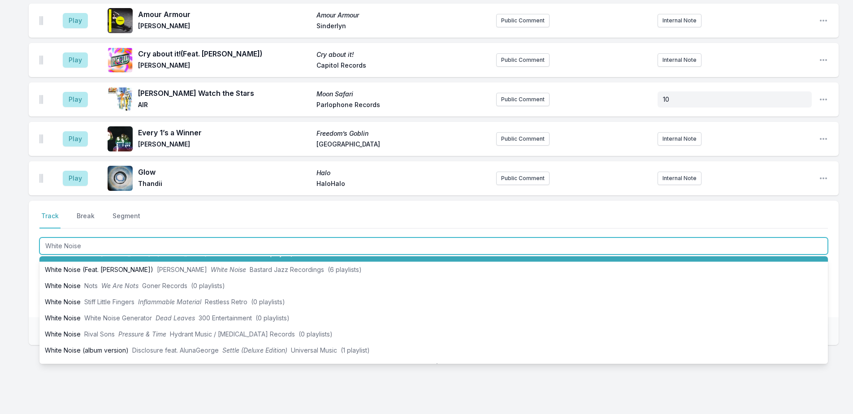
scroll to position [90, 0]
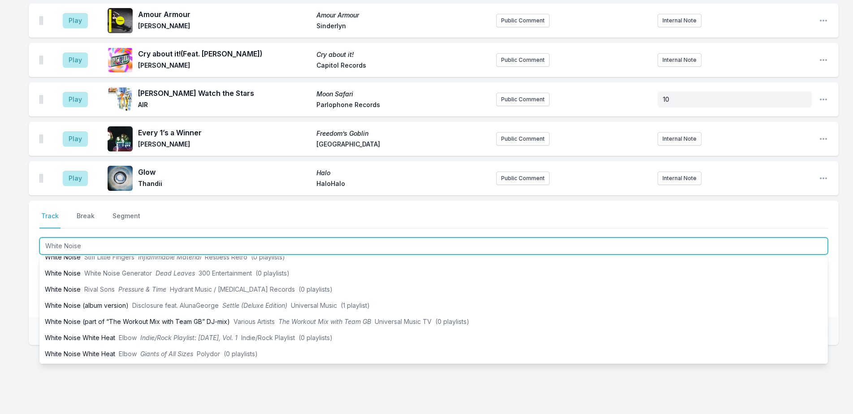
type input "White Noise"
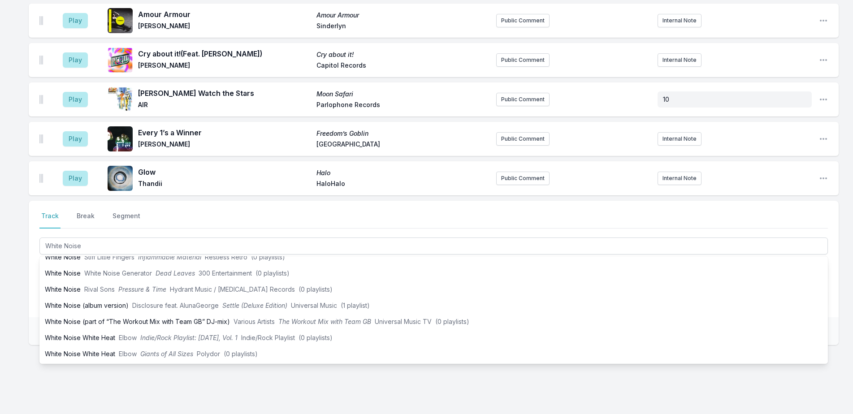
drag, startPoint x: 19, startPoint y: 282, endPoint x: 74, endPoint y: 274, distance: 56.2
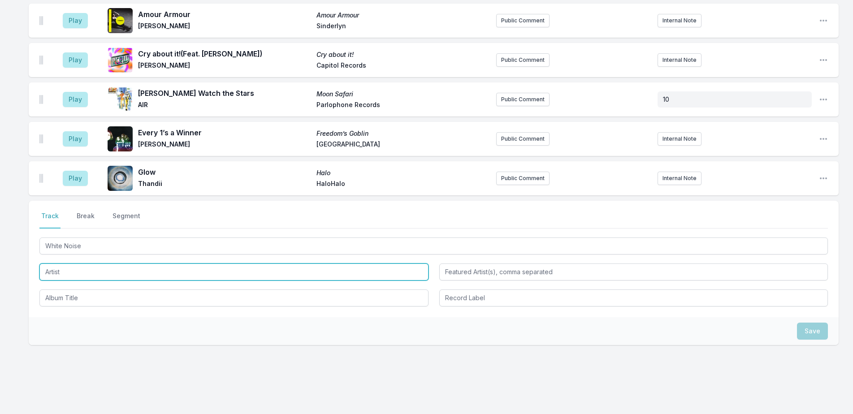
click at [119, 266] on input "Artist" at bounding box center [233, 272] width 389 height 17
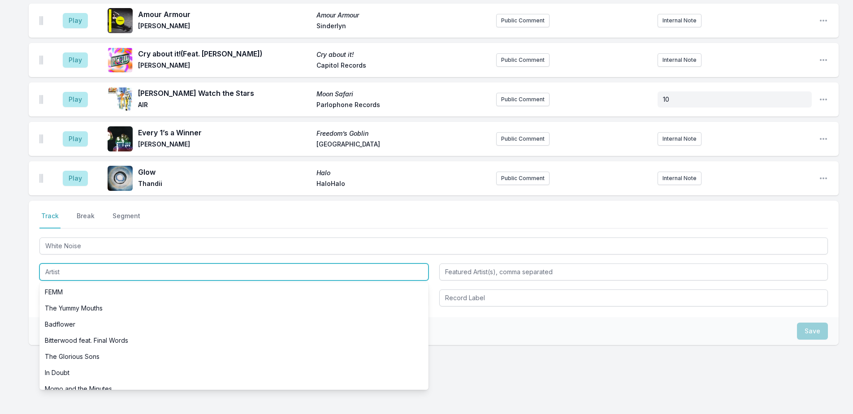
click at [119, 266] on input "Artist" at bounding box center [233, 272] width 389 height 17
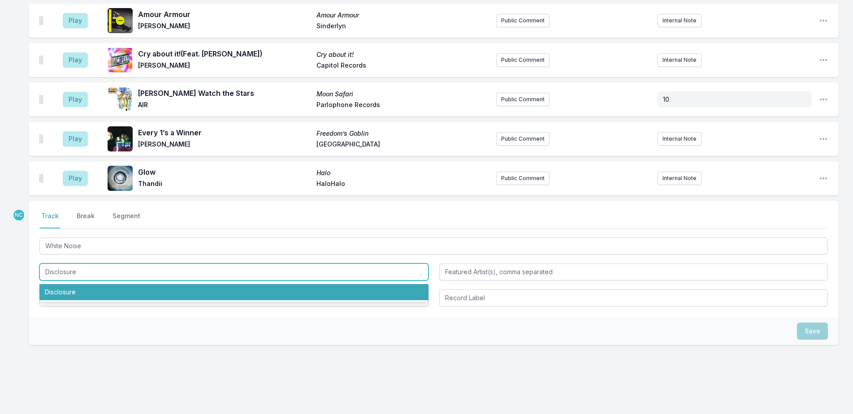
click at [114, 284] on li "Disclosure" at bounding box center [233, 292] width 389 height 16
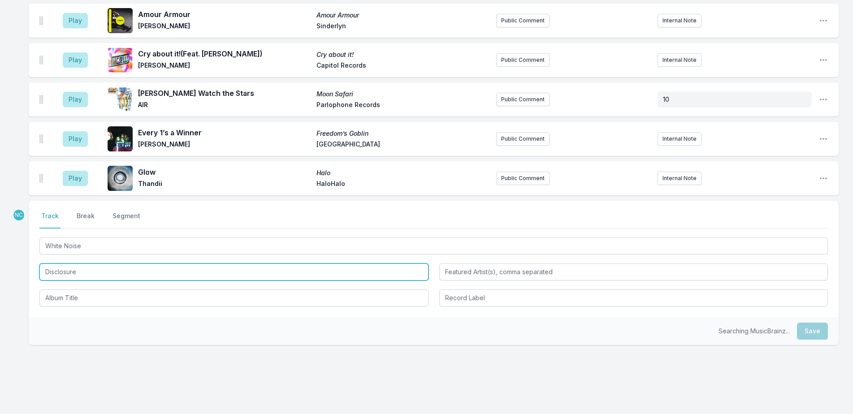
type input "Disclosure"
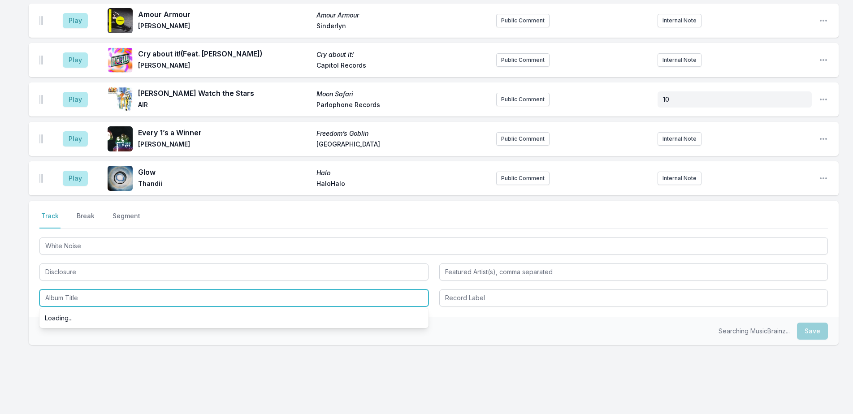
click at [114, 290] on input "Album Title" at bounding box center [233, 298] width 389 height 17
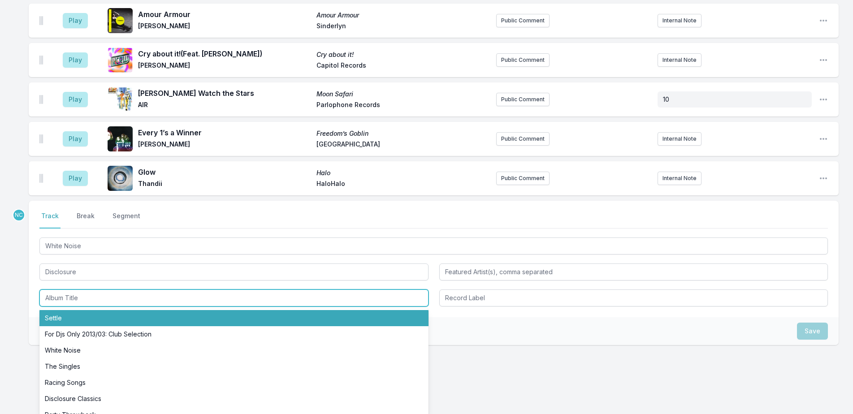
click at [118, 310] on li "Settle" at bounding box center [233, 318] width 389 height 16
type input "Settle"
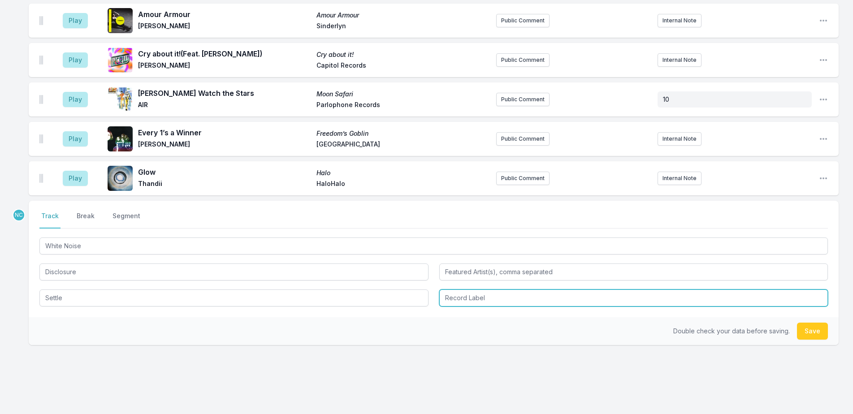
click at [439, 290] on input "Record Label" at bounding box center [633, 298] width 389 height 17
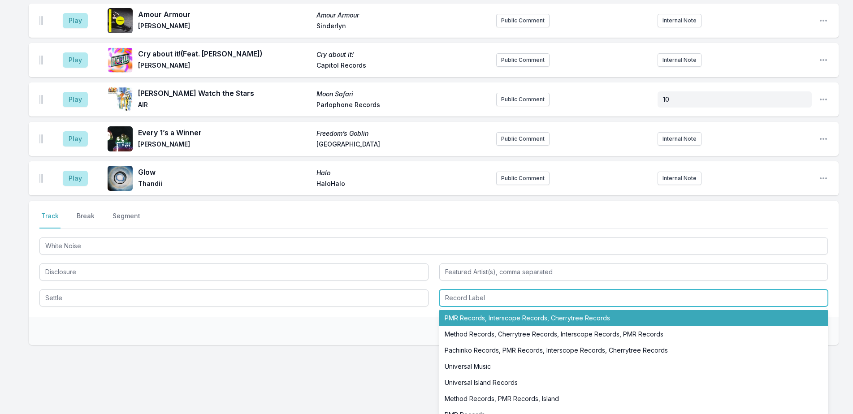
click at [463, 310] on li "PMR Records, Interscope Records, Cherrytree Records" at bounding box center [633, 318] width 389 height 16
type input "PMR Records, Interscope Records, Cherrytree Records"
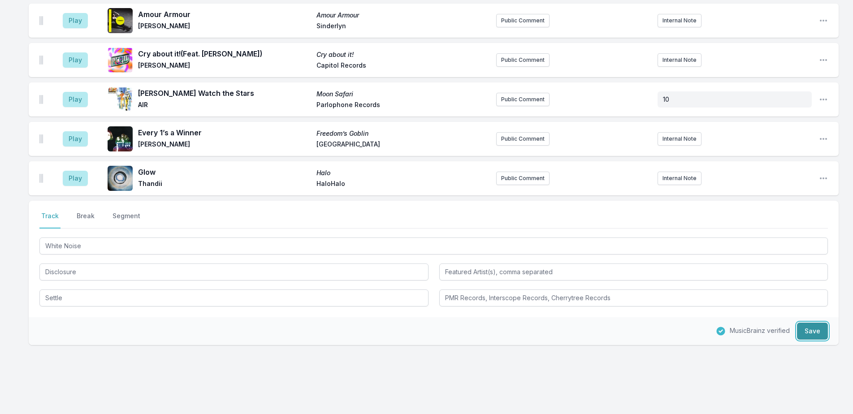
click at [821, 323] on button "Save" at bounding box center [812, 331] width 31 height 17
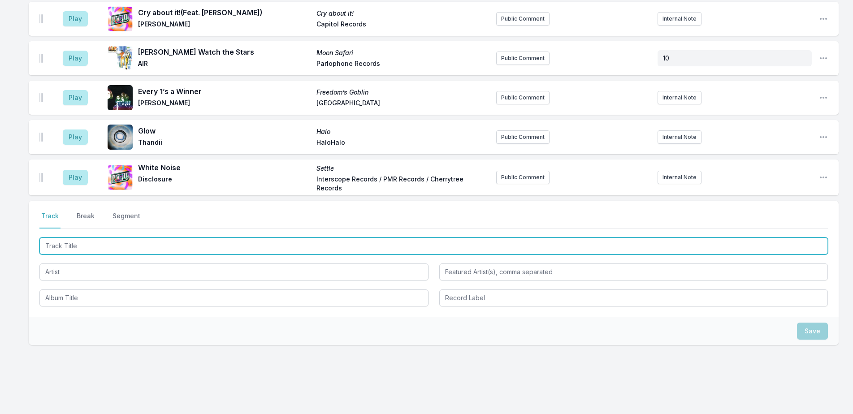
click at [631, 238] on input "Track Title" at bounding box center [433, 246] width 788 height 17
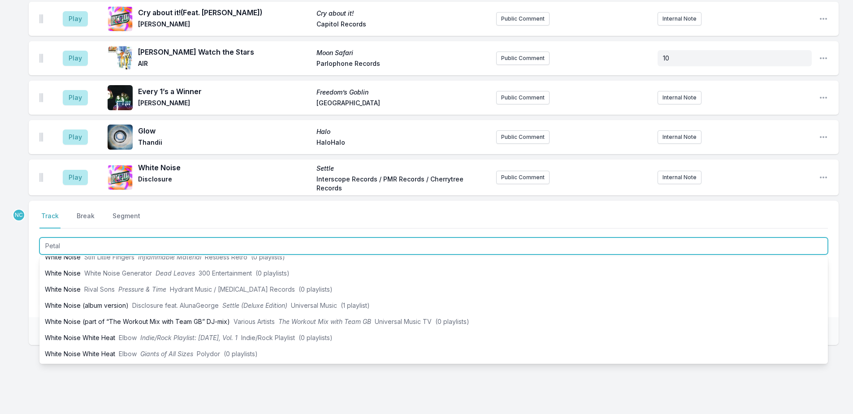
type input "Petals"
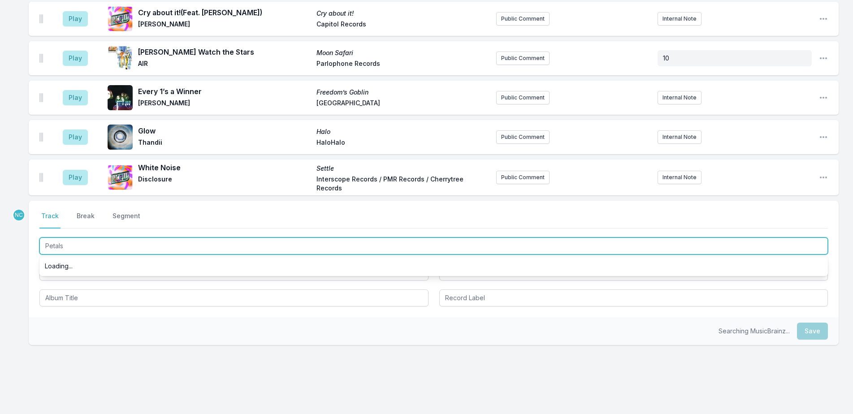
scroll to position [0, 0]
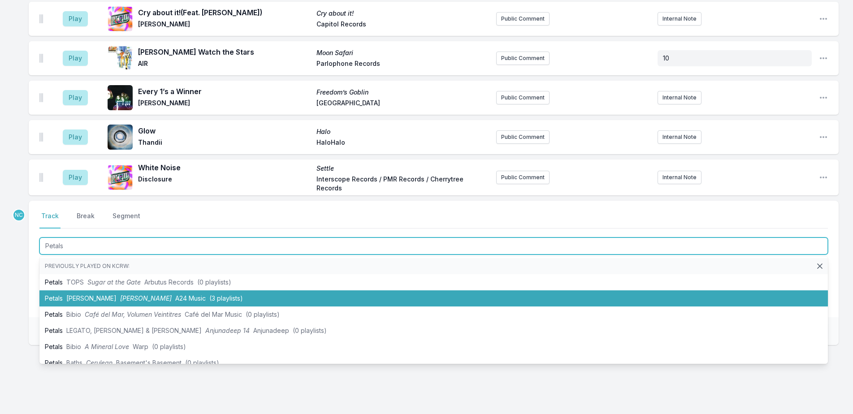
click at [243, 295] on span "(3 playlists)" at bounding box center [226, 299] width 34 height 8
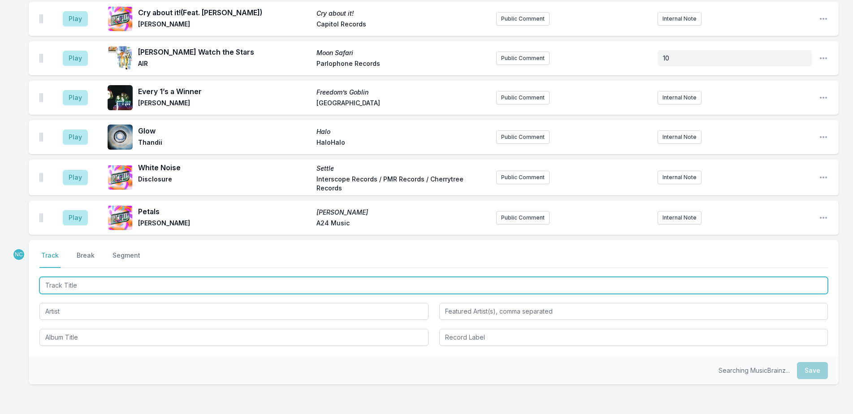
scroll to position [1583, 0]
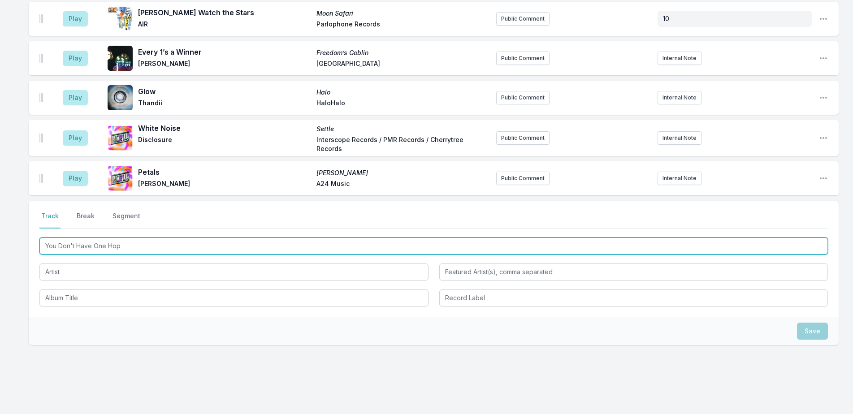
type input "You Don't Have One Hope"
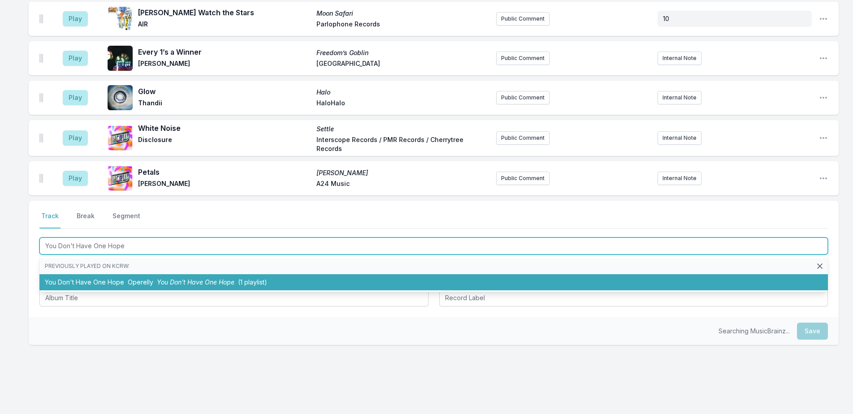
click at [90, 274] on li "You Don't Have One Hope Operelly You Don't Have One Hope (1 playlist)" at bounding box center [433, 282] width 788 height 16
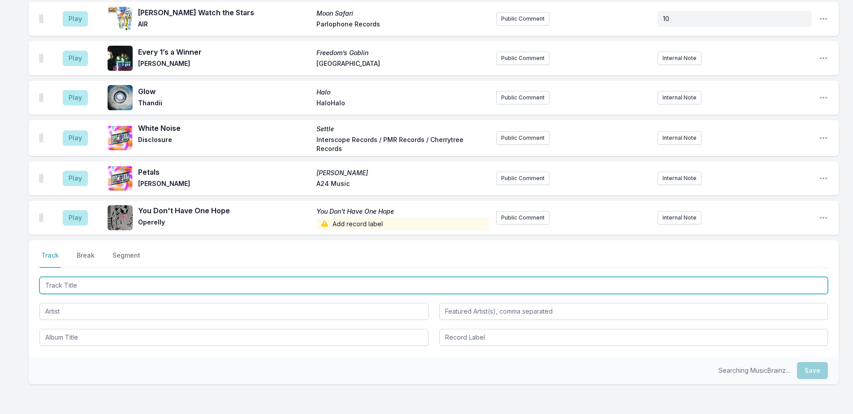
scroll to position [1623, 0]
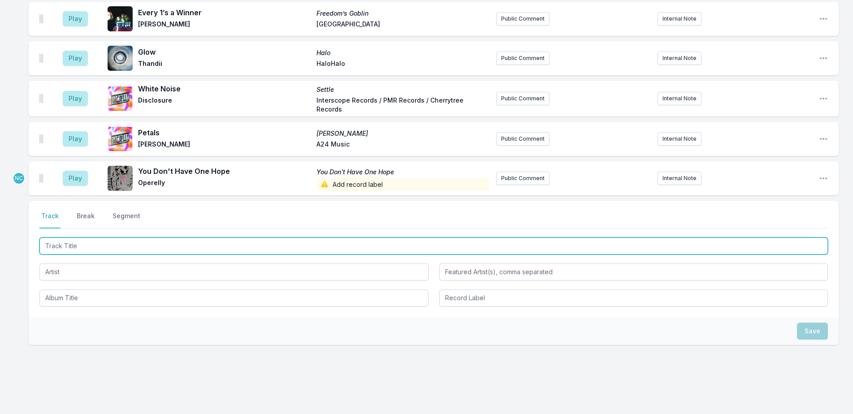
click at [115, 238] on input "Track Title" at bounding box center [433, 246] width 788 height 17
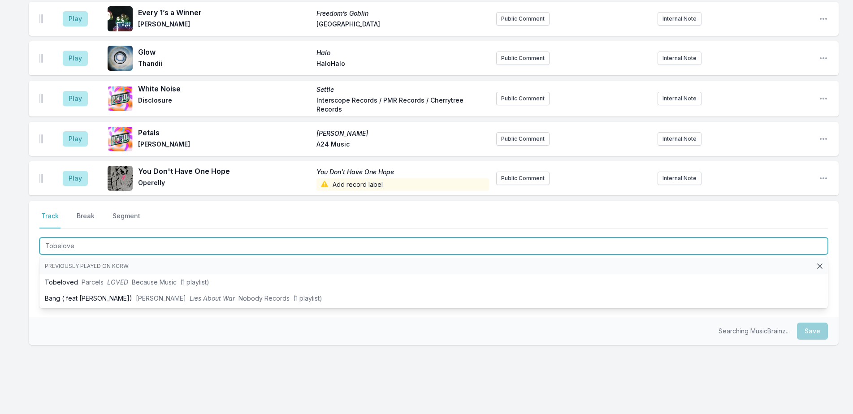
type input "Tobeloved"
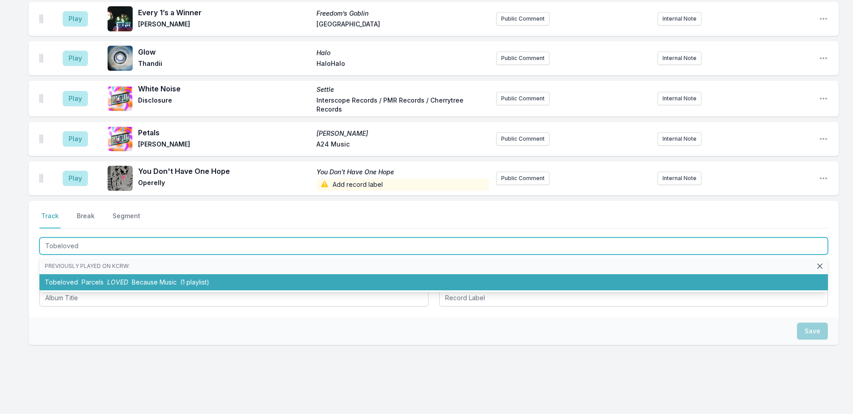
click at [115, 274] on li "Tobeloved Parcels LOVED Because Music (1 playlist)" at bounding box center [433, 282] width 788 height 16
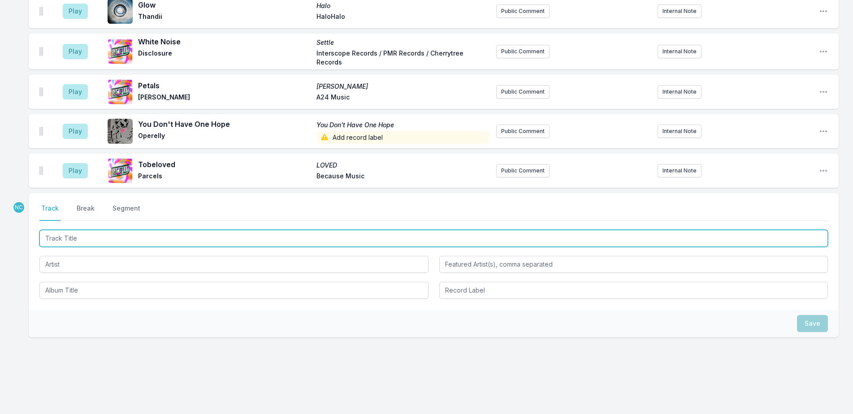
scroll to position [1670, 0]
click at [252, 236] on input "Track Title" at bounding box center [433, 238] width 788 height 17
type input "Fighting for Our Love"
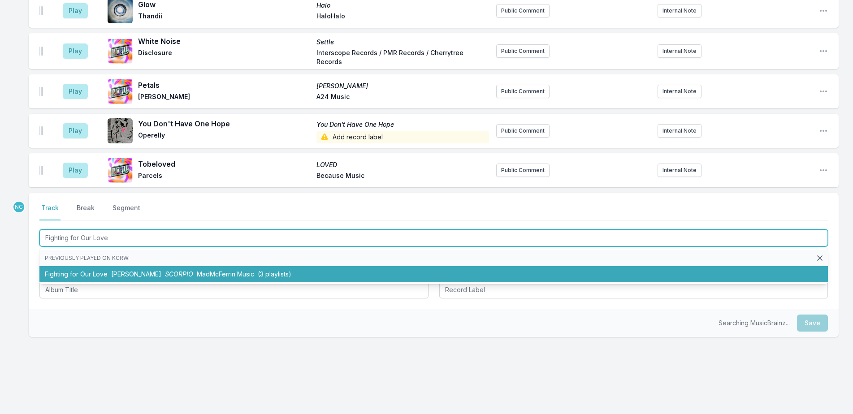
click at [200, 270] on span "MadMcFerrin Music" at bounding box center [225, 274] width 57 height 8
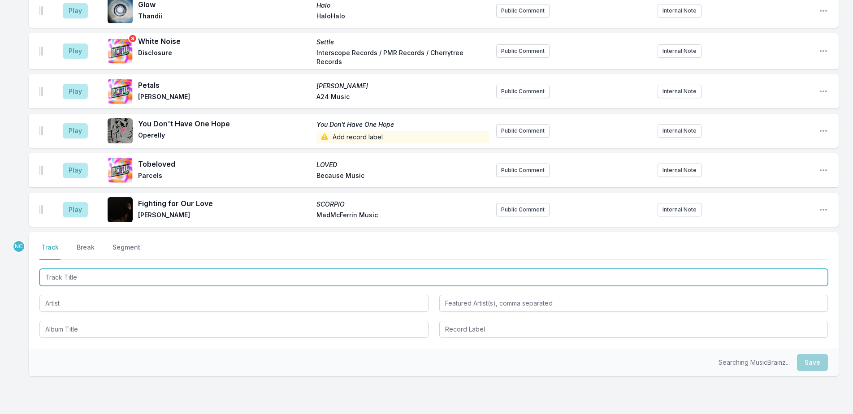
scroll to position [1710, 0]
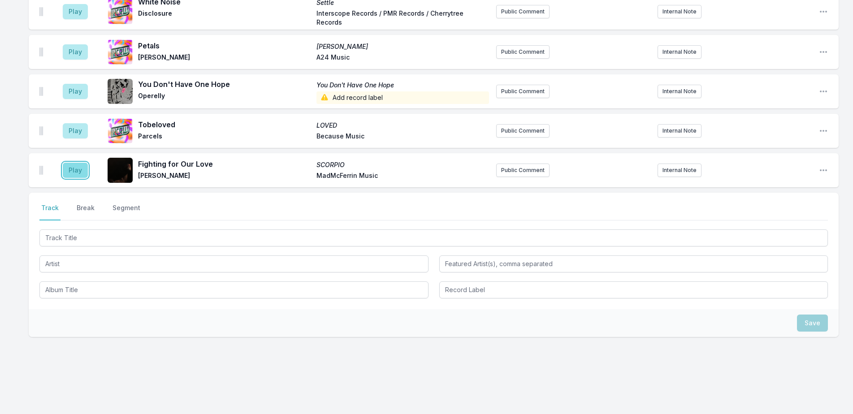
click at [76, 167] on button "Play" at bounding box center [75, 170] width 25 height 15
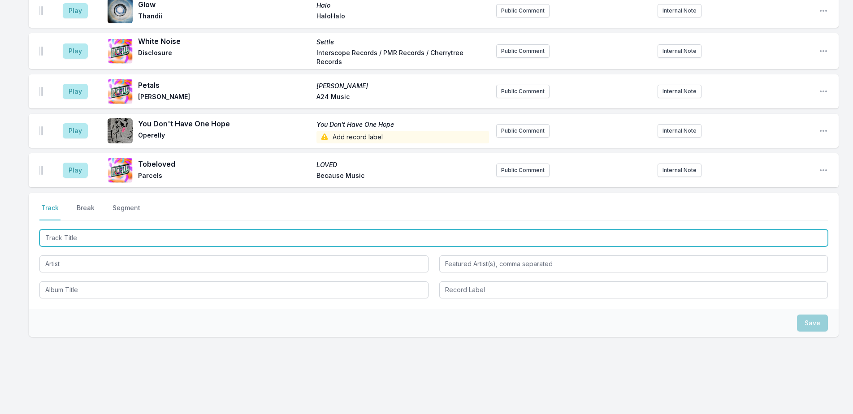
click at [358, 230] on input "Track Title" at bounding box center [433, 238] width 788 height 17
type input "F"
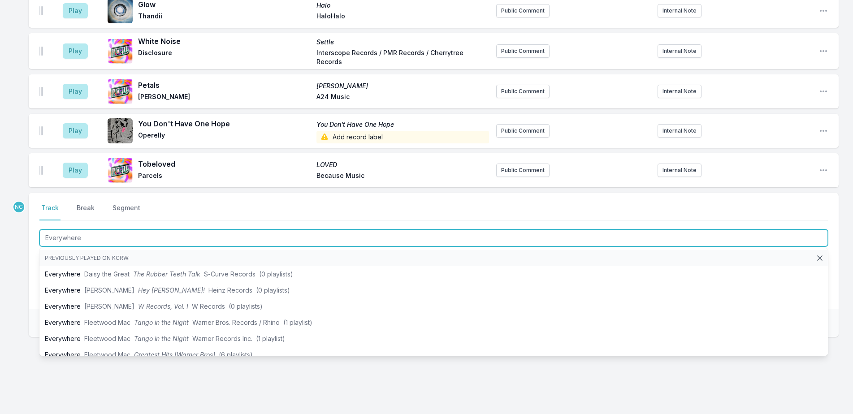
type input "Everywhere"
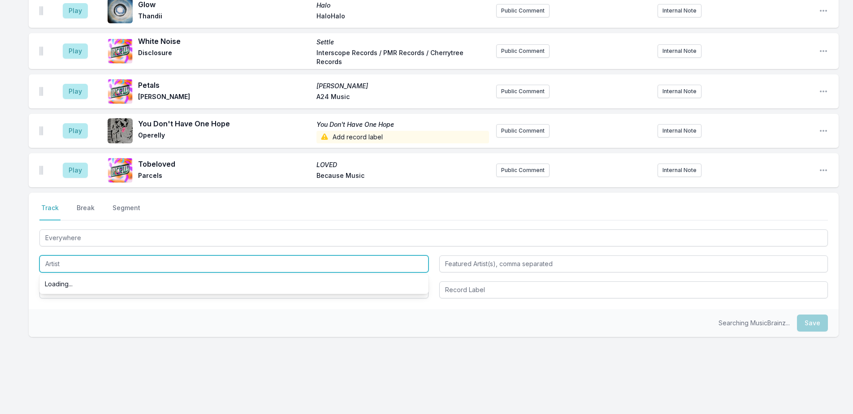
click at [82, 256] on input "Artist" at bounding box center [233, 264] width 389 height 17
type input "Fleetwood Mac x Psychemagik"
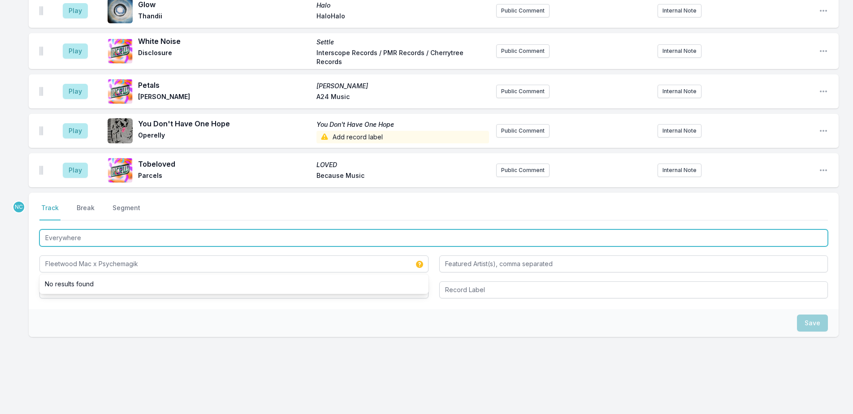
click at [117, 232] on input "Everywhere" at bounding box center [433, 238] width 788 height 17
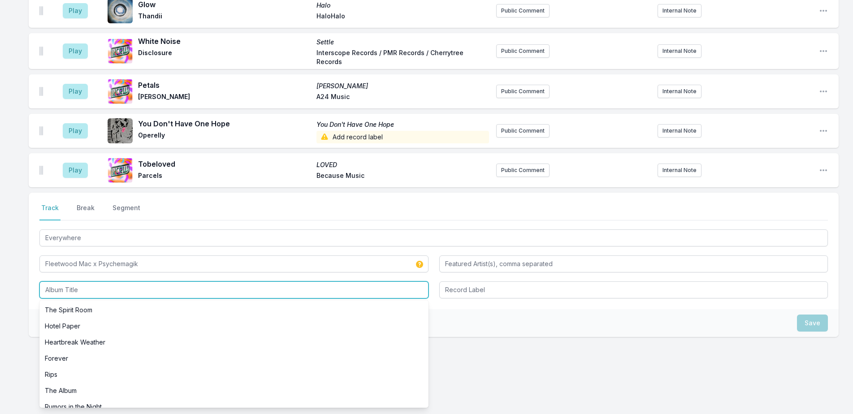
click at [136, 284] on input "Album Title" at bounding box center [233, 290] width 389 height 17
paste input "Everywhere"
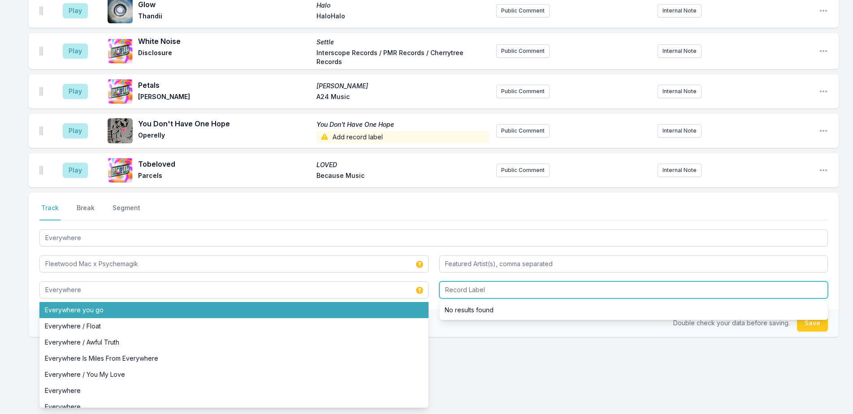
click at [474, 286] on input "Record Label" at bounding box center [633, 290] width 389 height 17
type input "Everywhere"
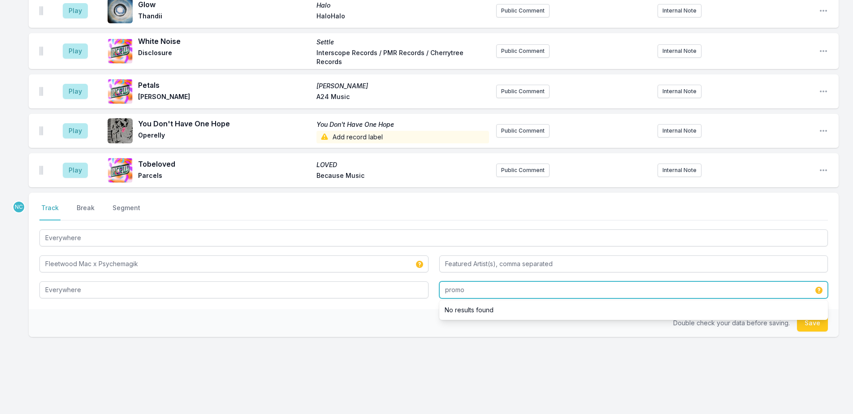
type input "promo"
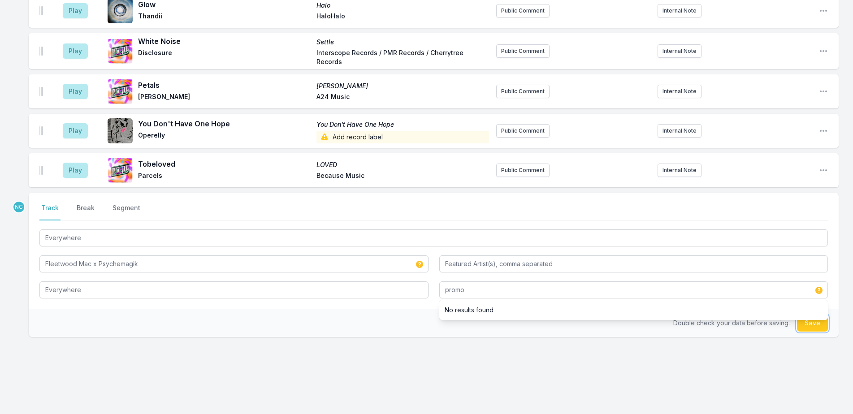
click at [821, 318] on button "Save" at bounding box center [812, 323] width 31 height 17
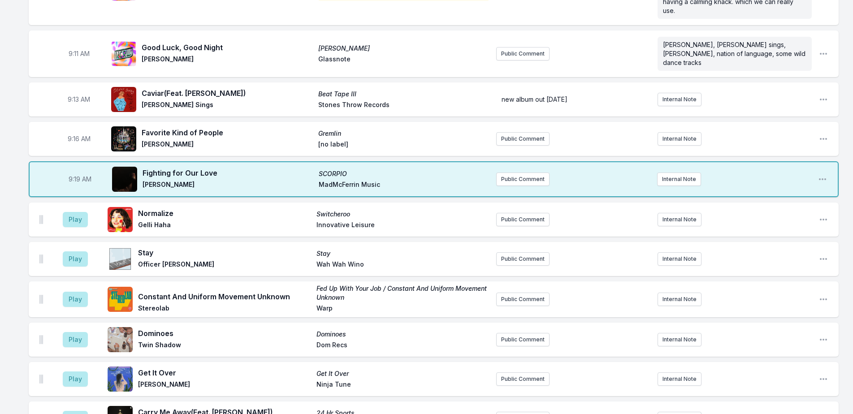
scroll to position [225, 0]
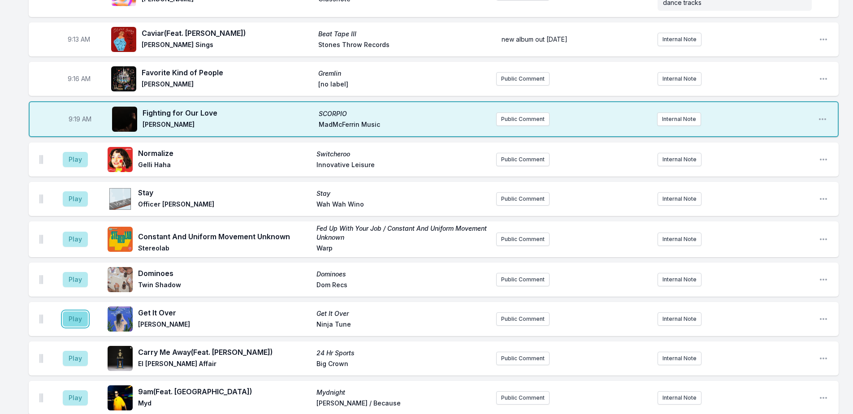
click at [66, 312] on button "Play" at bounding box center [75, 319] width 25 height 15
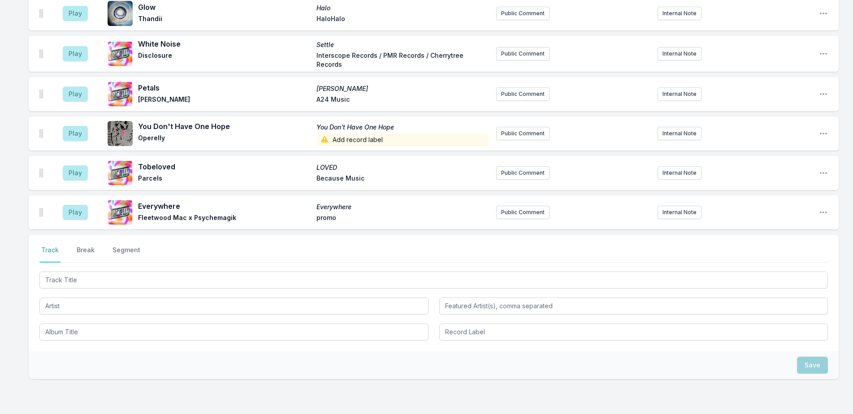
scroll to position [1749, 0]
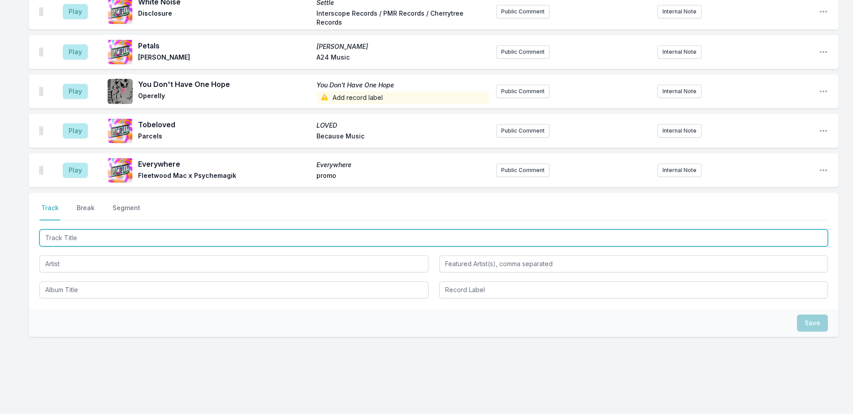
click at [171, 230] on input "Track Title" at bounding box center [433, 238] width 788 height 17
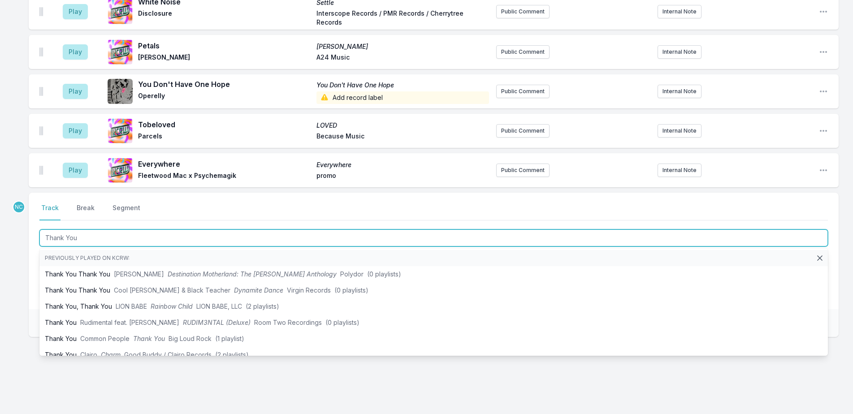
type input "Thank You"
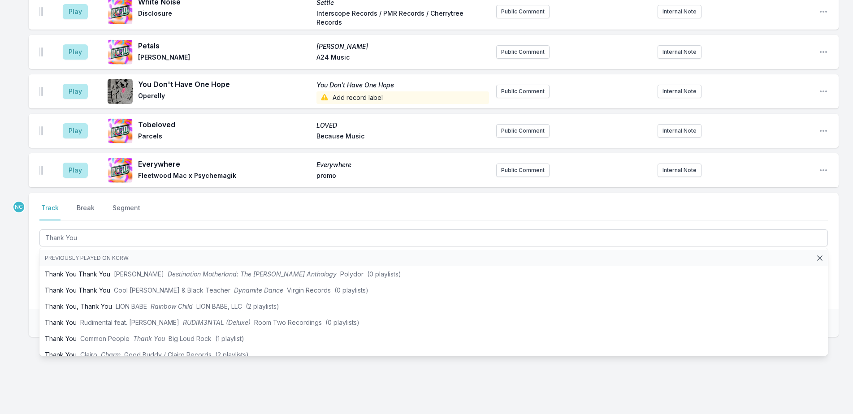
drag, startPoint x: 12, startPoint y: 265, endPoint x: 63, endPoint y: 265, distance: 50.7
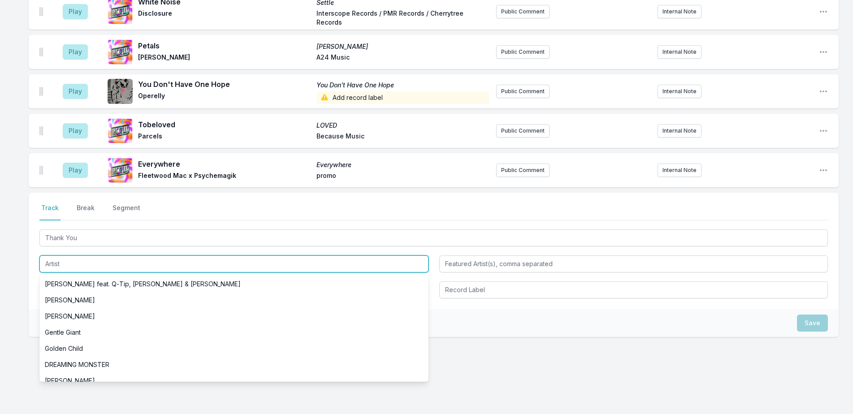
click at [91, 256] on input "Artist" at bounding box center [233, 264] width 389 height 17
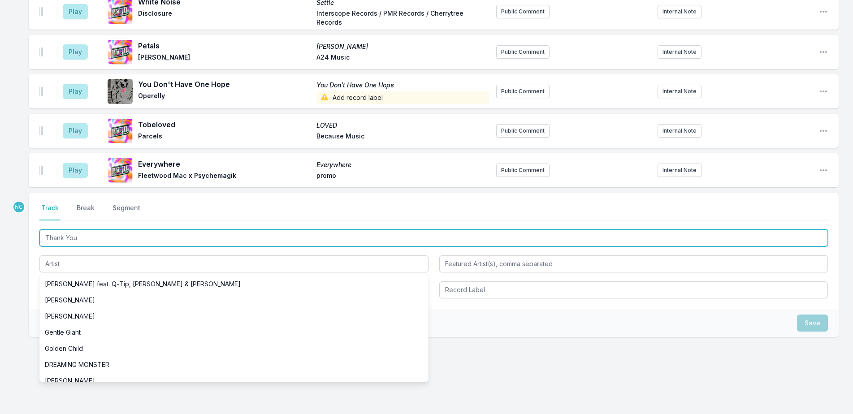
click at [104, 230] on input "Thank You" at bounding box center [433, 238] width 788 height 17
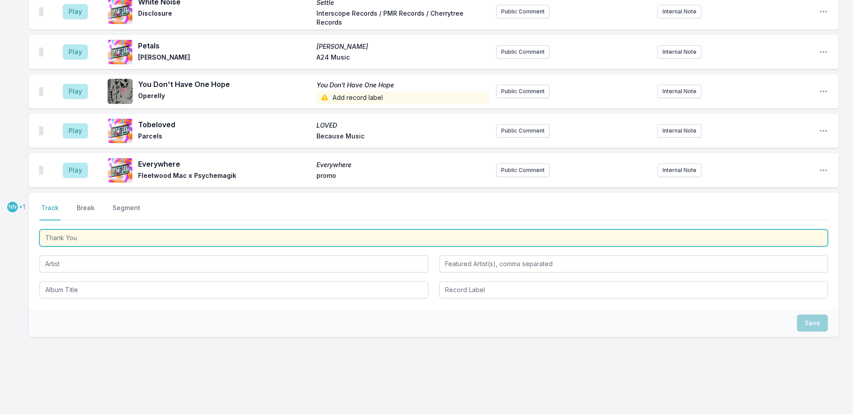
click at [104, 230] on input "Thank You" at bounding box center [433, 238] width 788 height 17
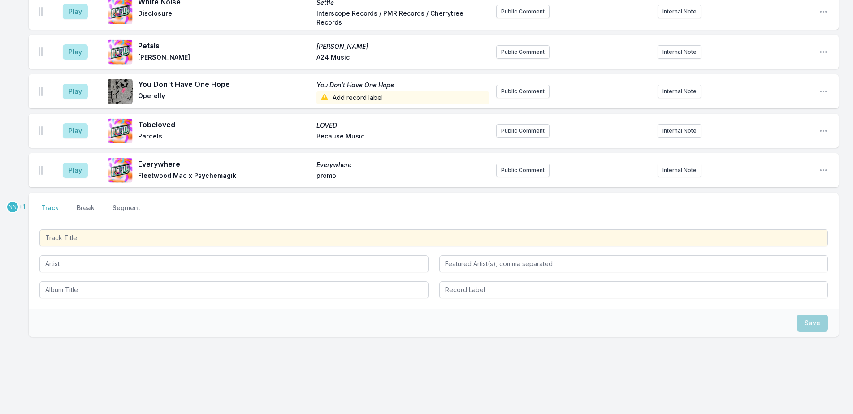
drag, startPoint x: 107, startPoint y: 338, endPoint x: 113, endPoint y: 333, distance: 8.0
click at [107, 338] on div "NN +1 Select a tab Track Break Segment Track Break Segment Save" at bounding box center [434, 294] width 810 height 202
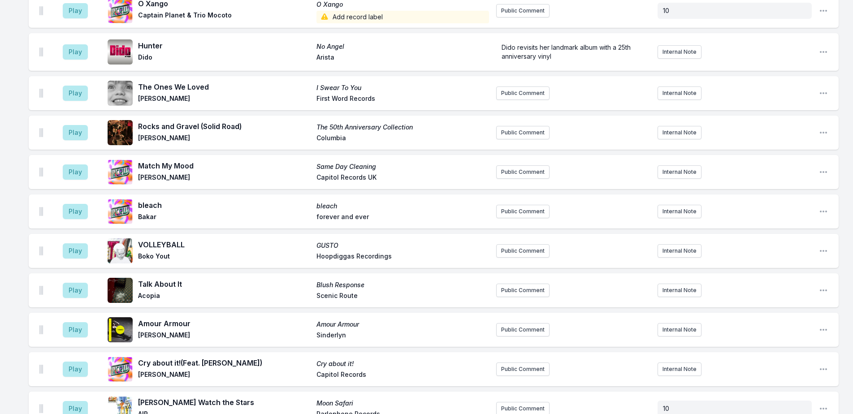
scroll to position [1206, 0]
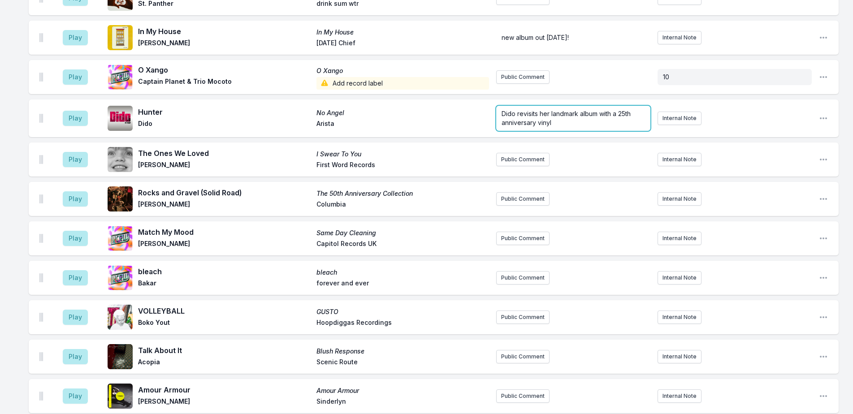
click at [569, 109] on p "Dido revisits her landmark album with a 25th anniversary vinyl" at bounding box center [573, 118] width 143 height 18
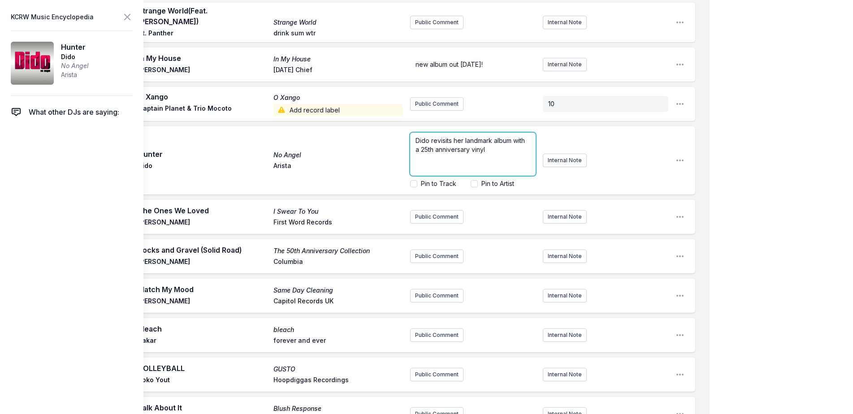
click at [484, 137] on span "Dido revisits her landmark album with a 25th anniversary vinyl" at bounding box center [471, 145] width 111 height 17
copy span "Dido revisits her landmark album with a 25th anniversary vinyl"
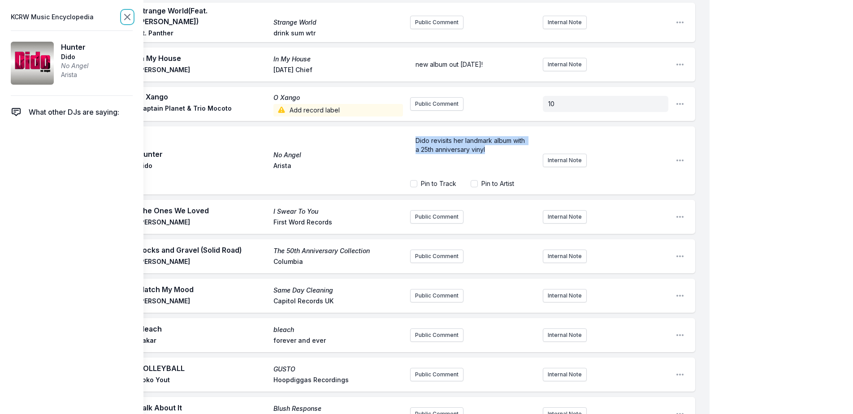
click at [126, 13] on icon at bounding box center [127, 17] width 11 height 11
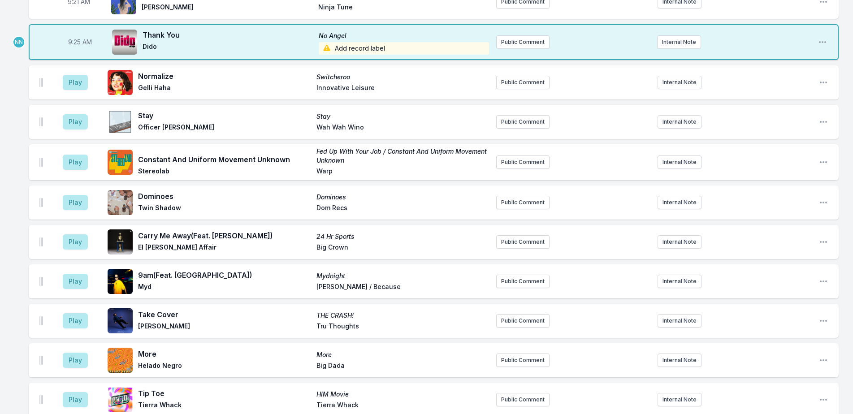
scroll to position [354, 0]
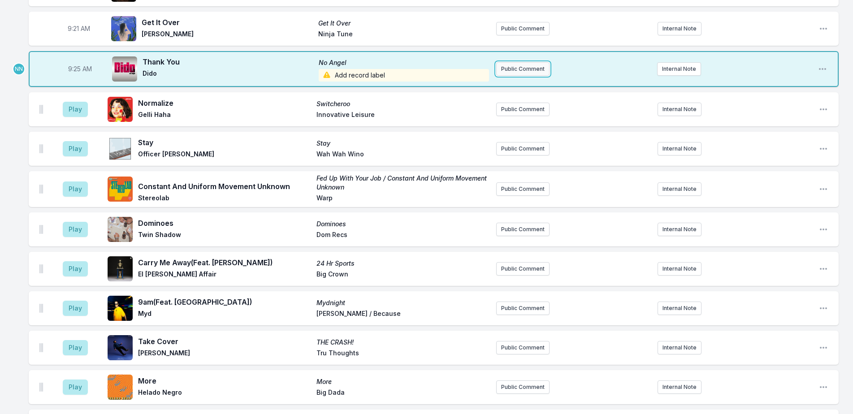
click at [515, 62] on button "Public Comment" at bounding box center [522, 68] width 53 height 13
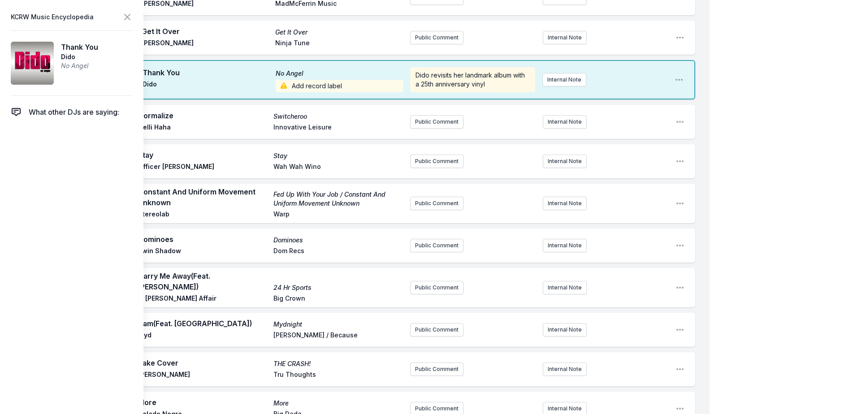
click at [128, 18] on icon at bounding box center [127, 17] width 11 height 11
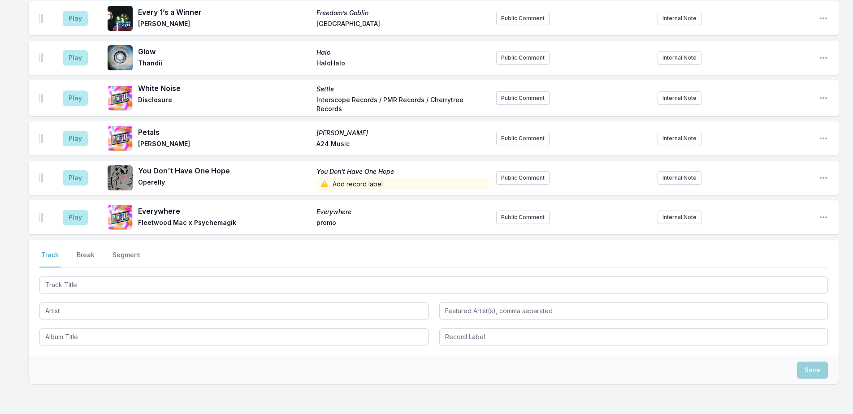
scroll to position [1855, 0]
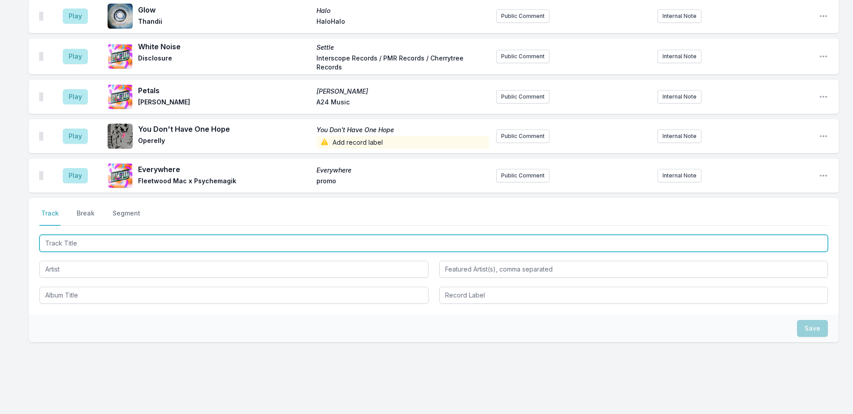
click at [136, 235] on input "Track Title" at bounding box center [433, 243] width 788 height 17
type input "Mustard"
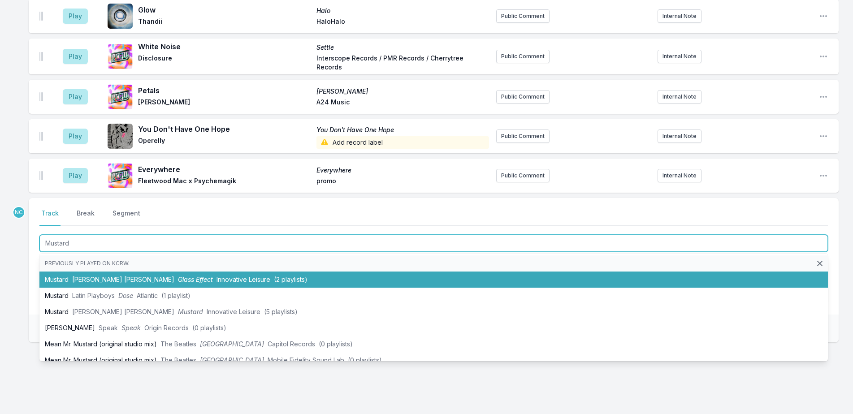
click at [274, 276] on span "(2 playlists)" at bounding box center [291, 280] width 34 height 8
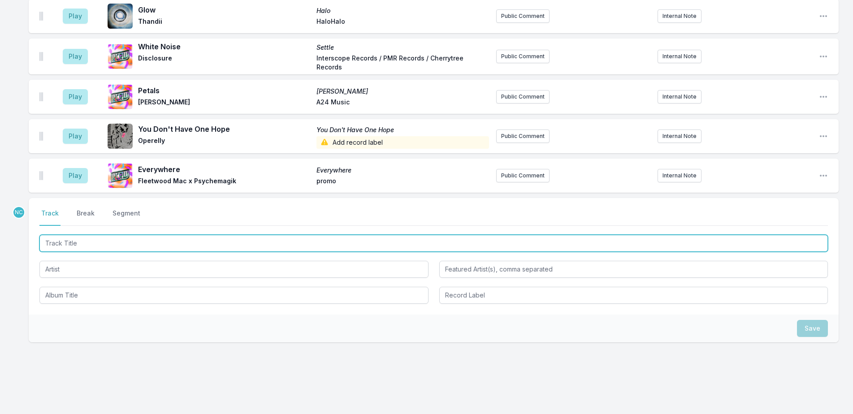
scroll to position [1894, 0]
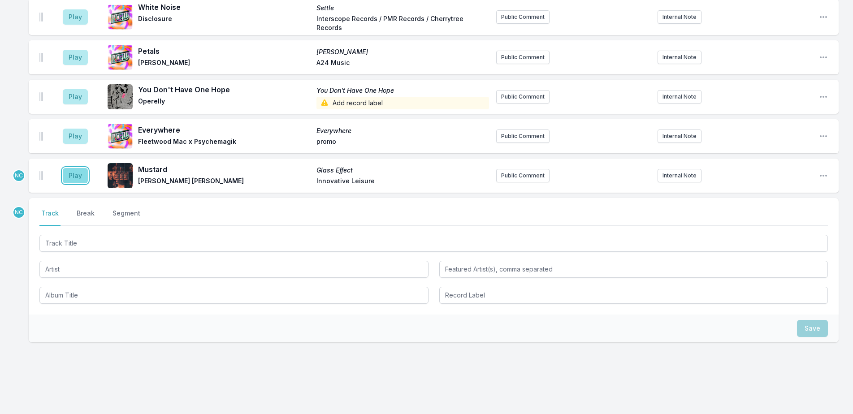
click at [75, 168] on button "Play" at bounding box center [75, 175] width 25 height 15
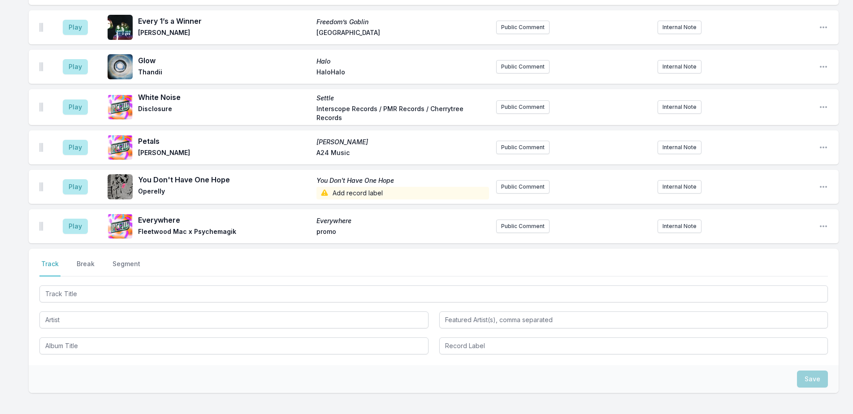
scroll to position [1928, 0]
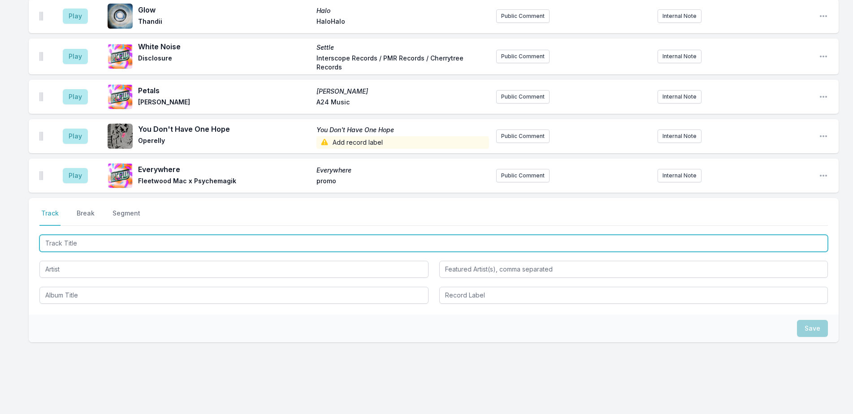
drag, startPoint x: 277, startPoint y: 226, endPoint x: 334, endPoint y: 224, distance: 57.4
click at [279, 235] on input "Track Title" at bounding box center [433, 243] width 788 height 17
type input "Phone"
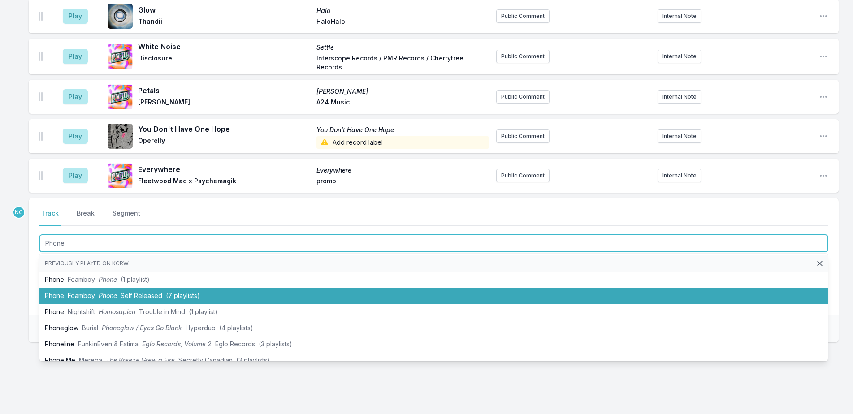
click at [320, 288] on li "Phone Foamboy Phone Self Released (7 playlists)" at bounding box center [433, 296] width 788 height 16
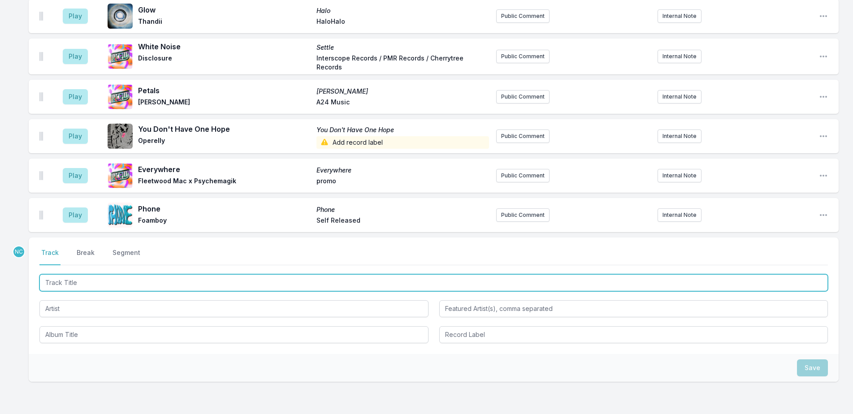
scroll to position [1968, 0]
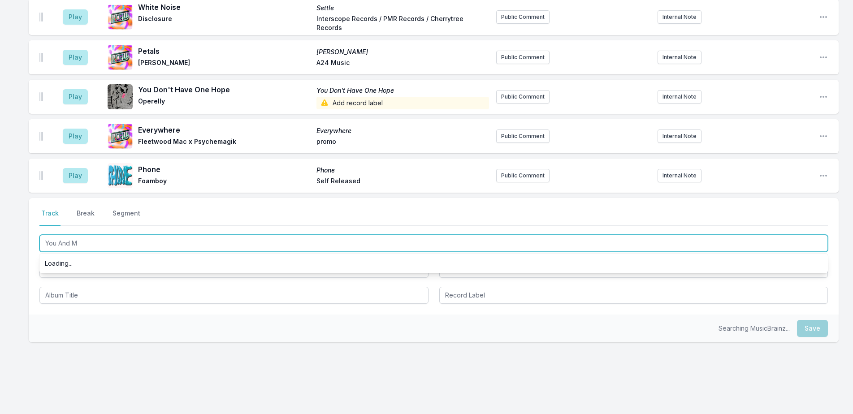
type input "You And Me"
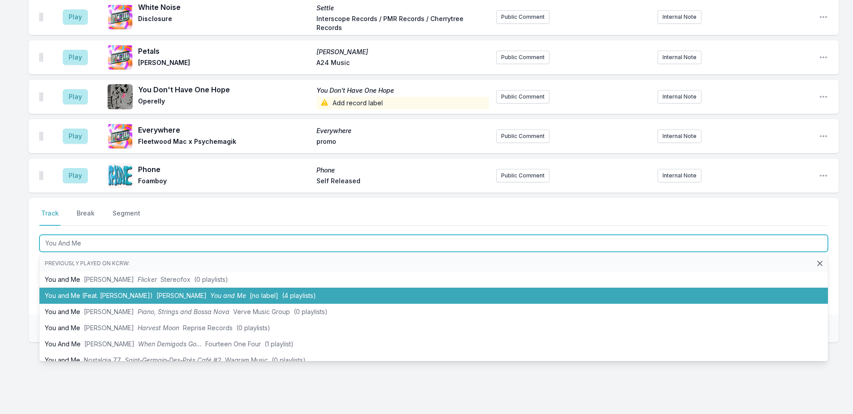
click at [282, 288] on li "You and Me (Feat. [PERSON_NAME]) [PERSON_NAME] You and Me [no label] (4 playlis…" at bounding box center [433, 296] width 788 height 16
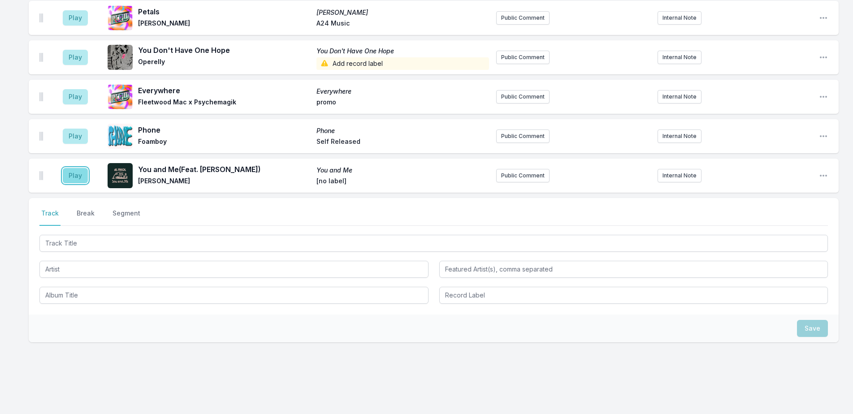
click at [70, 168] on button "Play" at bounding box center [75, 175] width 25 height 15
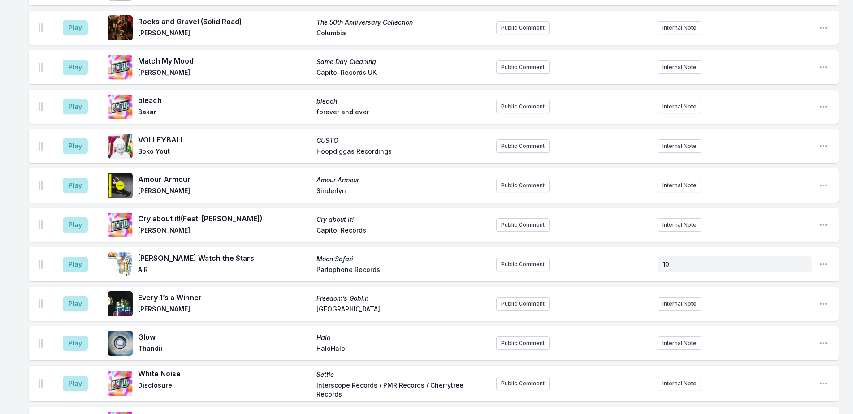
scroll to position [1604, 0]
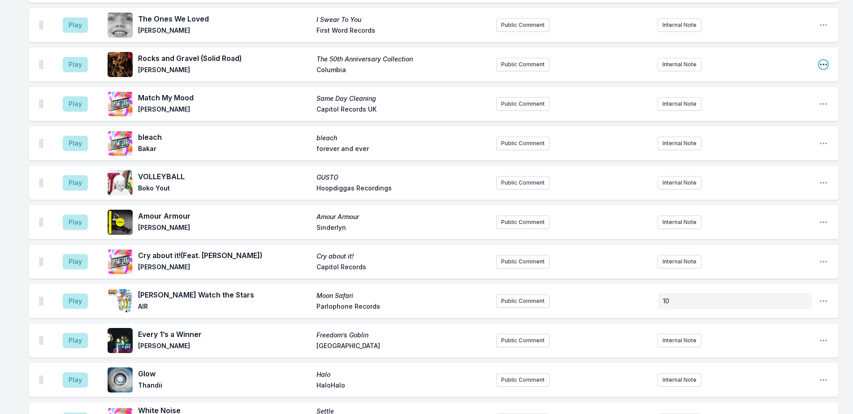
click at [825, 60] on icon "Open playlist item options" at bounding box center [823, 64] width 9 height 9
click at [776, 91] on button "Edit Track Details" at bounding box center [778, 99] width 100 height 16
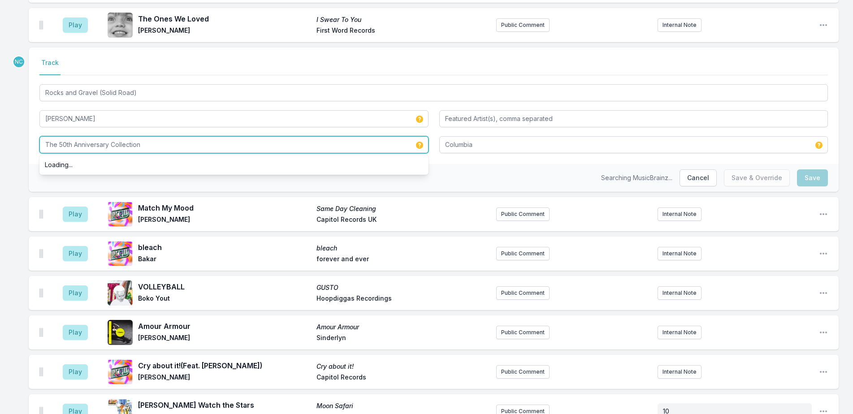
drag, startPoint x: 201, startPoint y: 135, endPoint x: 6, endPoint y: 122, distance: 195.0
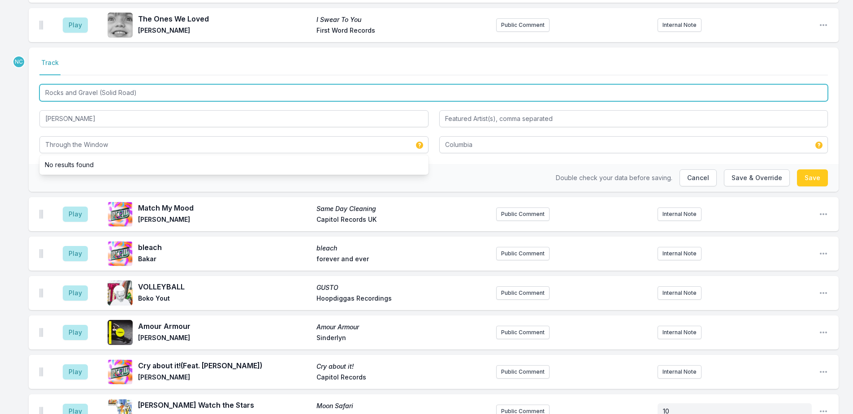
click at [87, 84] on input "Rocks and Gravel (Solid Road)" at bounding box center [433, 92] width 788 height 17
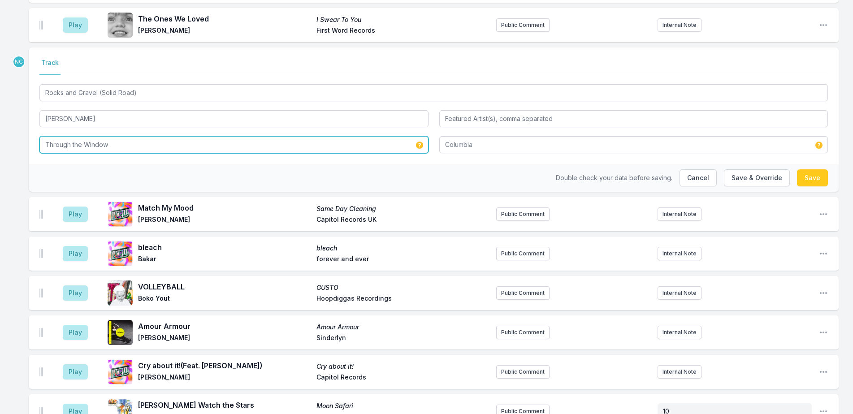
click at [89, 136] on input "Through the Window" at bounding box center [233, 144] width 389 height 17
paste input "Rocks and Gravel (Solid Road)"
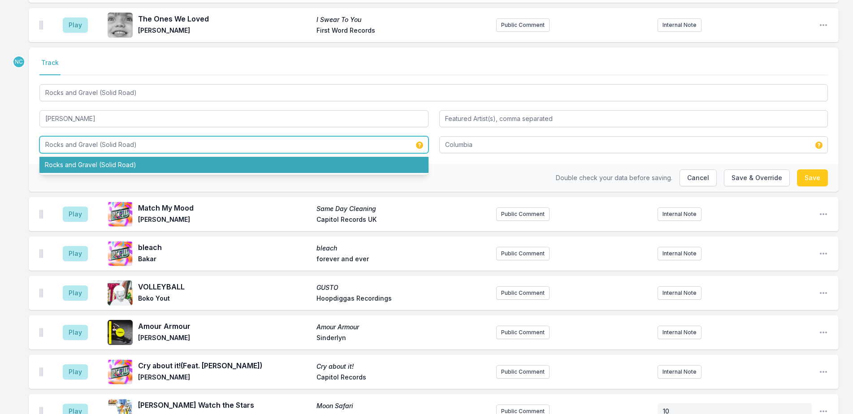
click at [129, 157] on li "Rocks and Gravel (Solid Road)" at bounding box center [233, 165] width 389 height 16
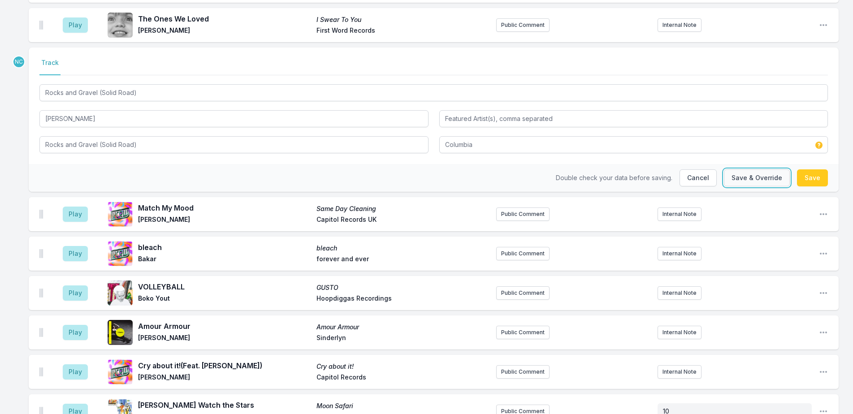
click at [766, 169] on button "Save & Override" at bounding box center [757, 177] width 66 height 17
type input "The 50th Anniversary Collection"
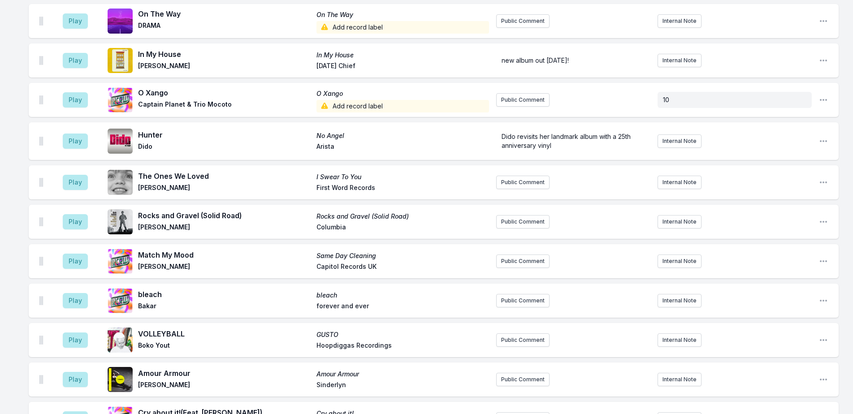
scroll to position [1469, 0]
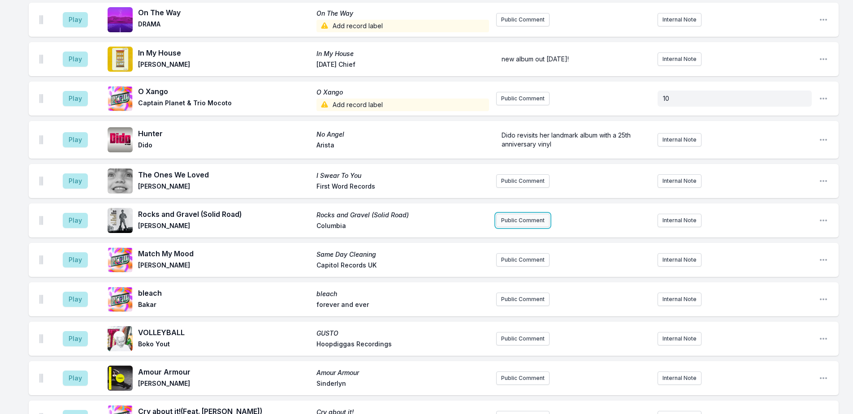
click at [510, 214] on button "Public Comment" at bounding box center [522, 220] width 53 height 13
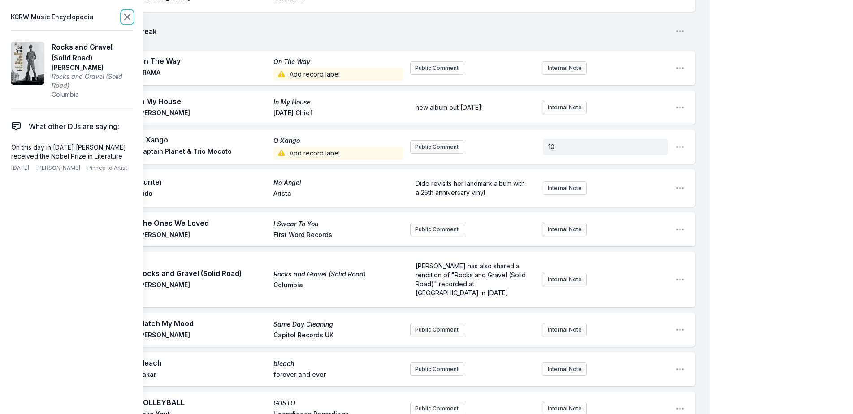
click at [129, 13] on icon at bounding box center [127, 17] width 11 height 11
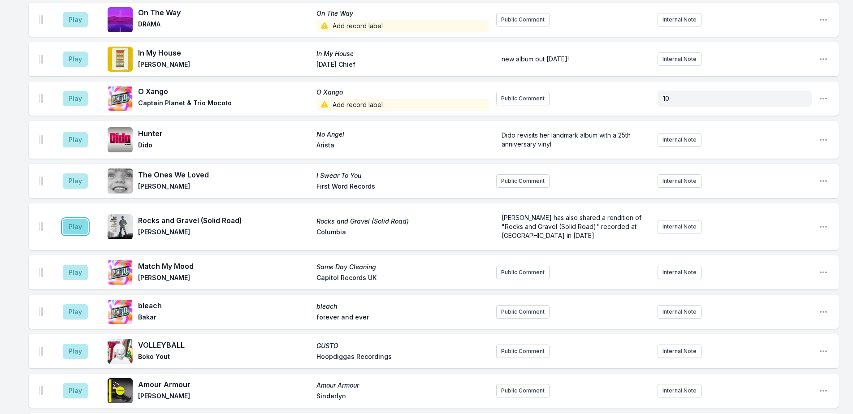
click at [77, 219] on button "Play" at bounding box center [75, 226] width 25 height 15
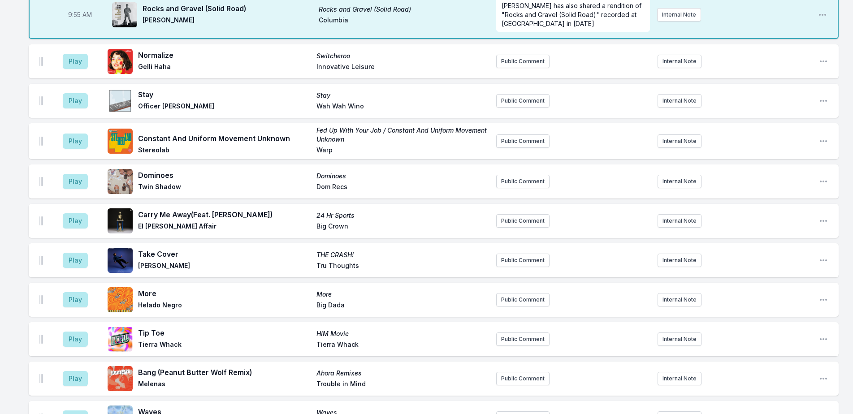
scroll to position [752, 0]
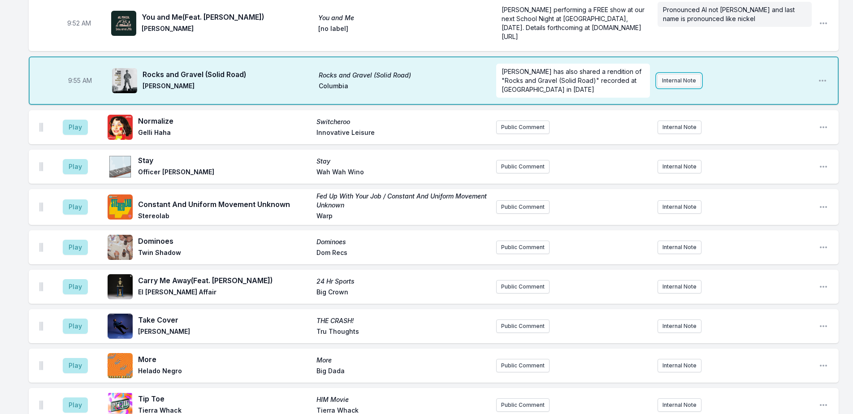
click at [676, 74] on button "Internal Note" at bounding box center [679, 80] width 44 height 13
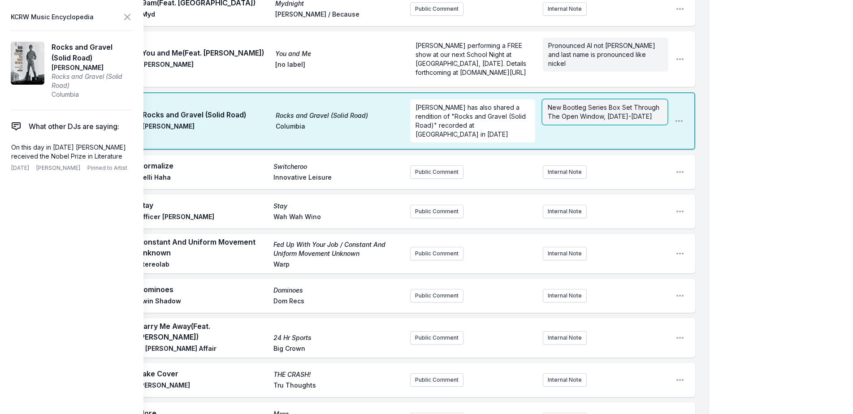
click at [653, 103] on p "New Bootleg Series Box Set Through The Open Window, [DATE]-[DATE]" at bounding box center [605, 112] width 114 height 18
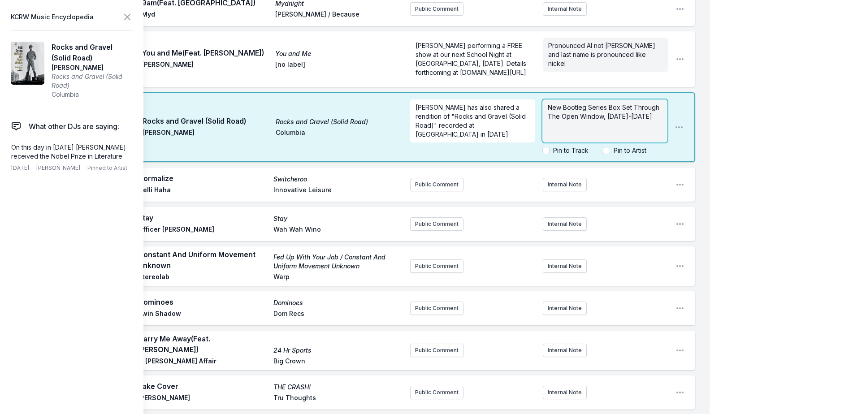
click at [653, 103] on p "New Bootleg Series Box Set Through The Open Window, [DATE]-[DATE]" at bounding box center [605, 112] width 114 height 18
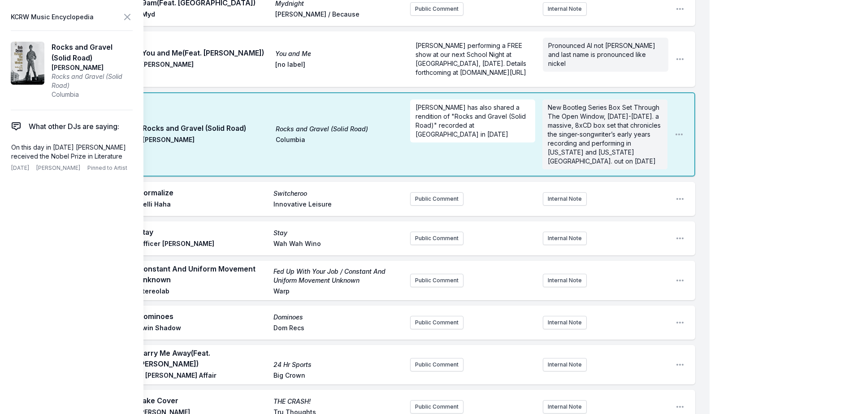
scroll to position [0, 0]
click at [128, 19] on icon at bounding box center [127, 17] width 11 height 11
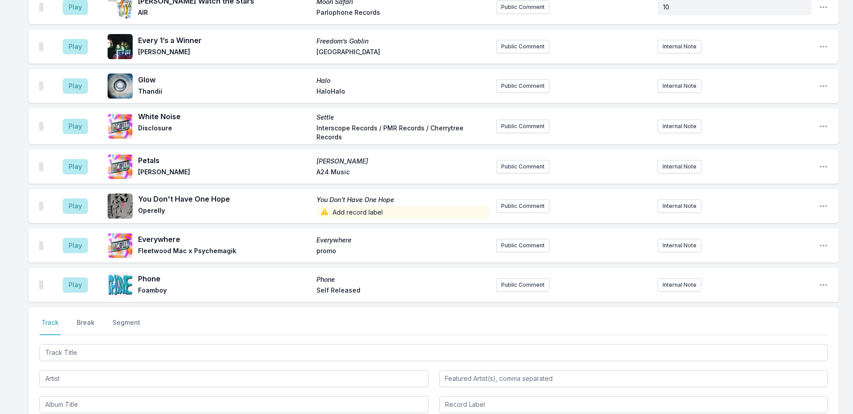
scroll to position [2050, 0]
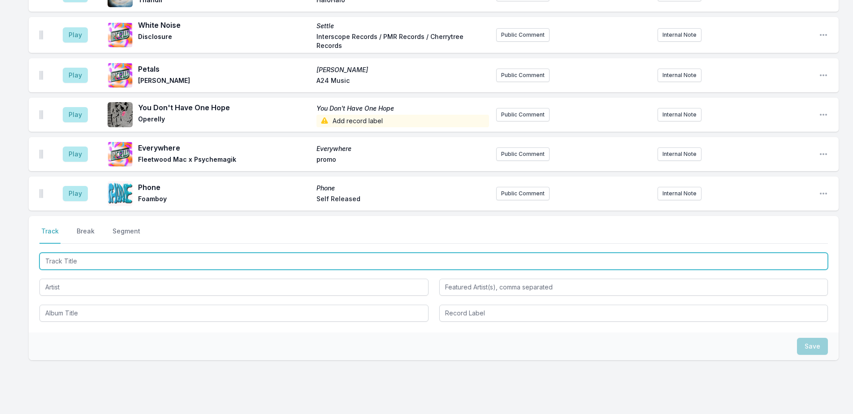
drag, startPoint x: 225, startPoint y: 233, endPoint x: 308, endPoint y: 205, distance: 87.6
click at [227, 253] on input "Track Title" at bounding box center [433, 261] width 788 height 17
type input "Tropicalifornia"
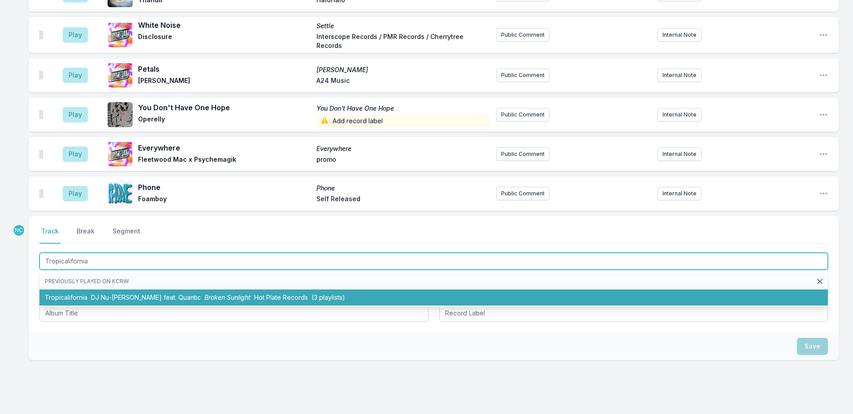
click at [312, 294] on span "(3 playlists)" at bounding box center [329, 298] width 34 height 8
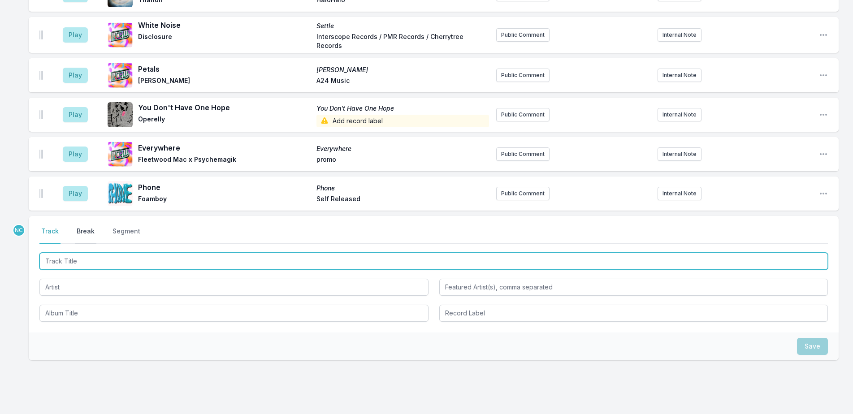
scroll to position [2090, 0]
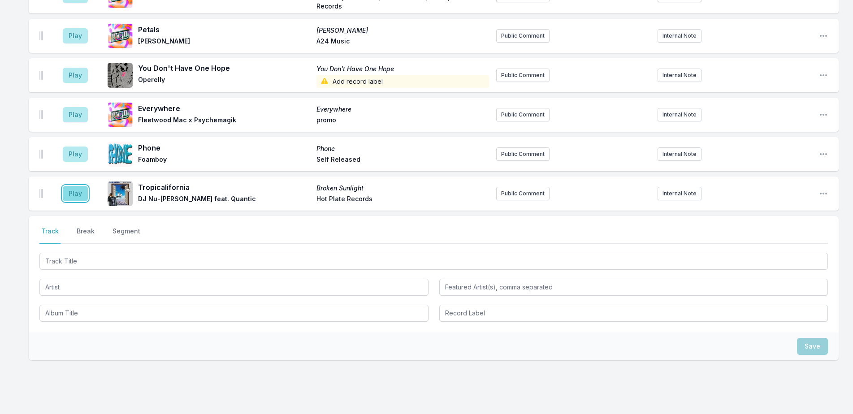
click at [78, 186] on button "Play" at bounding box center [75, 193] width 25 height 15
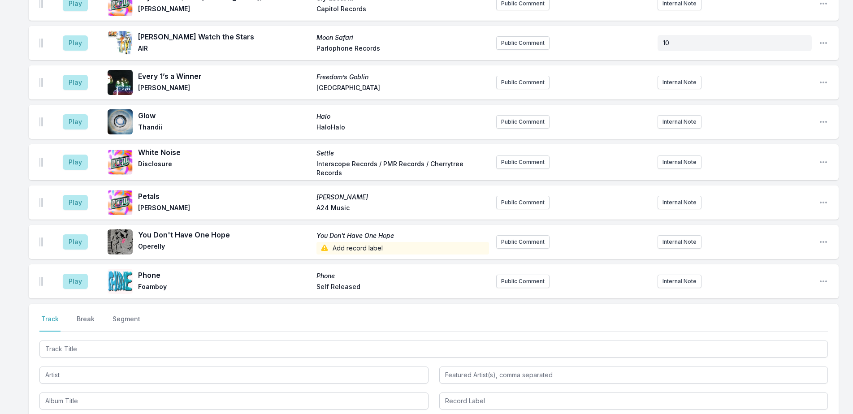
scroll to position [2124, 0]
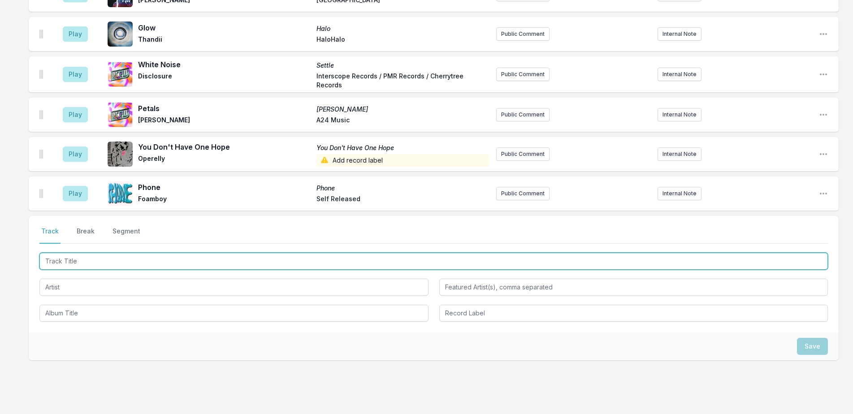
click at [147, 253] on input "Track Title" at bounding box center [433, 261] width 788 height 17
type input "Spit"
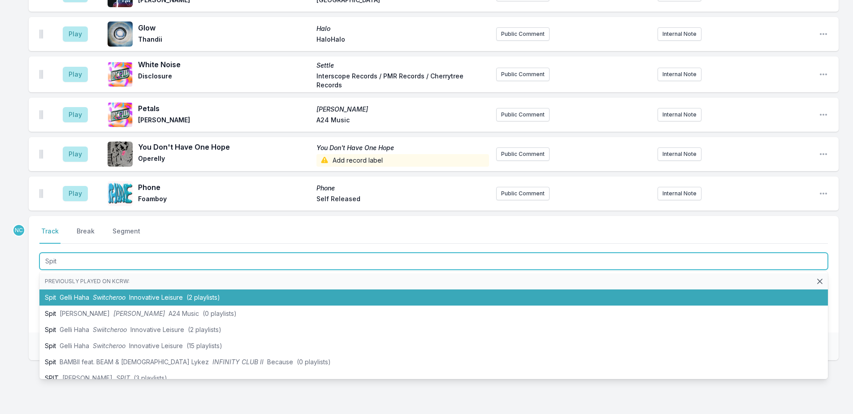
click at [350, 290] on li "Spit Gelli Haha Switcheroo Innovative Leisure (2 playlists)" at bounding box center [433, 298] width 788 height 16
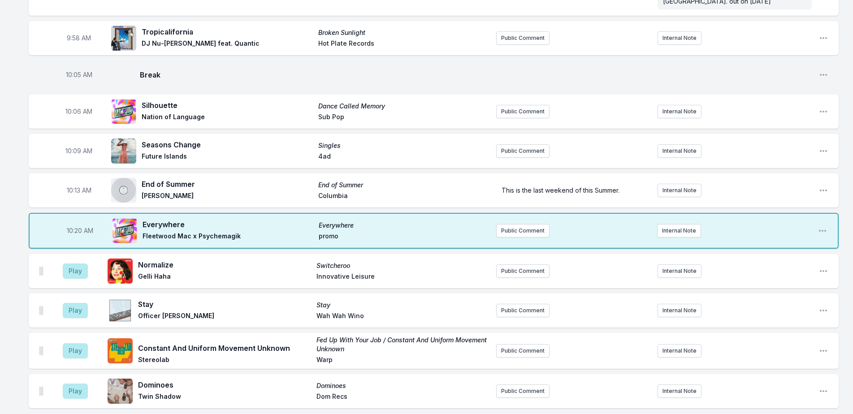
scroll to position [863, 0]
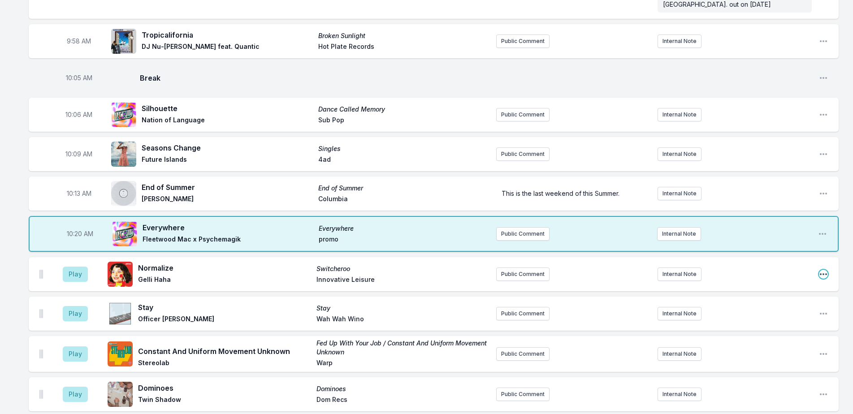
click at [820, 270] on icon "Open playlist item options" at bounding box center [823, 274] width 9 height 9
click at [779, 316] on button "Delete Entry" at bounding box center [778, 324] width 100 height 16
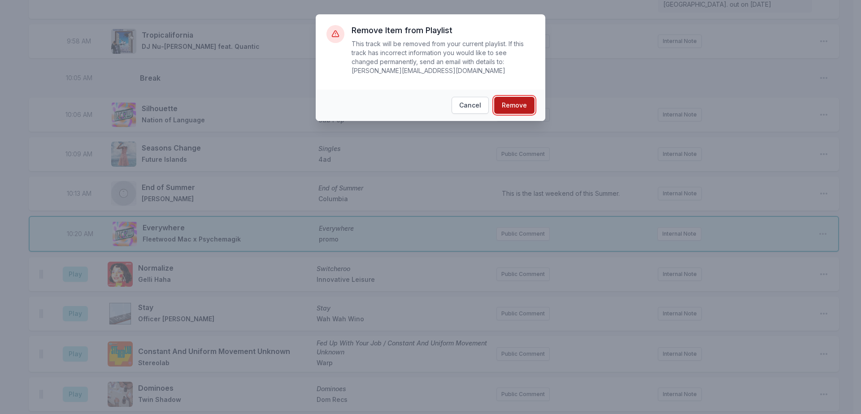
click at [498, 97] on button "Remove" at bounding box center [514, 105] width 40 height 17
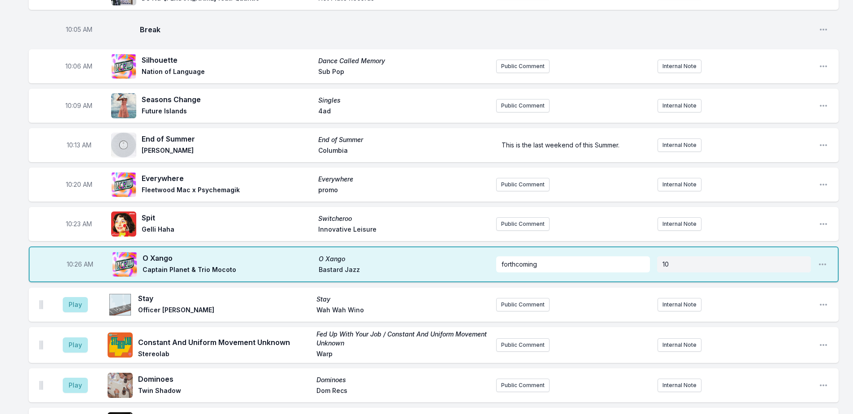
scroll to position [908, 0]
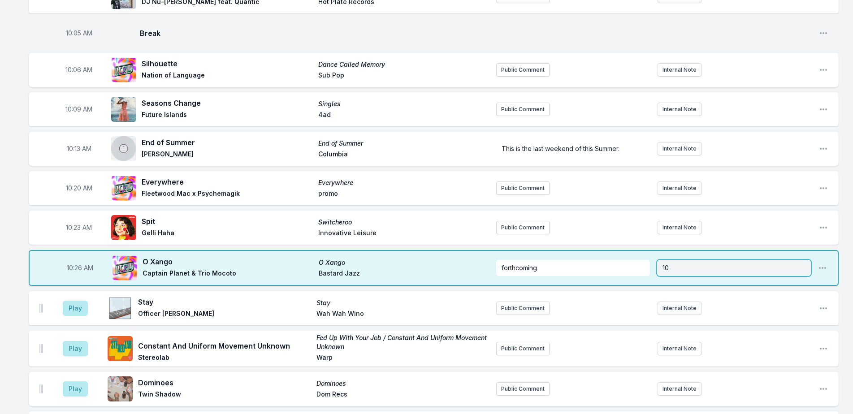
click at [676, 264] on p "10" at bounding box center [734, 268] width 143 height 9
click at [676, 256] on aside "10" at bounding box center [734, 267] width 154 height 23
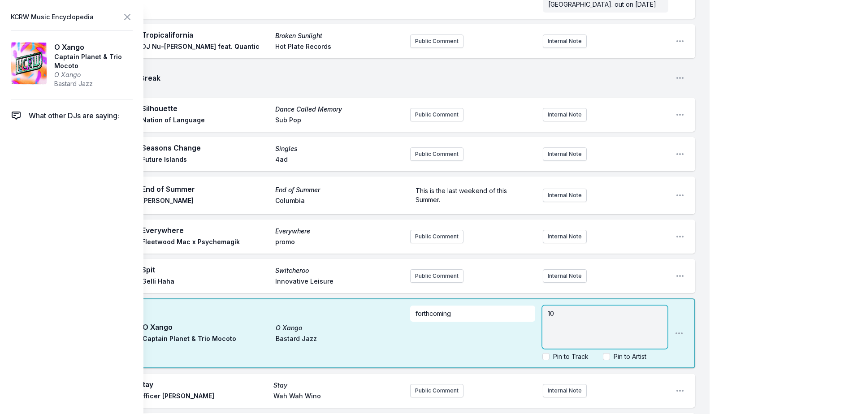
click at [594, 306] on div "10" at bounding box center [604, 327] width 125 height 43
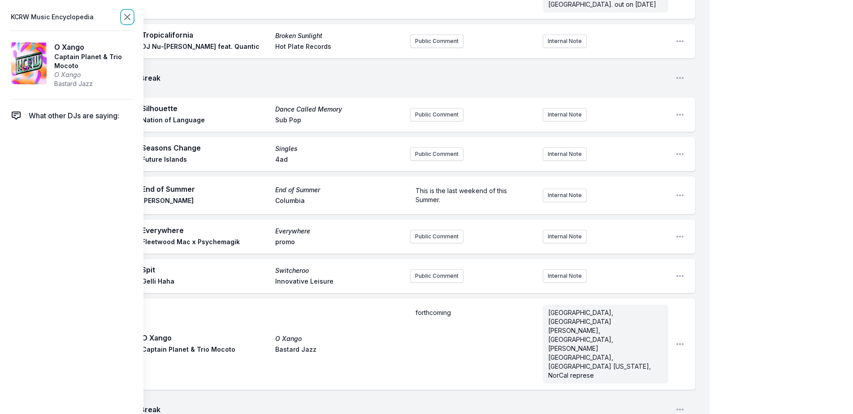
click at [132, 18] on icon at bounding box center [127, 17] width 11 height 11
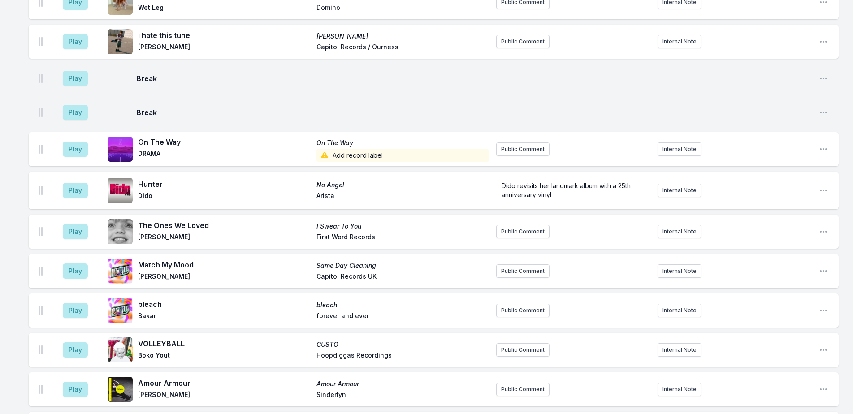
scroll to position [1715, 0]
click at [520, 264] on button "Public Comment" at bounding box center [522, 270] width 53 height 13
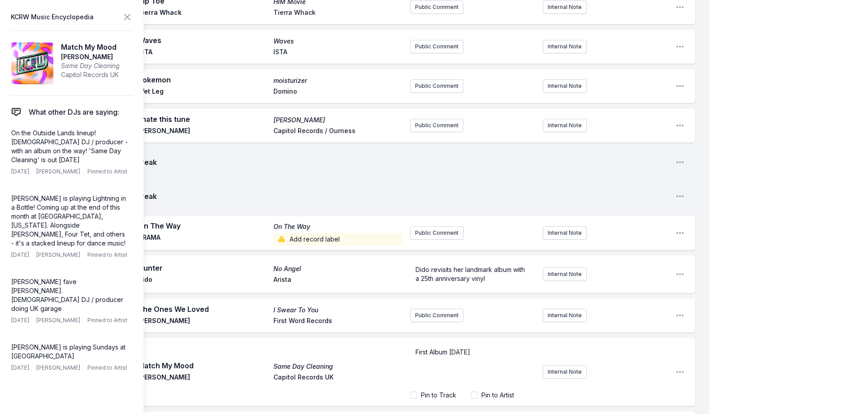
click at [416, 348] on span "First Album [DATE]" at bounding box center [443, 352] width 55 height 8
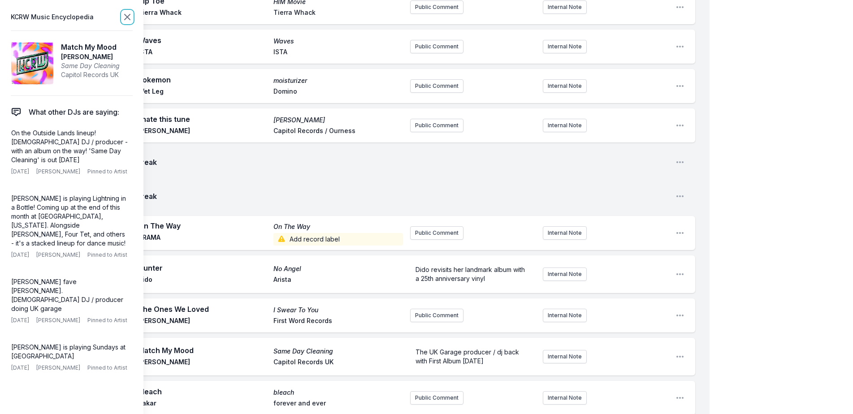
click at [126, 17] on icon at bounding box center [127, 17] width 11 height 11
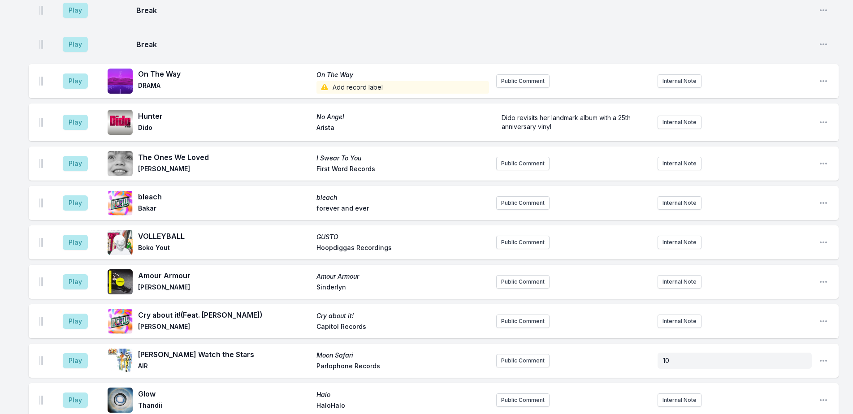
scroll to position [1883, 0]
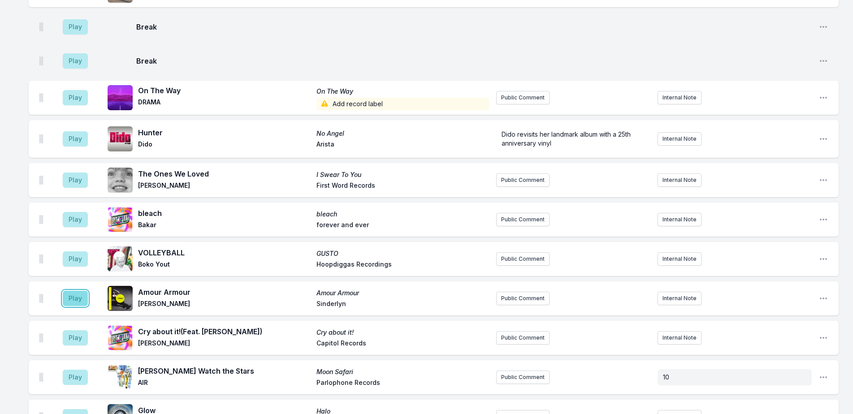
click at [81, 291] on button "Play" at bounding box center [75, 298] width 25 height 15
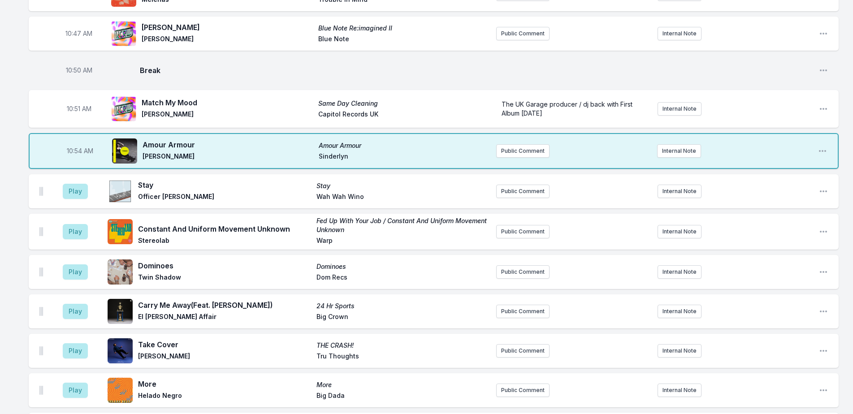
scroll to position [1300, 0]
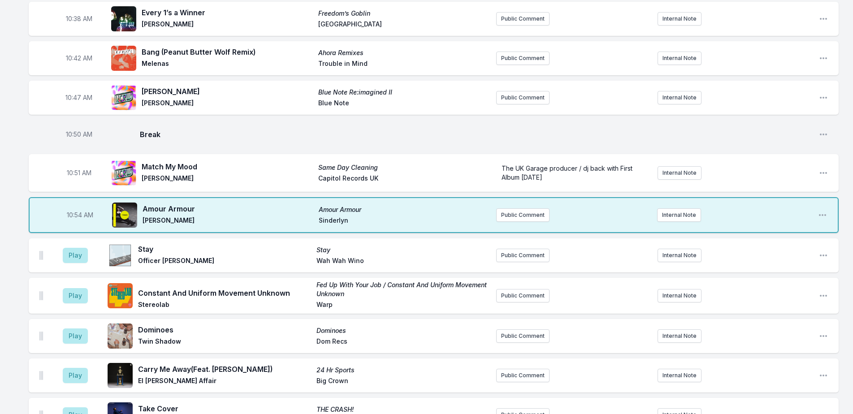
click at [508, 197] on div "10:54 AM Amour Armour Amour [PERSON_NAME] Public Comment Internal Note Open pla…" at bounding box center [434, 215] width 810 height 36
click at [511, 208] on button "Public Comment" at bounding box center [522, 214] width 53 height 13
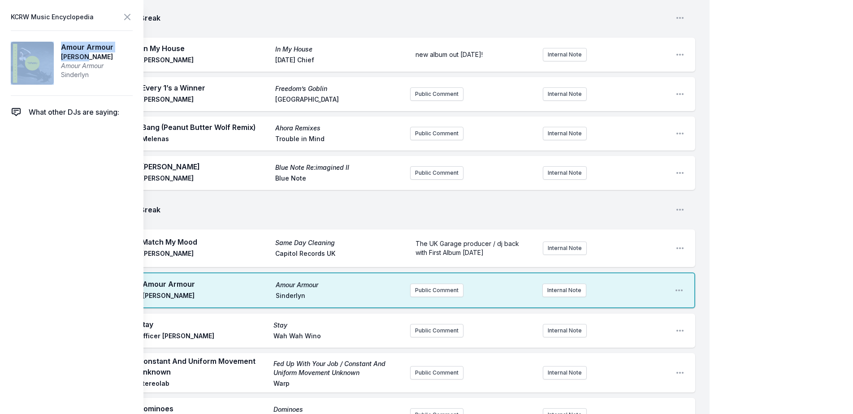
drag, startPoint x: 56, startPoint y: 48, endPoint x: 51, endPoint y: 46, distance: 5.0
click at [51, 46] on article "Amour [PERSON_NAME] Amour Armour Sinderlyn" at bounding box center [72, 62] width 122 height 65
click at [129, 15] on icon at bounding box center [127, 16] width 5 height 5
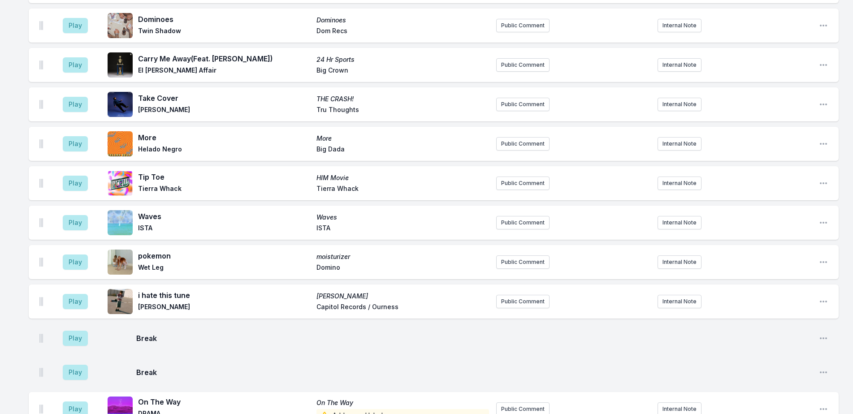
scroll to position [1614, 0]
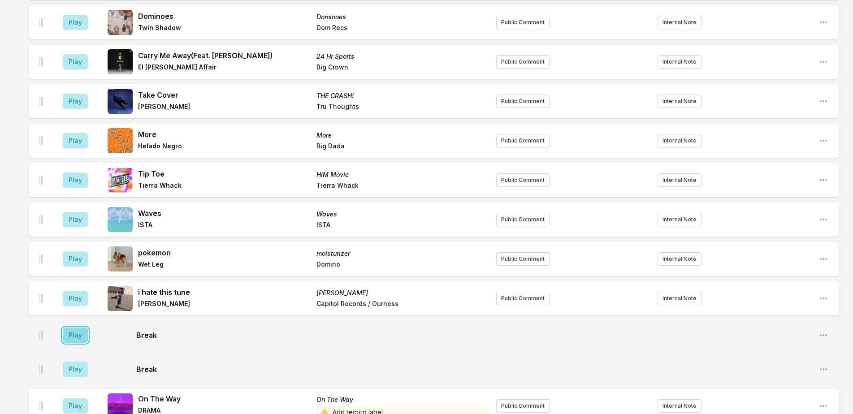
click at [65, 328] on button "Play" at bounding box center [75, 335] width 25 height 15
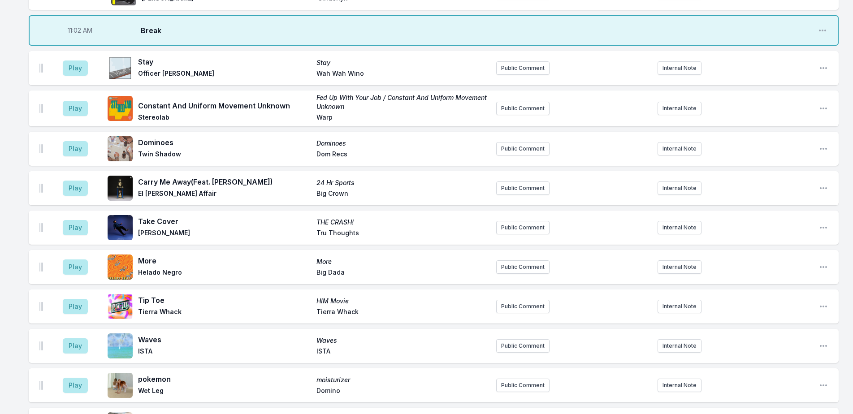
scroll to position [1477, 0]
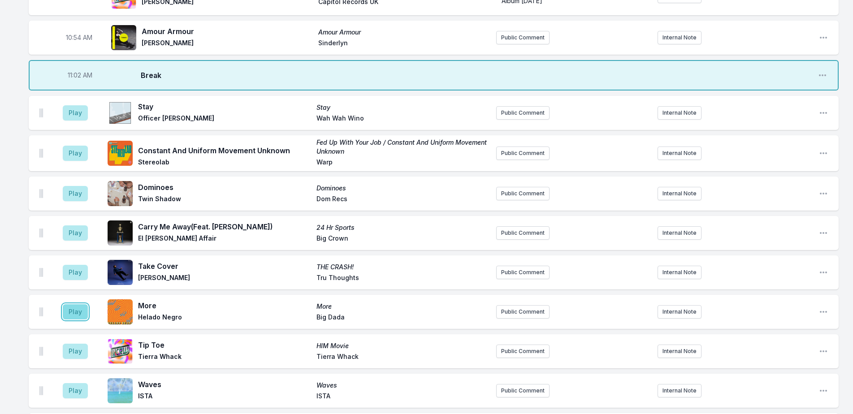
click at [80, 304] on button "Play" at bounding box center [75, 311] width 25 height 15
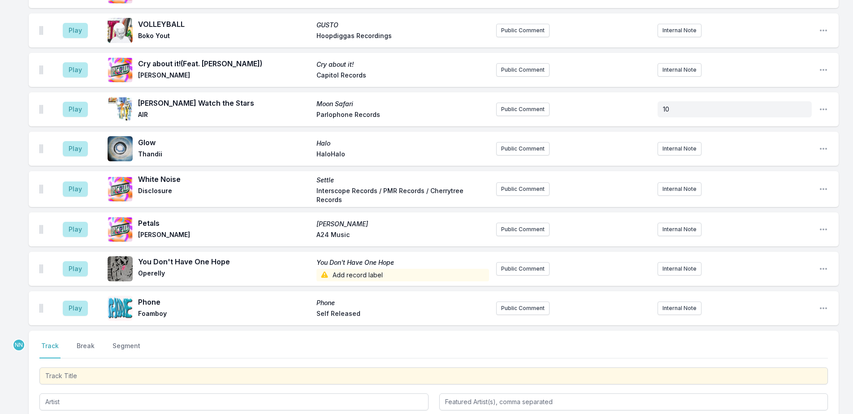
scroll to position [2149, 0]
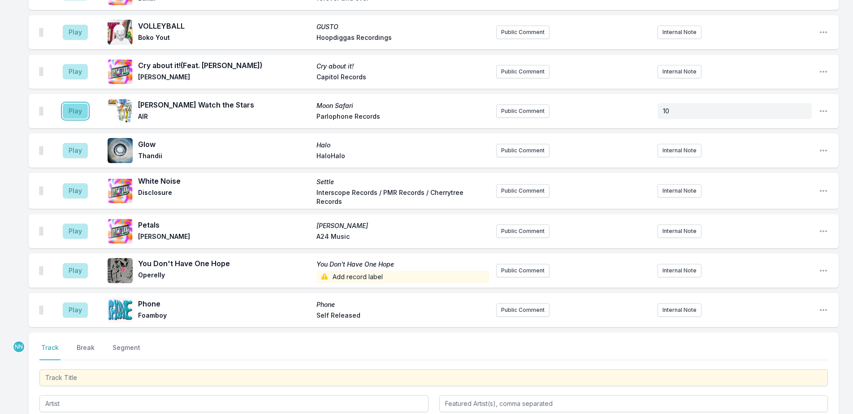
click at [69, 104] on button "Play" at bounding box center [75, 111] width 25 height 15
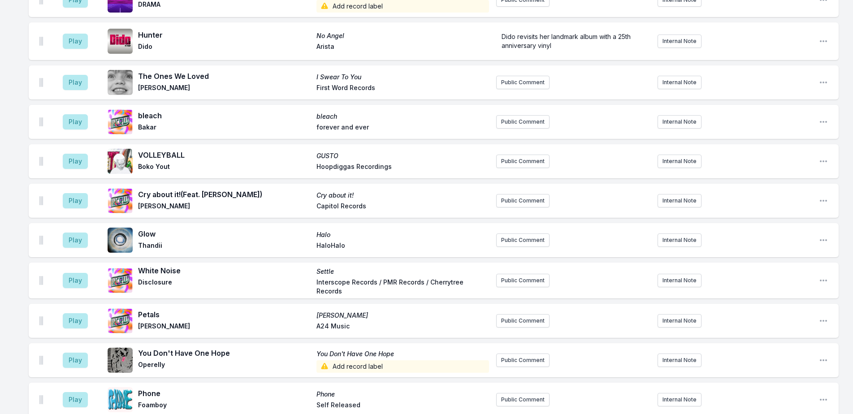
scroll to position [1925, 0]
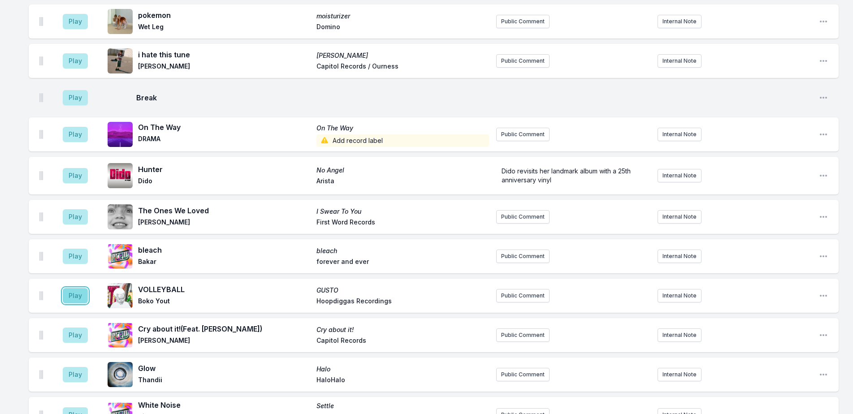
click at [69, 288] on button "Play" at bounding box center [75, 295] width 25 height 15
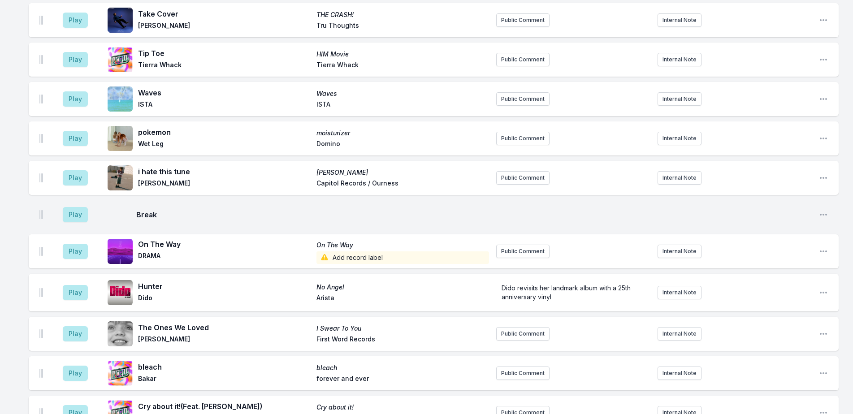
scroll to position [1880, 0]
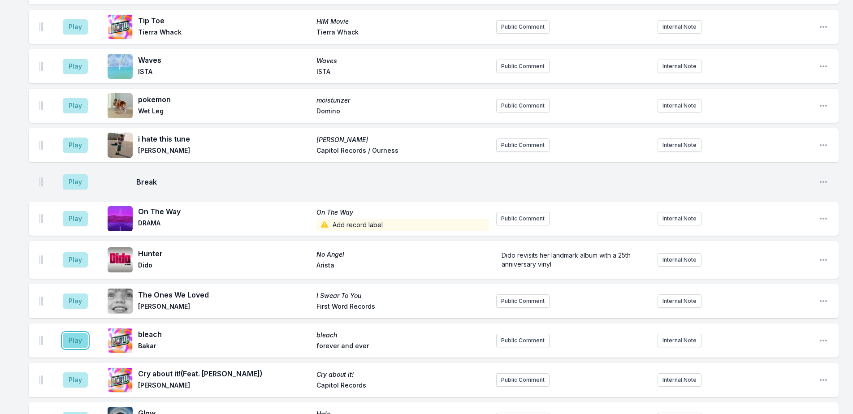
click at [75, 333] on button "Play" at bounding box center [75, 340] width 25 height 15
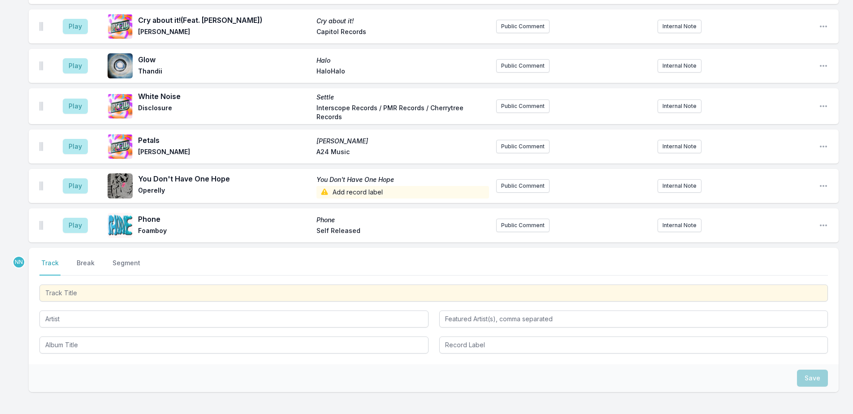
scroll to position [2239, 0]
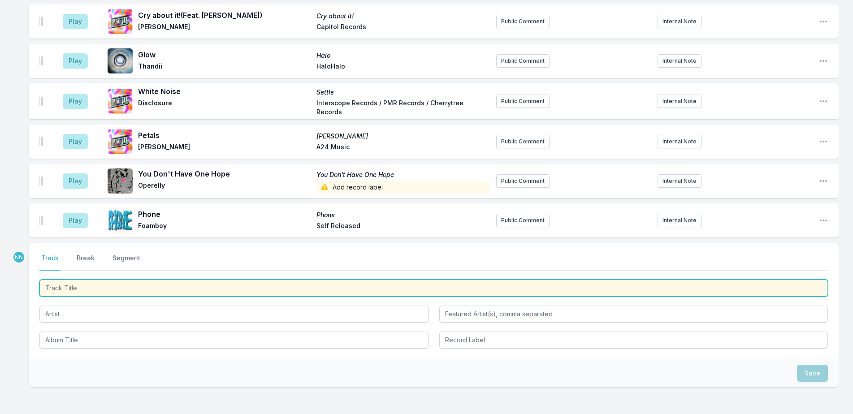
click at [165, 280] on input "Track Title" at bounding box center [433, 288] width 788 height 17
paste input "Golden Age"
type input "Golden Age"
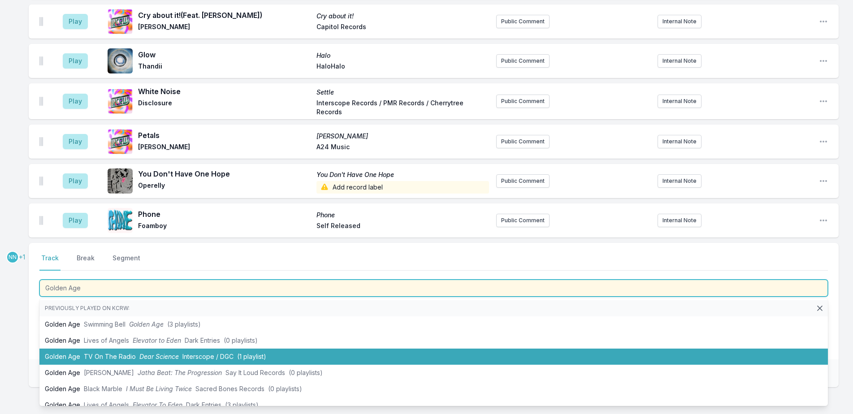
click at [212, 353] on span "Interscope / DGC" at bounding box center [207, 357] width 51 height 8
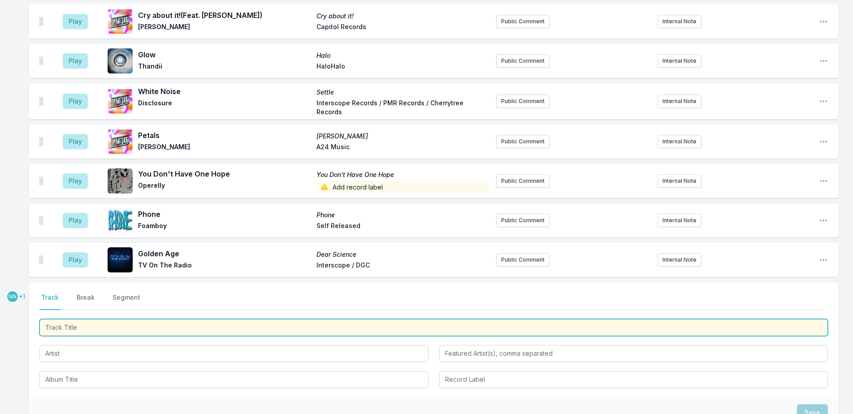
scroll to position [2278, 0]
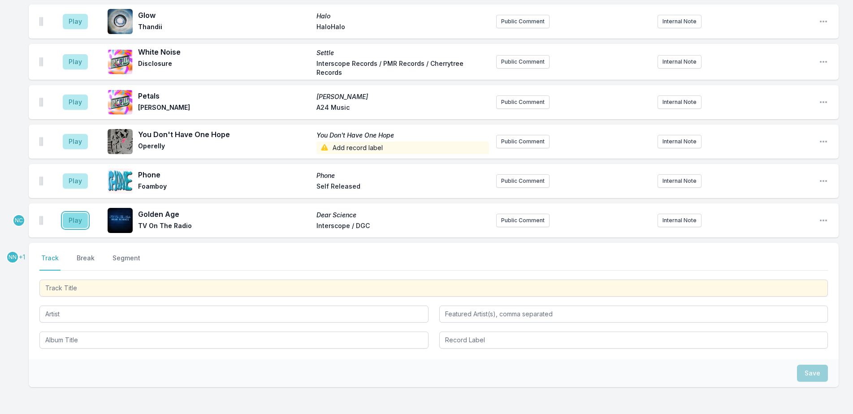
click at [71, 213] on button "Play" at bounding box center [75, 220] width 25 height 15
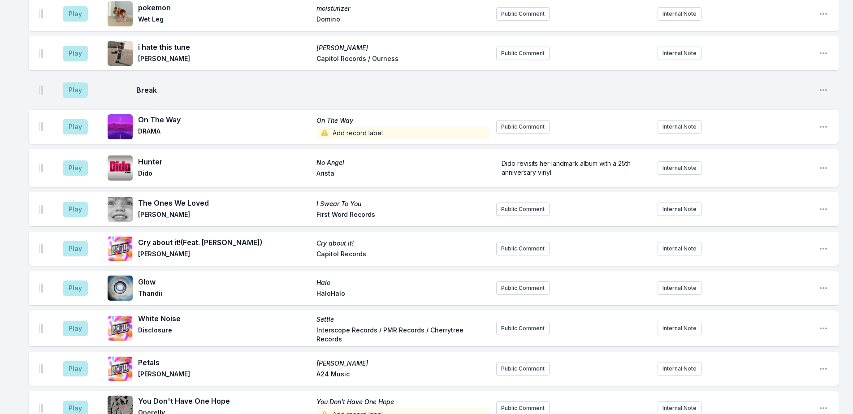
scroll to position [2099, 0]
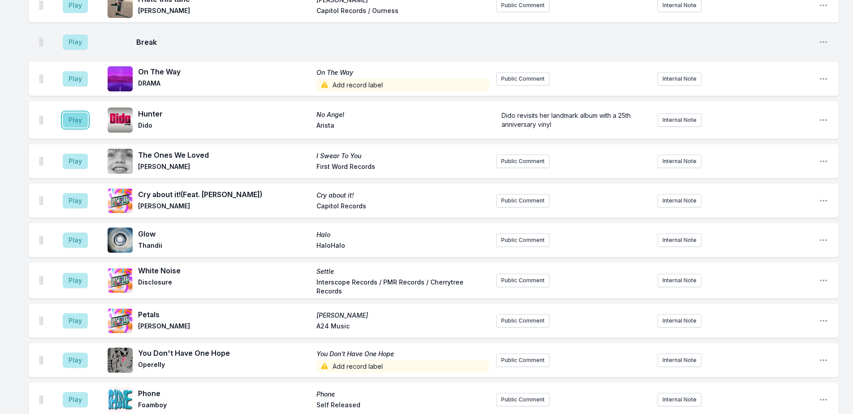
click at [85, 113] on button "Play" at bounding box center [75, 120] width 25 height 15
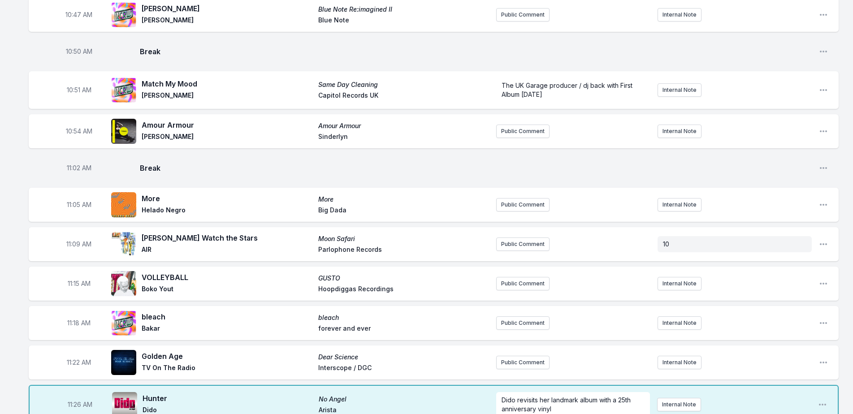
scroll to position [1382, 0]
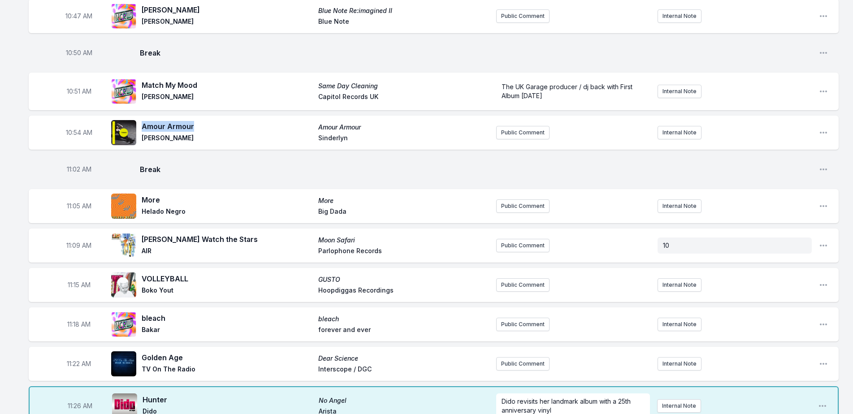
drag, startPoint x: 198, startPoint y: 66, endPoint x: 143, endPoint y: 65, distance: 55.2
click at [143, 121] on span "Amour Armour" at bounding box center [227, 126] width 171 height 11
copy span "Amour Armour"
click at [501, 357] on button "Public Comment" at bounding box center [522, 363] width 53 height 13
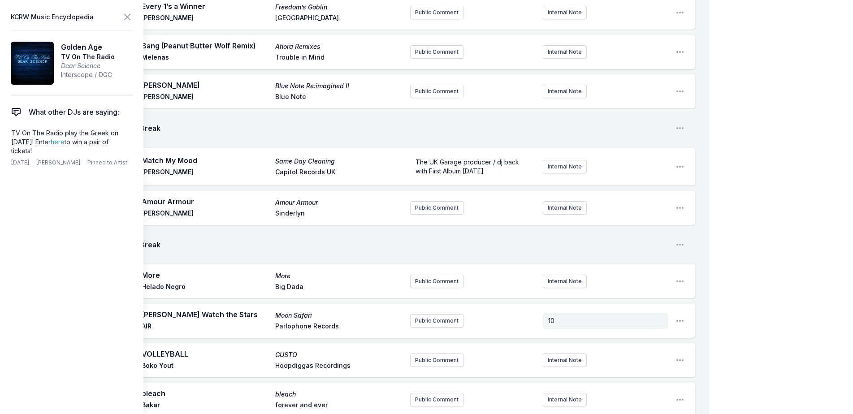
scroll to position [9, 0]
click at [744, 235] on div "My Playlist KCRW Playlist Directory Reports NN User Guide Report Bug Sign out M…" at bounding box center [426, 53] width 853 height 2870
click at [125, 16] on icon at bounding box center [127, 17] width 11 height 11
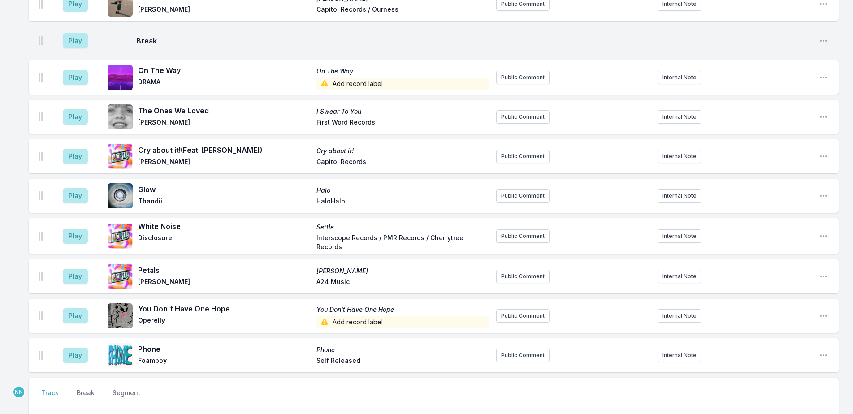
scroll to position [2300, 0]
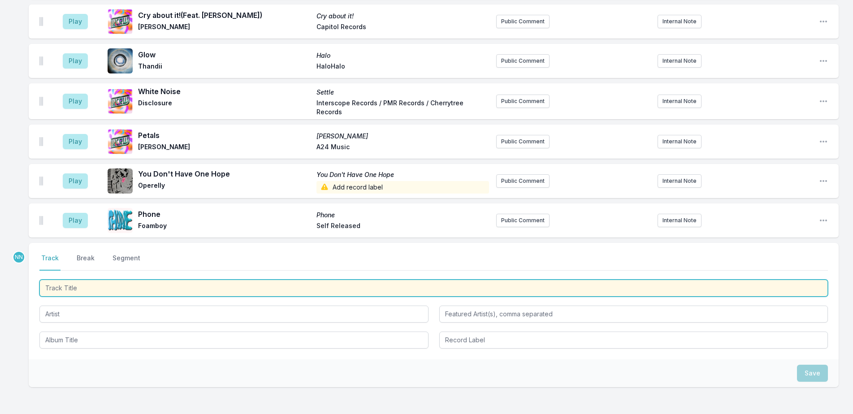
click at [352, 280] on input "Track Title" at bounding box center [433, 288] width 788 height 17
type input "Anima"
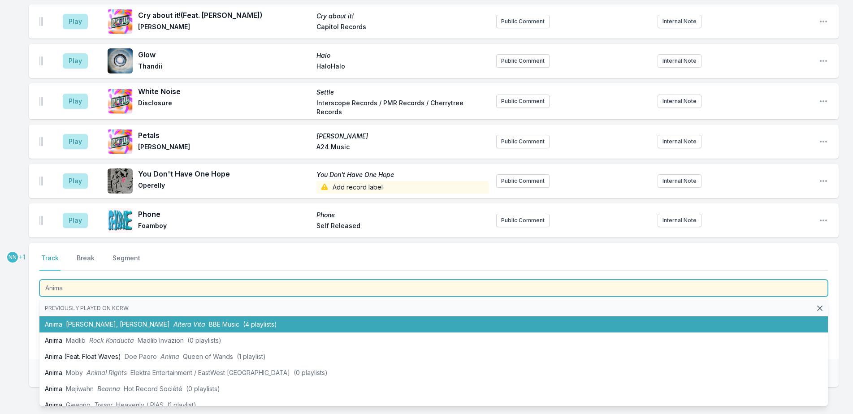
click at [209, 321] on span "BBE Music" at bounding box center [224, 325] width 30 height 8
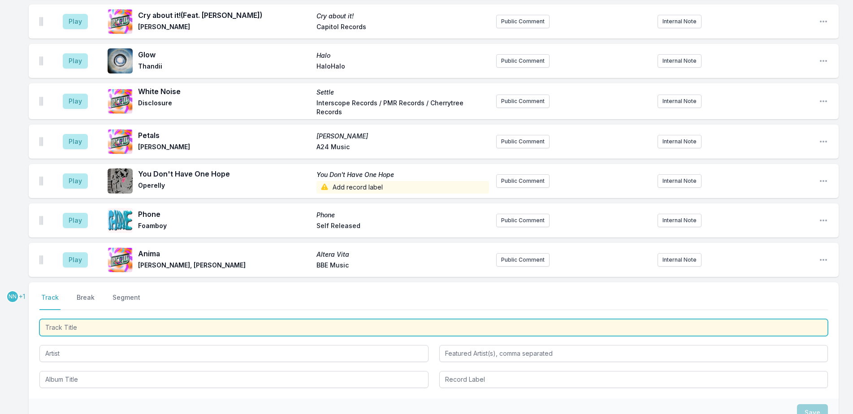
scroll to position [2339, 0]
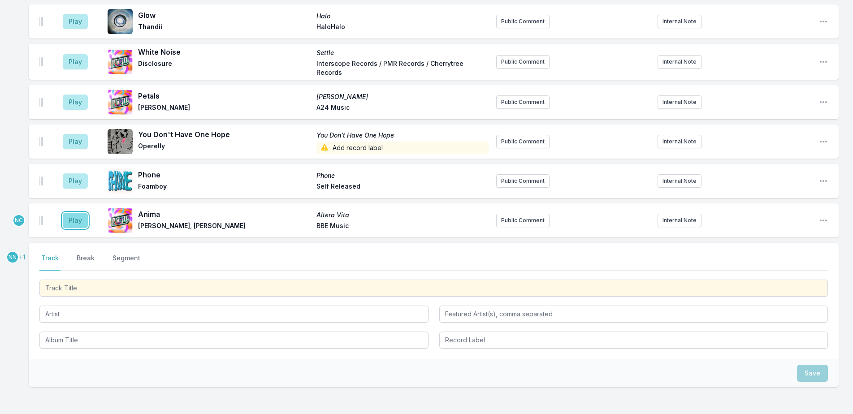
click at [78, 213] on button "Play" at bounding box center [75, 220] width 25 height 15
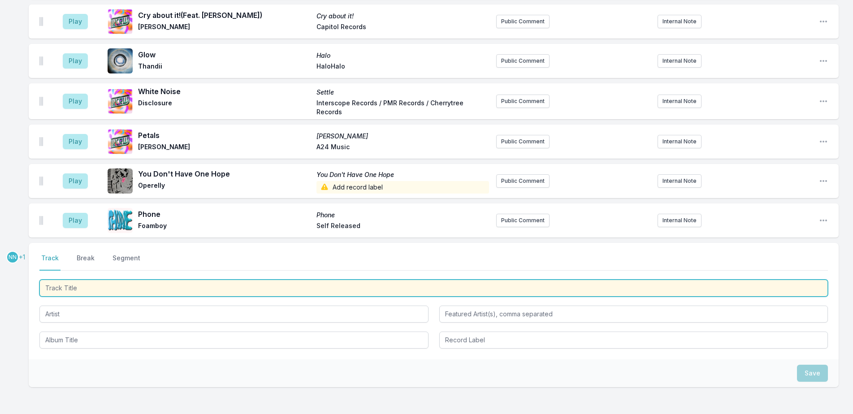
click at [191, 280] on input "Track Title" at bounding box center [433, 288] width 788 height 17
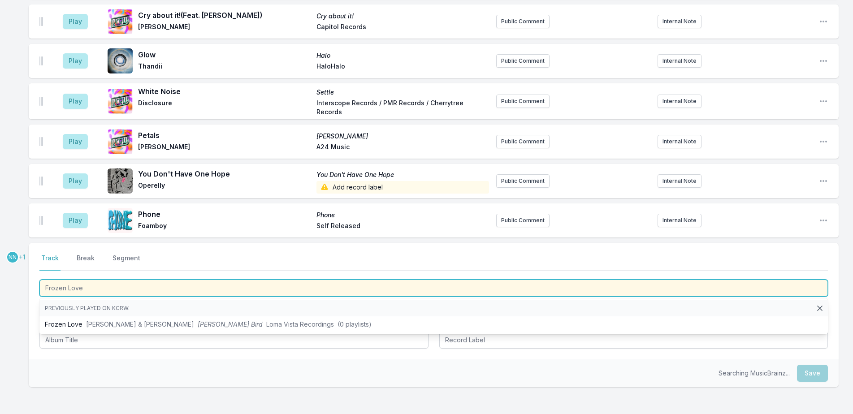
type input "Frozen Love"
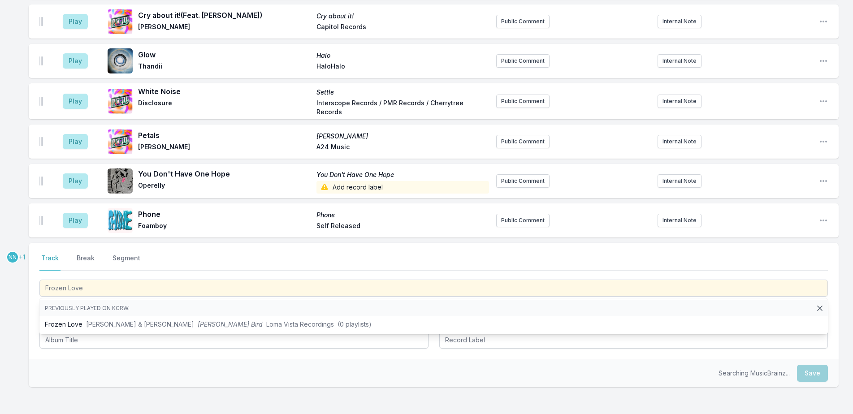
click at [73, 333] on div "NN +1 Select a tab Track Break Segment Track Break Segment Frozen Love Previous…" at bounding box center [434, 344] width 810 height 202
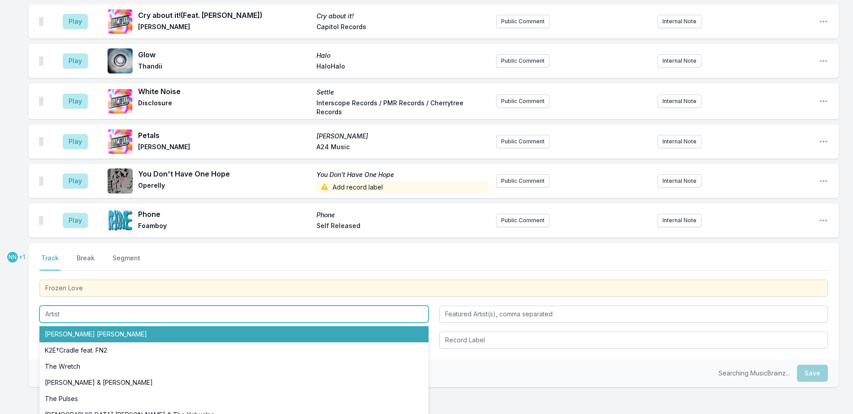
click at [91, 306] on input "Artist" at bounding box center [233, 314] width 389 height 17
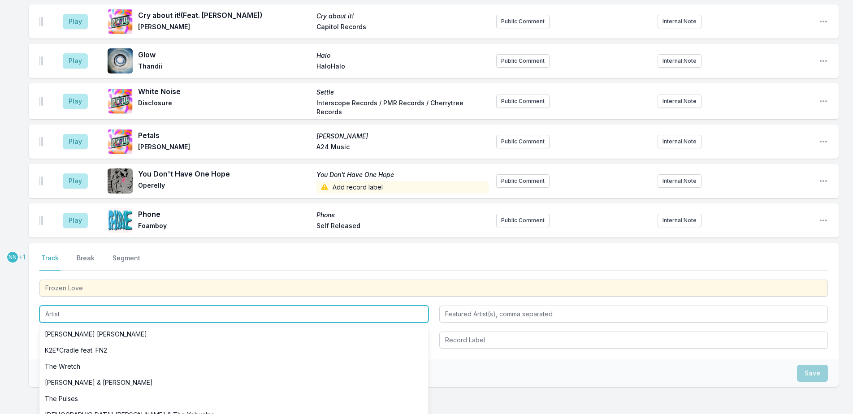
click at [91, 306] on input "Artist" at bounding box center [233, 314] width 389 height 17
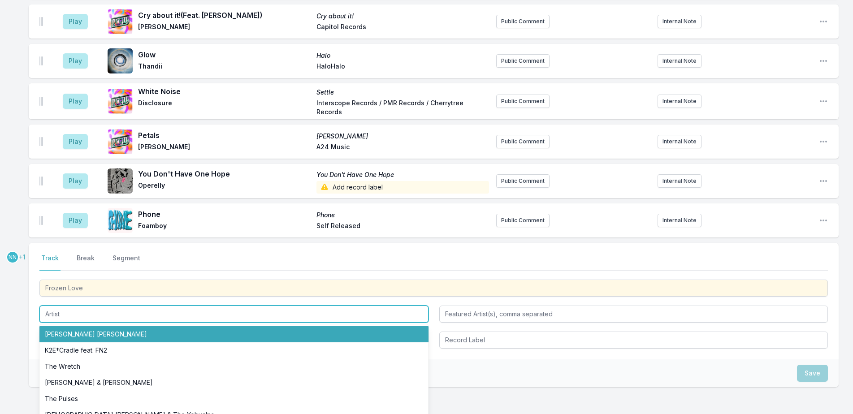
click at [91, 326] on li "[PERSON_NAME] [PERSON_NAME]" at bounding box center [233, 334] width 389 height 16
type input "[PERSON_NAME] [PERSON_NAME]"
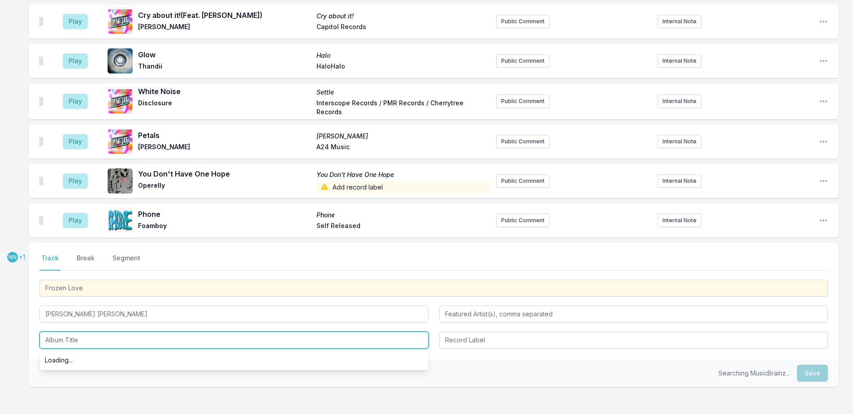
click at [91, 332] on input "Album Title" at bounding box center [233, 340] width 389 height 17
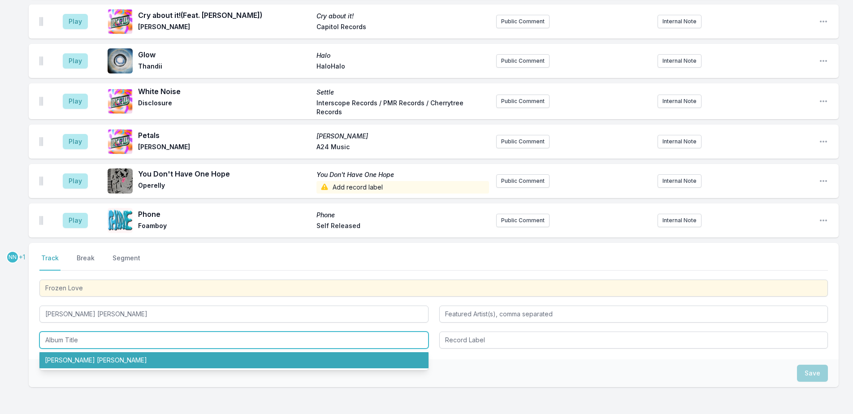
click at [95, 352] on li "[PERSON_NAME] [PERSON_NAME]" at bounding box center [233, 360] width 389 height 16
type input "[PERSON_NAME] [PERSON_NAME]"
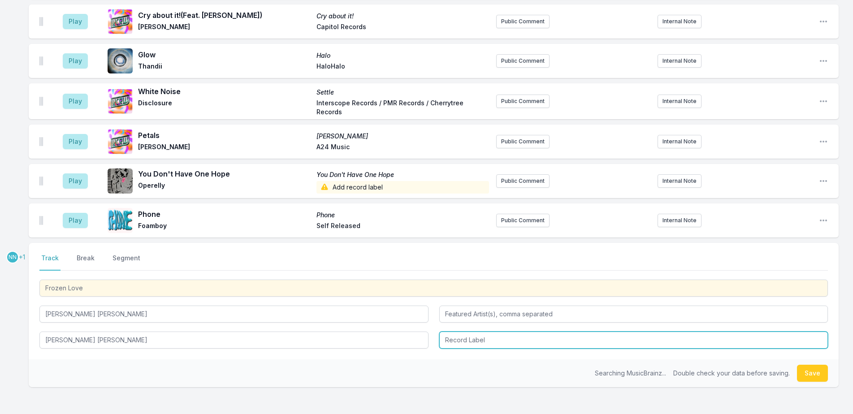
click at [483, 332] on input "Record Label" at bounding box center [633, 340] width 389 height 17
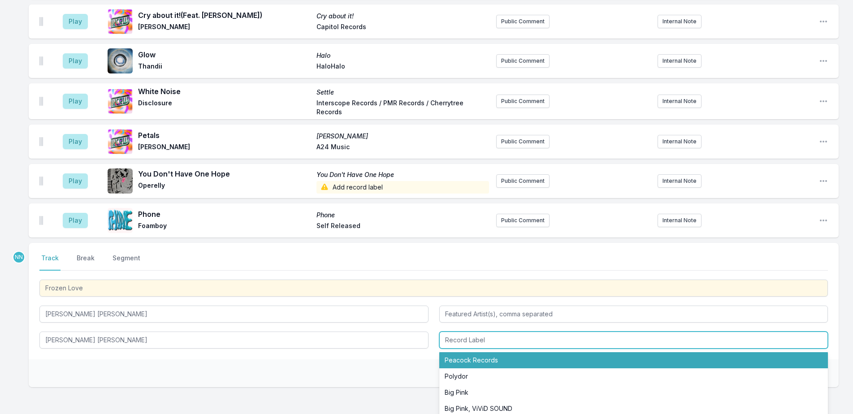
click at [483, 352] on li "Peacock Records" at bounding box center [633, 360] width 389 height 16
type input "Peacock Records"
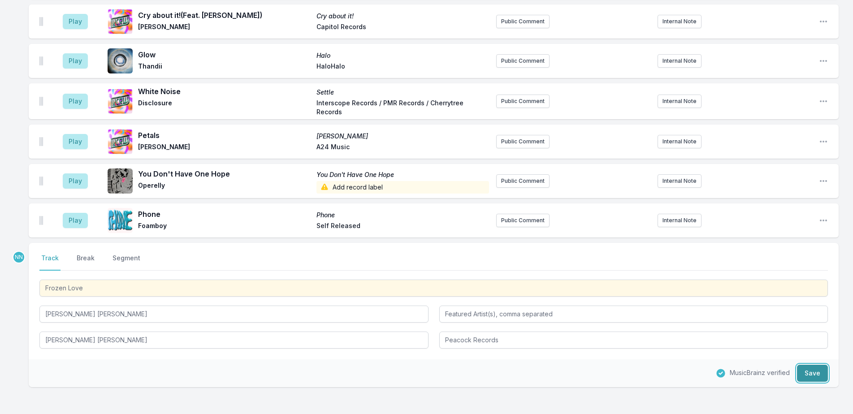
click at [812, 365] on button "Save" at bounding box center [812, 373] width 31 height 17
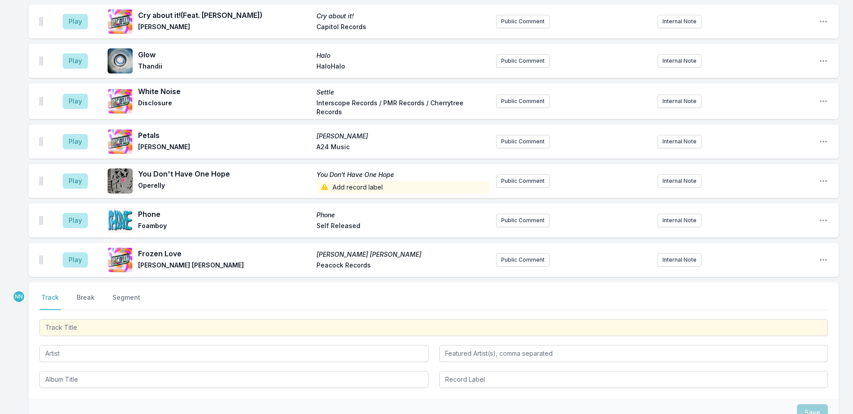
scroll to position [2378, 0]
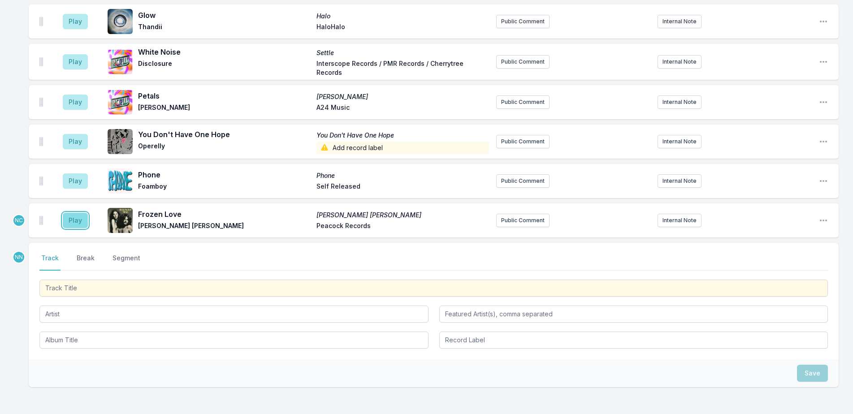
click at [77, 213] on button "Play" at bounding box center [75, 220] width 25 height 15
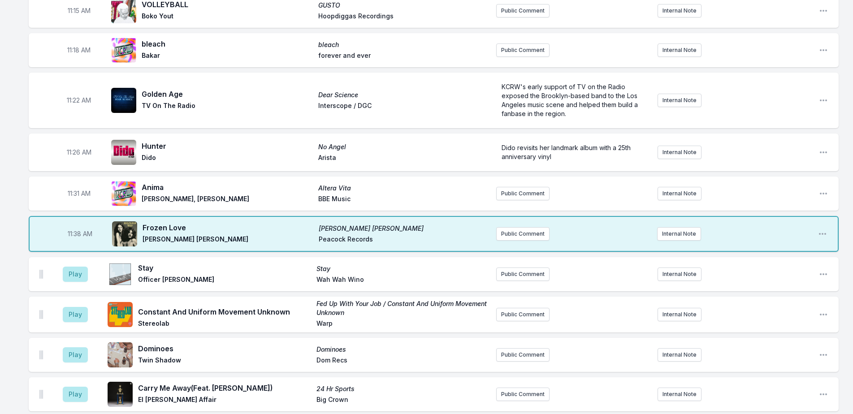
scroll to position [1572, 0]
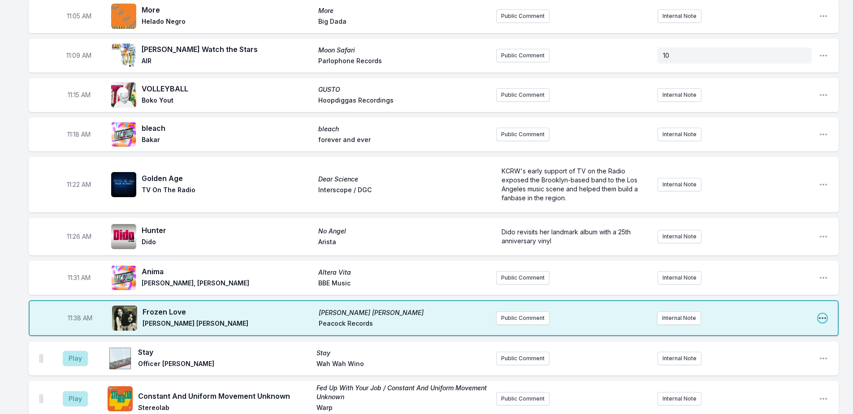
click at [823, 314] on icon "Open playlist item options" at bounding box center [822, 318] width 9 height 9
click at [788, 328] on button "Edit Timestamp" at bounding box center [777, 336] width 100 height 16
click at [72, 310] on input "11:38" at bounding box center [80, 318] width 50 height 17
type input "11:36"
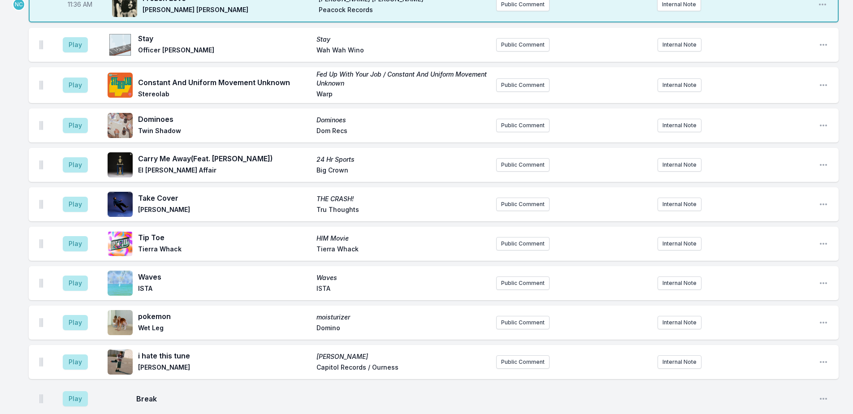
scroll to position [2244, 0]
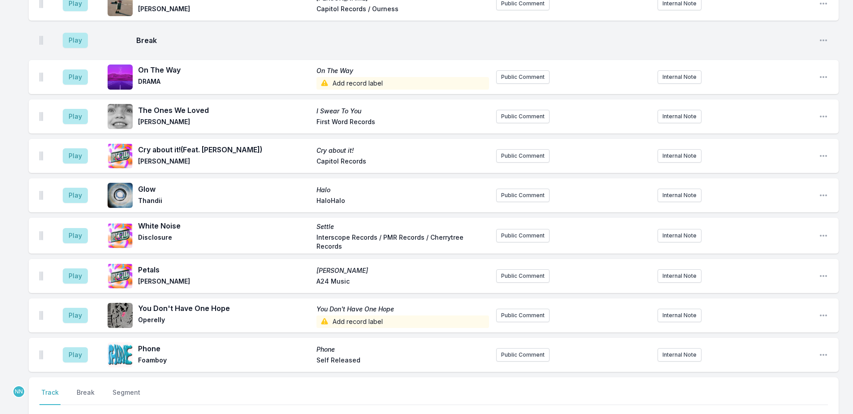
click at [82, 388] on button "Break" at bounding box center [86, 396] width 22 height 17
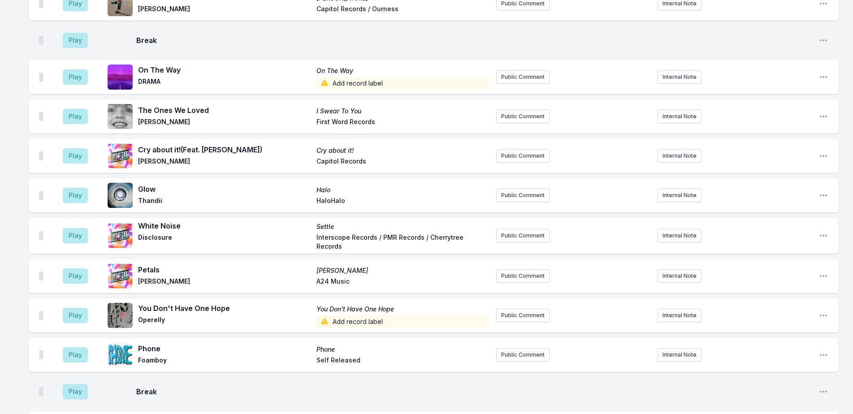
scroll to position [2278, 0]
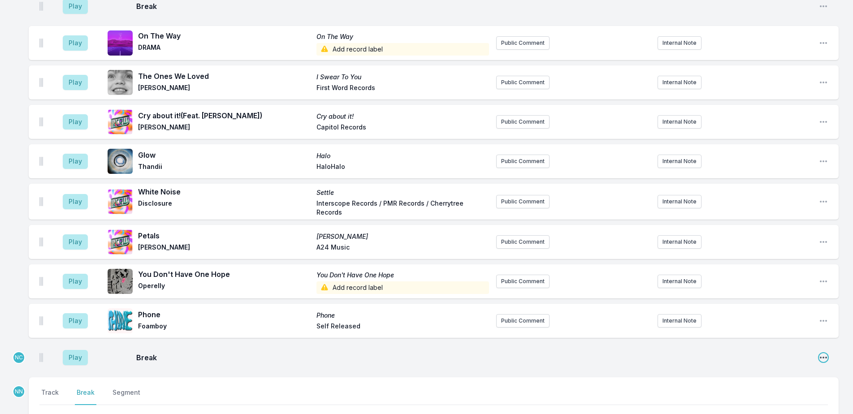
click at [824, 353] on icon "Open playlist item options" at bounding box center [823, 357] width 9 height 9
click at [808, 368] on button "Edit Timestamp" at bounding box center [778, 376] width 100 height 16
type input "11:31"
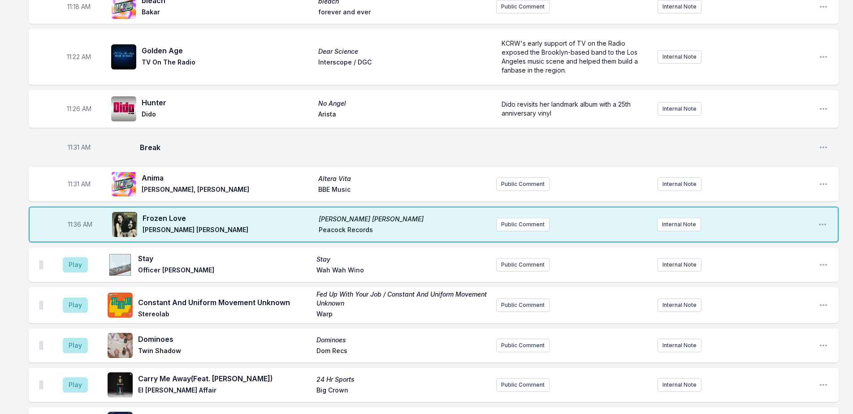
scroll to position [1695, 0]
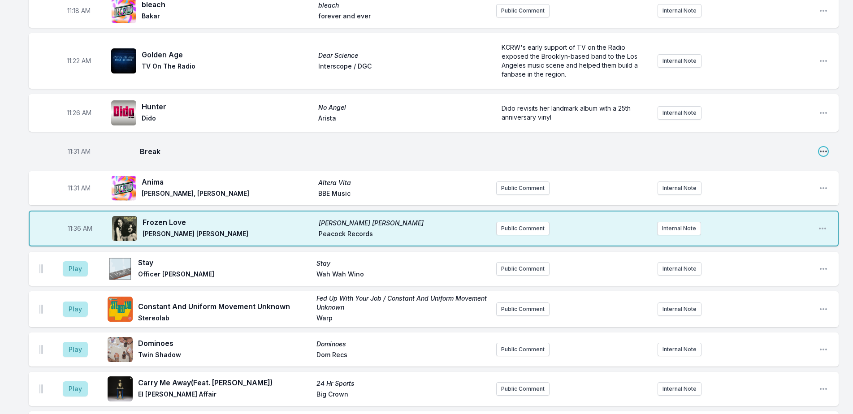
click at [823, 147] on icon "Open playlist item options" at bounding box center [823, 151] width 9 height 9
click at [807, 161] on button "Edit Timestamp" at bounding box center [778, 169] width 100 height 16
type input "11:32"
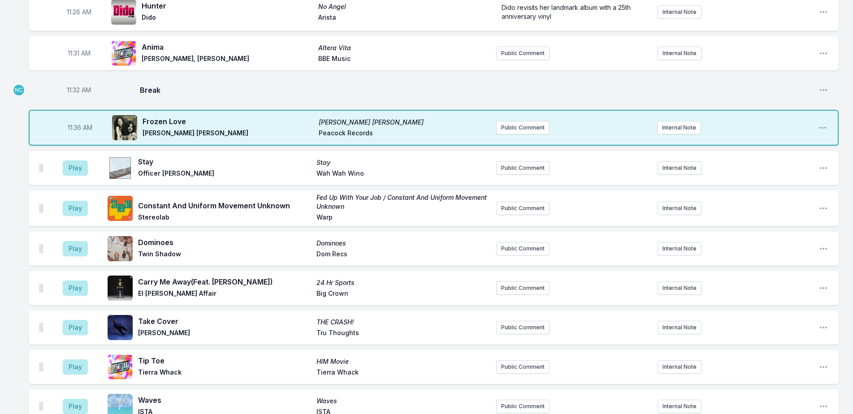
scroll to position [1785, 0]
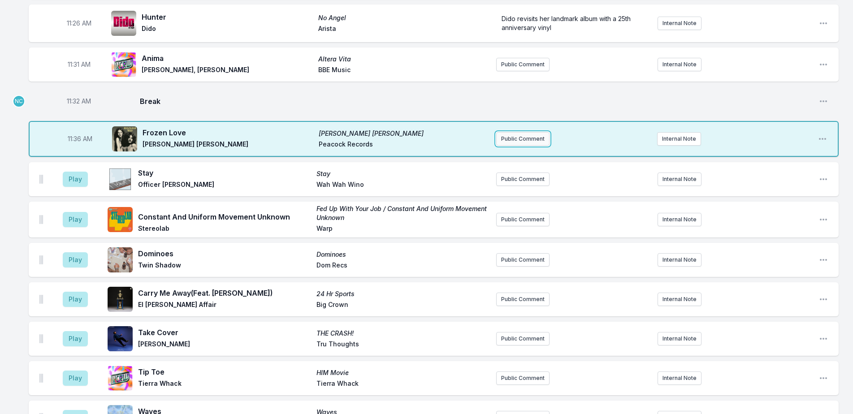
click at [537, 132] on button "Public Comment" at bounding box center [522, 138] width 53 height 13
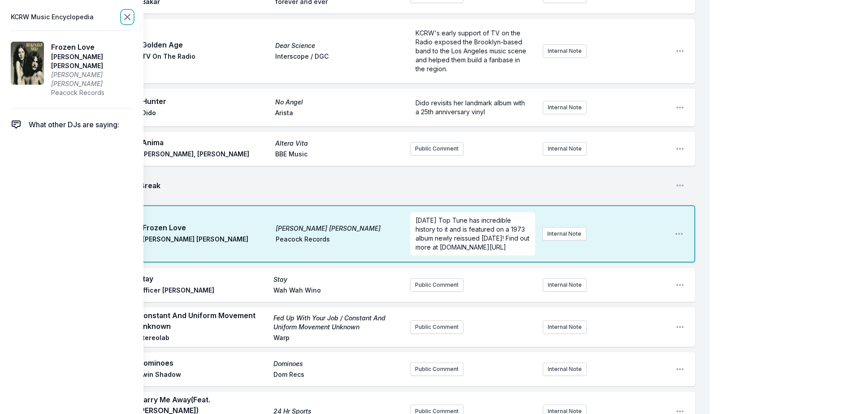
click at [129, 18] on icon at bounding box center [127, 16] width 5 height 5
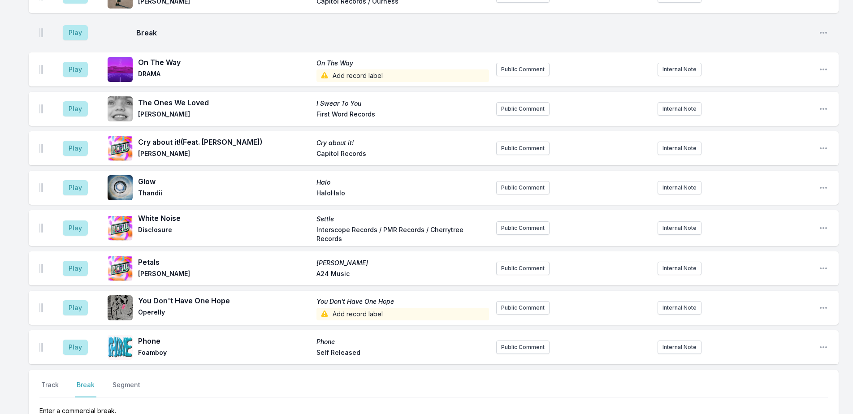
scroll to position [2365, 0]
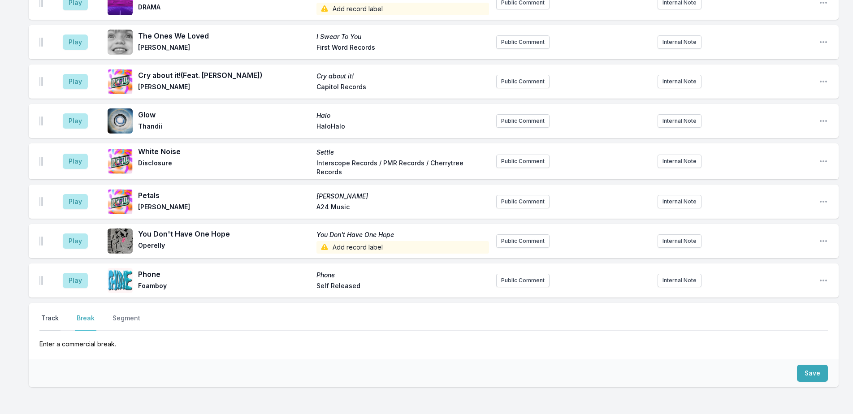
click at [49, 314] on button "Track" at bounding box center [49, 322] width 21 height 17
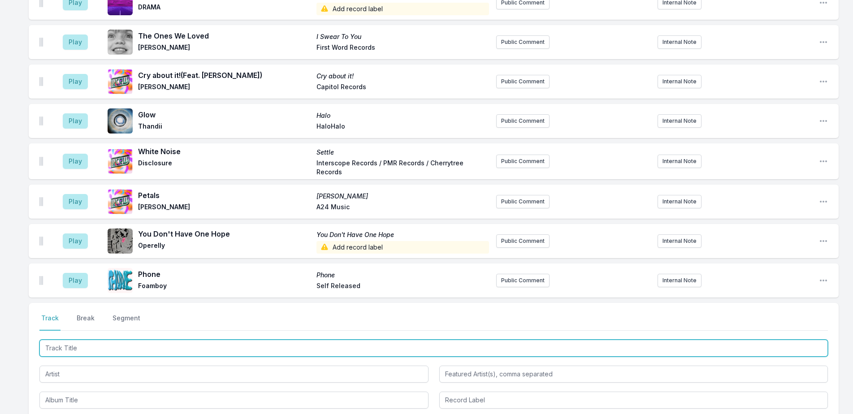
click at [85, 340] on input "Track Title" at bounding box center [433, 348] width 788 height 17
type input "The Mirror"
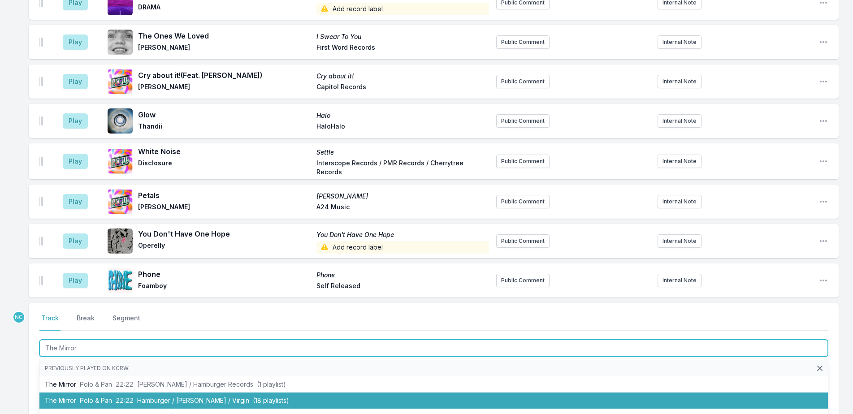
click at [244, 393] on li "The Mirror Polo & Pan 22:22 Hamburger / Ekler'o'Shock / Virgin (18 playlists)" at bounding box center [433, 401] width 788 height 16
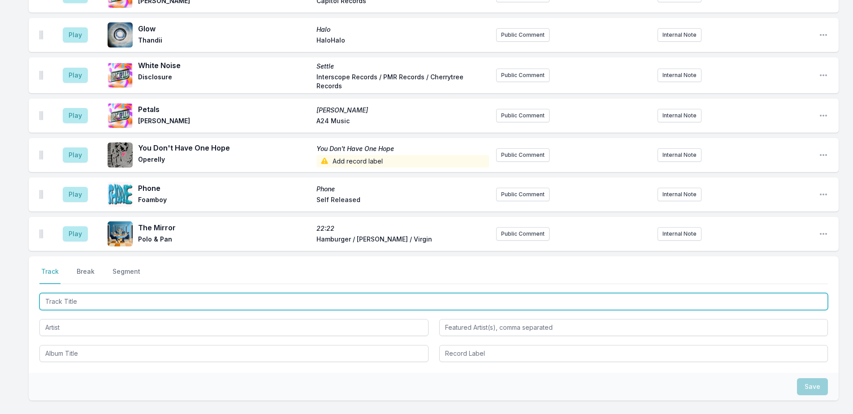
scroll to position [2465, 0]
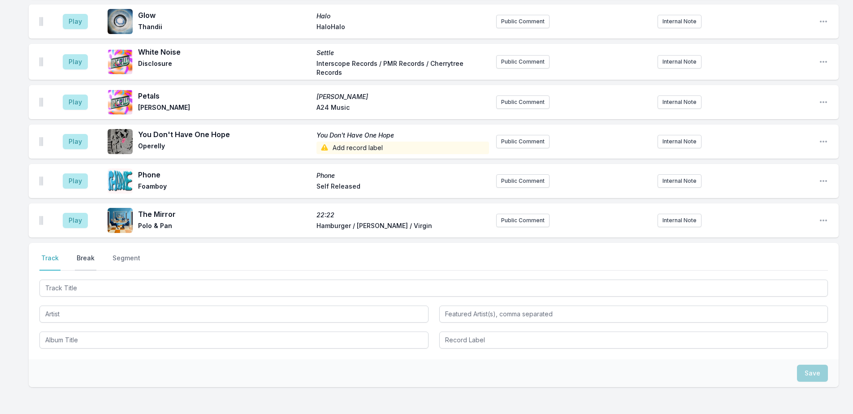
click at [85, 254] on button "Break" at bounding box center [86, 262] width 22 height 17
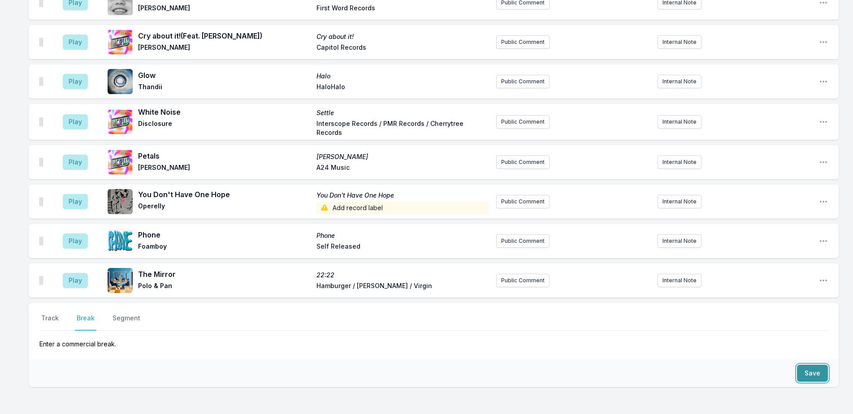
click at [818, 365] on button "Save" at bounding box center [812, 373] width 31 height 17
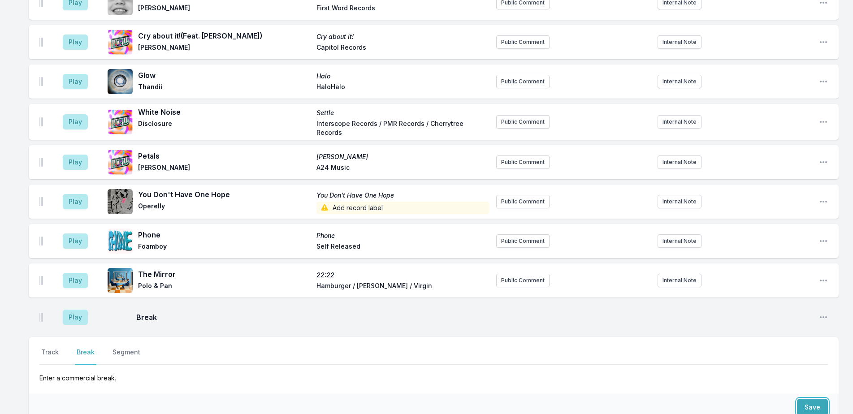
scroll to position [2439, 0]
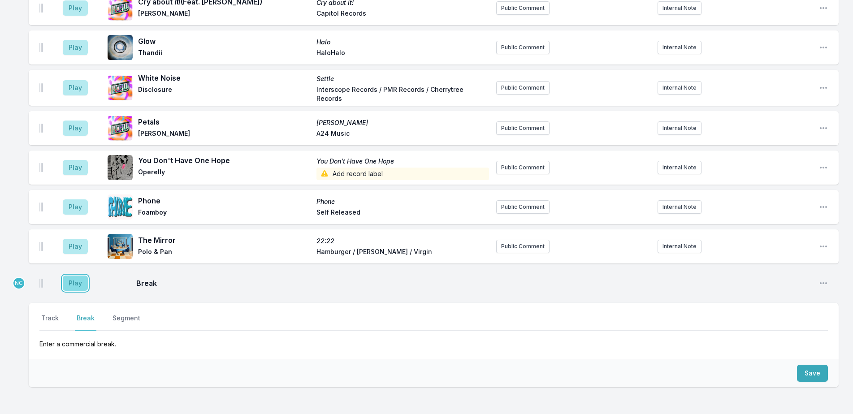
click at [67, 276] on button "Play" at bounding box center [75, 283] width 25 height 15
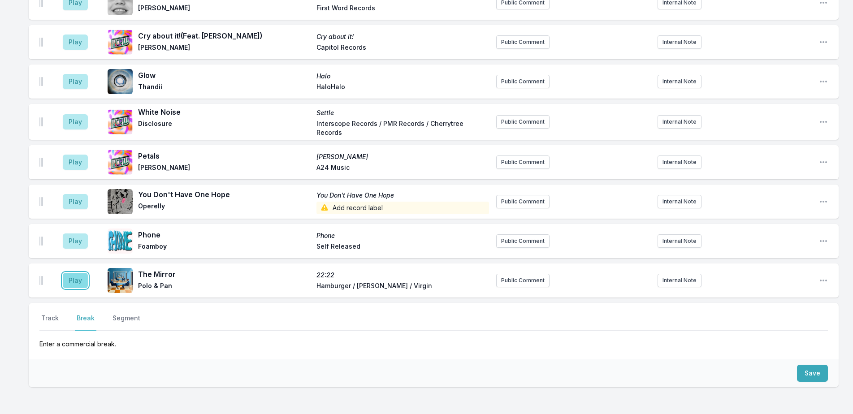
click at [65, 273] on button "Play" at bounding box center [75, 280] width 25 height 15
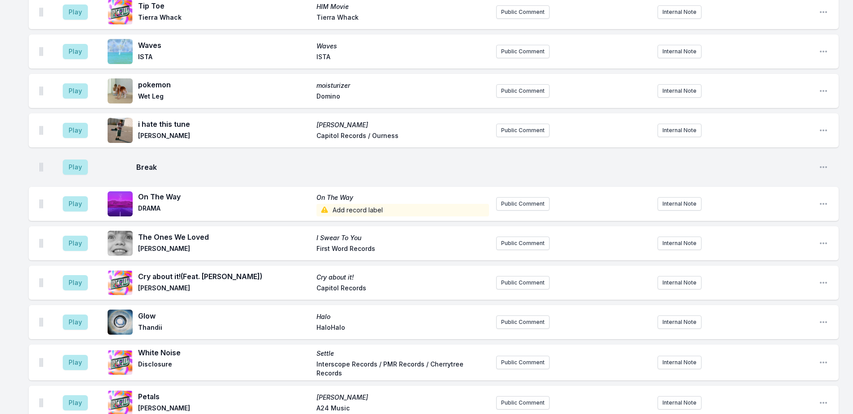
scroll to position [2304, 0]
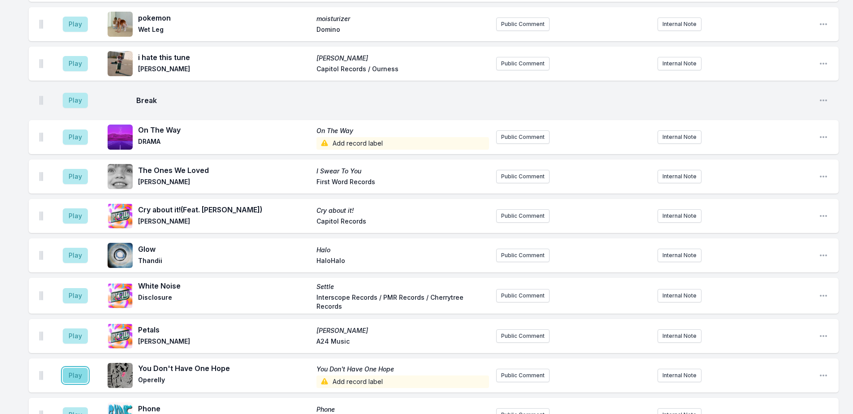
click at [70, 368] on button "Play" at bounding box center [75, 375] width 25 height 15
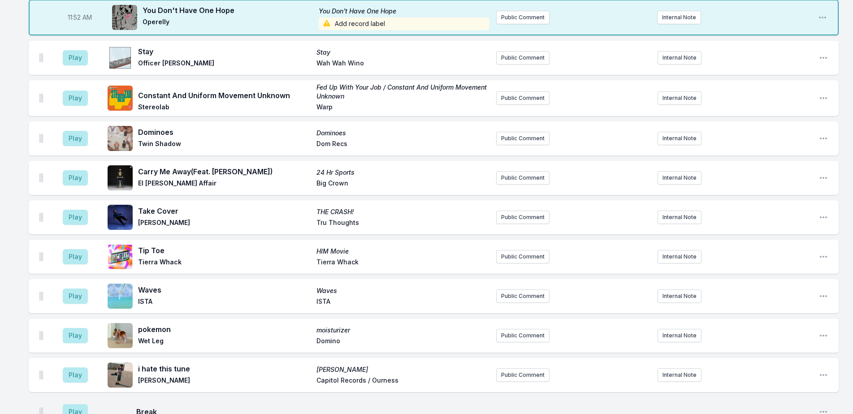
scroll to position [2035, 0]
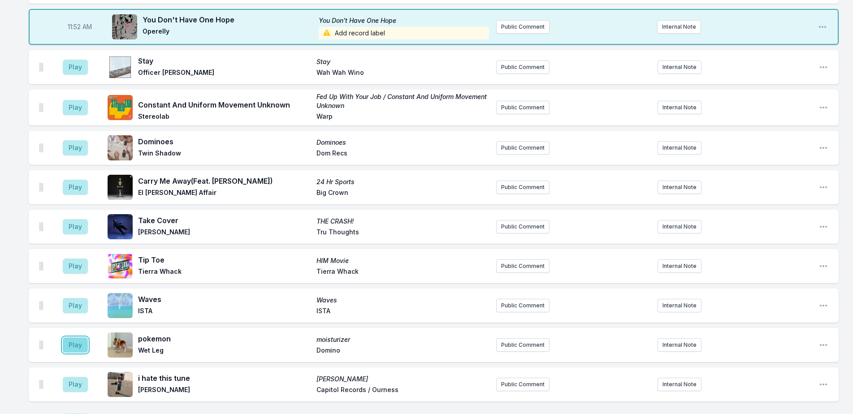
click at [77, 338] on button "Play" at bounding box center [75, 345] width 25 height 15
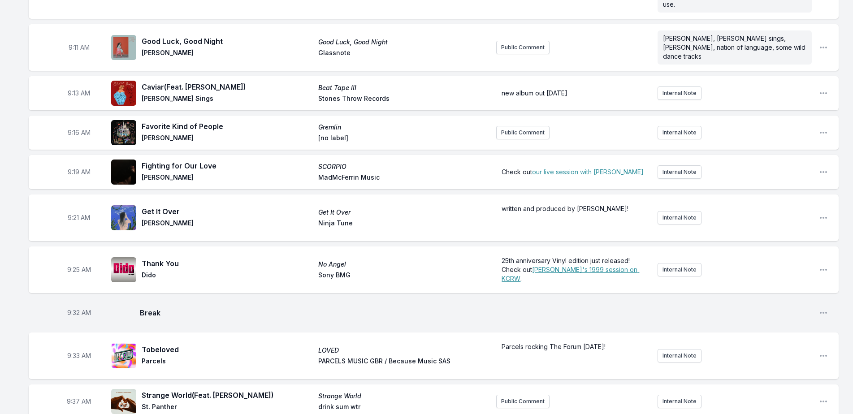
scroll to position [224, 0]
